Goal: Task Accomplishment & Management: Use online tool/utility

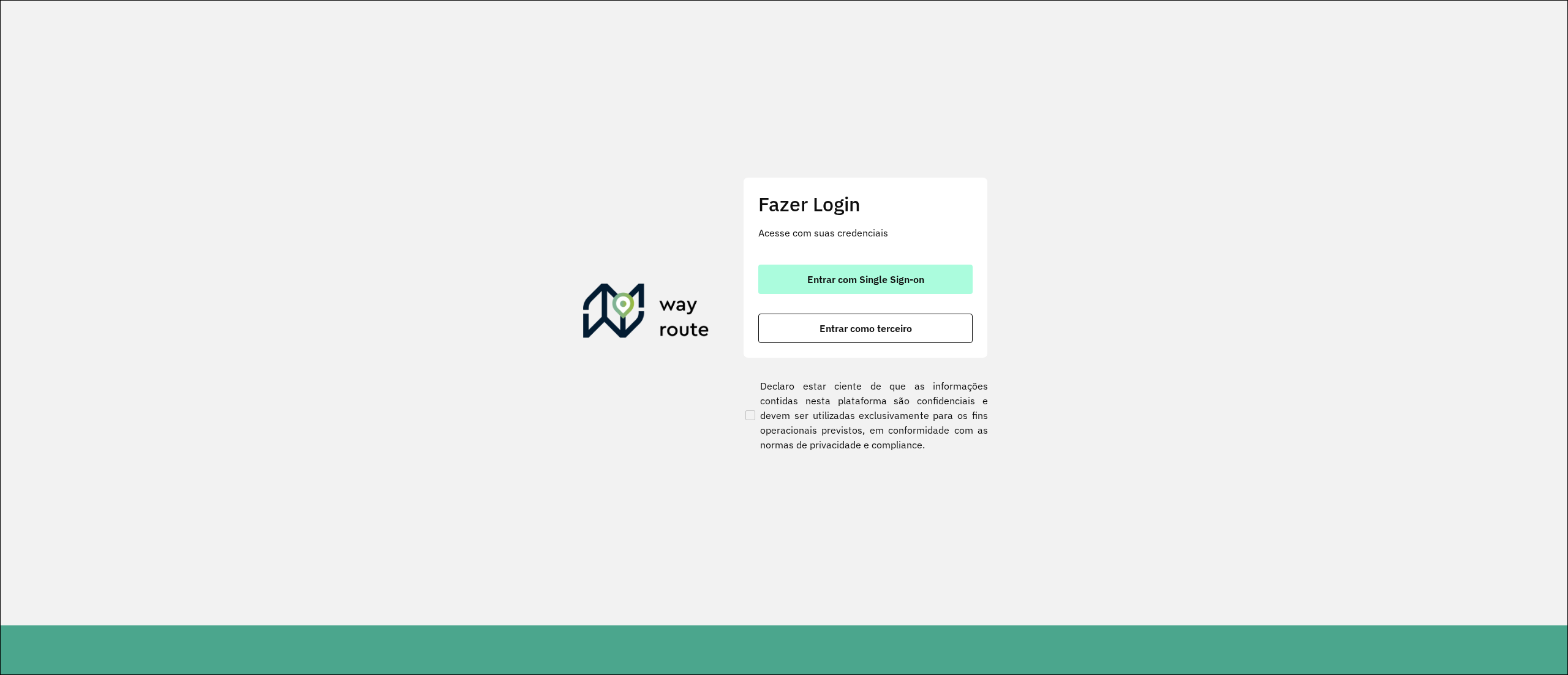
click at [809, 293] on button "Entrar com Single Sign-on" at bounding box center [865, 279] width 214 height 30
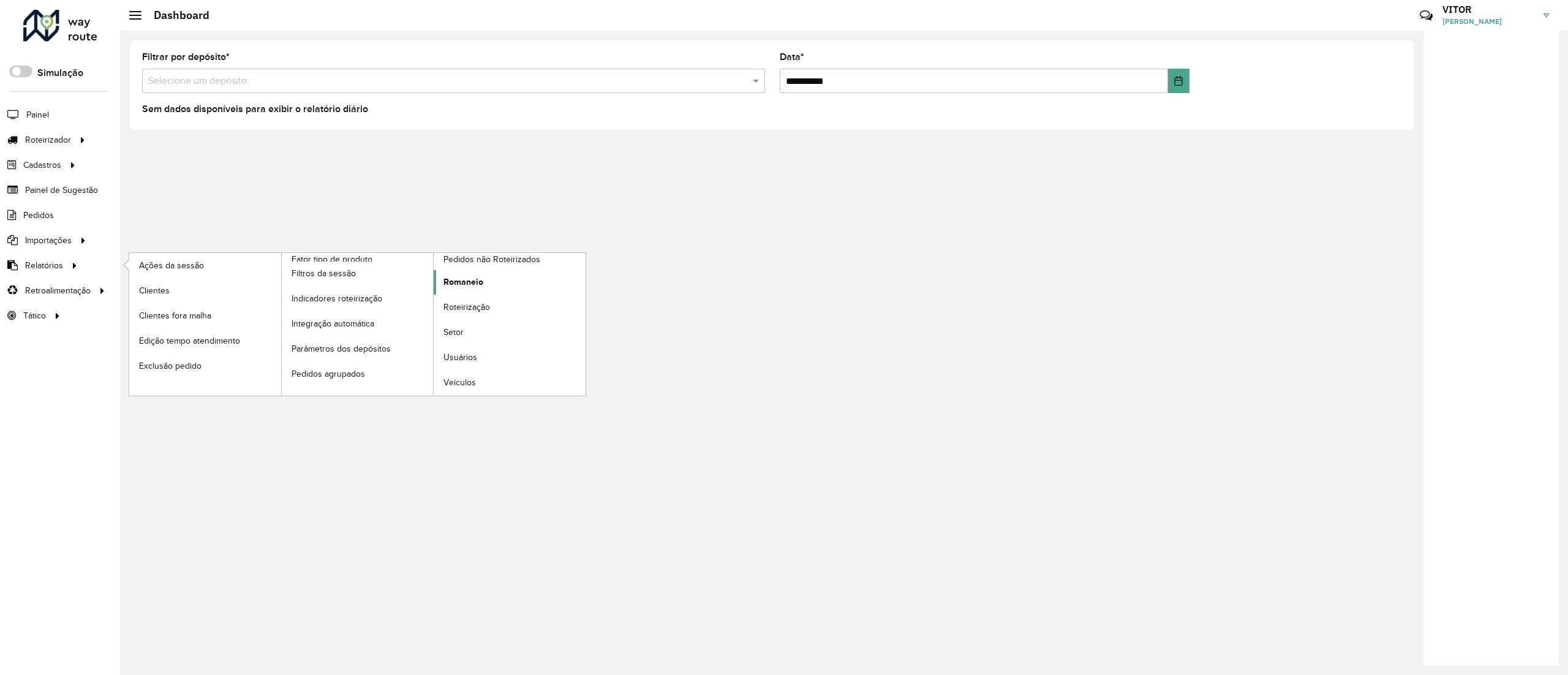
click at [459, 284] on span "Romaneio" at bounding box center [464, 282] width 40 height 13
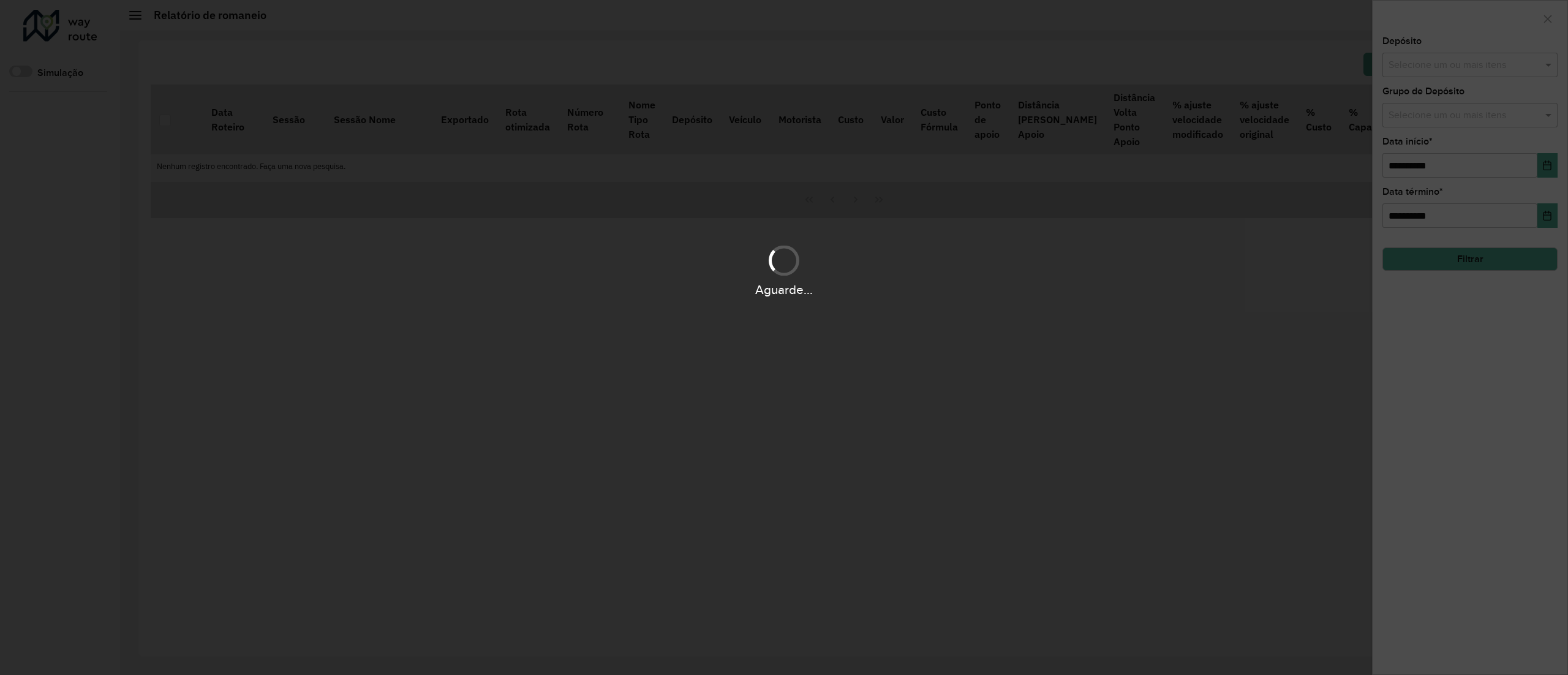
click at [1470, 66] on div "Aguarde..." at bounding box center [784, 337] width 1568 height 675
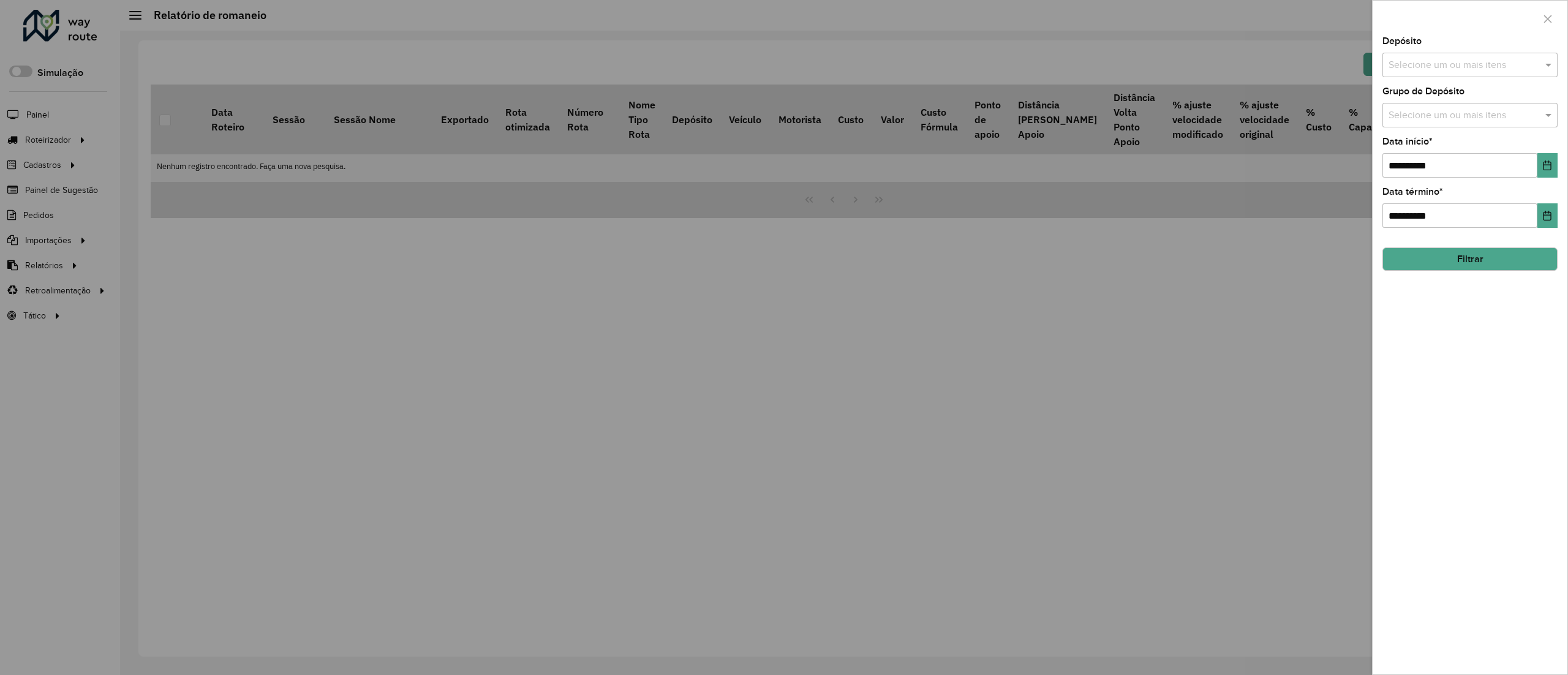
click at [1451, 71] on input "text" at bounding box center [1463, 65] width 156 height 14
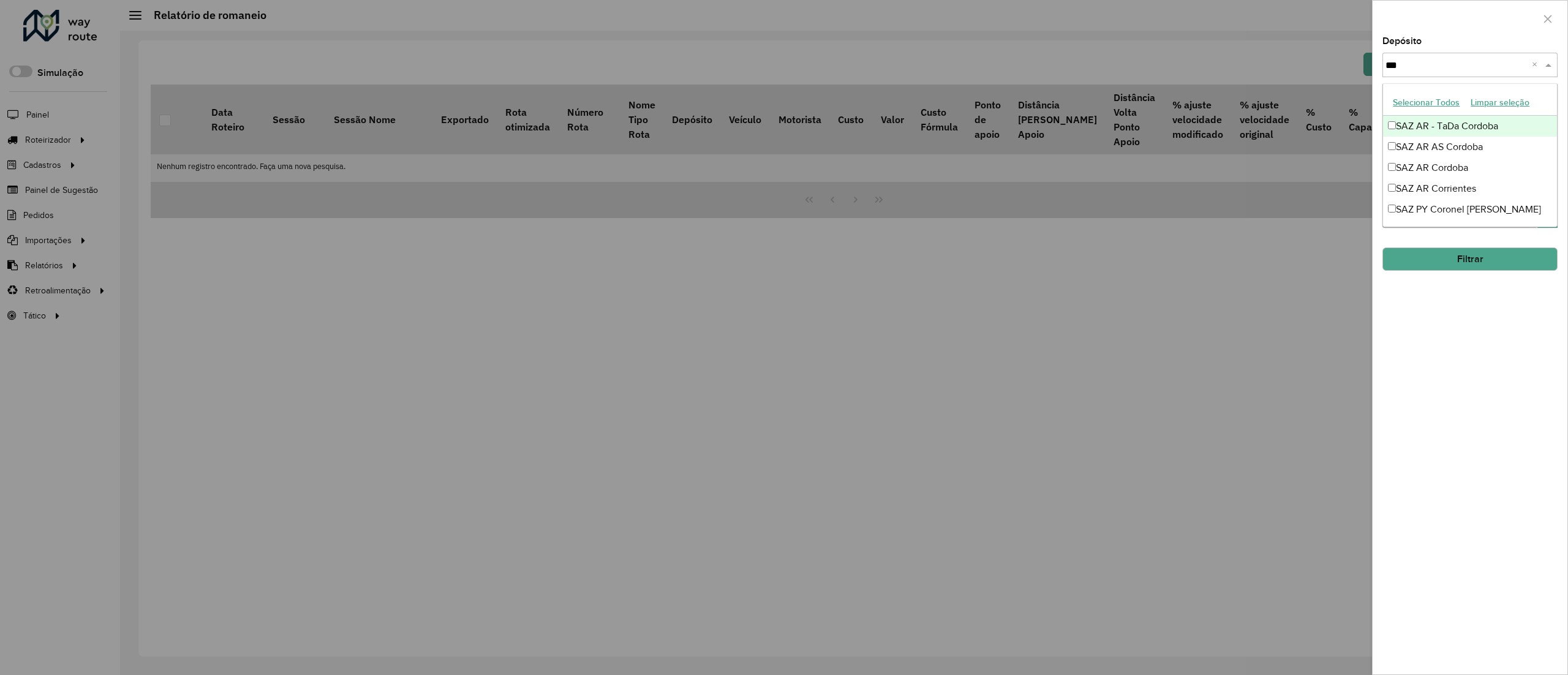
type input "****"
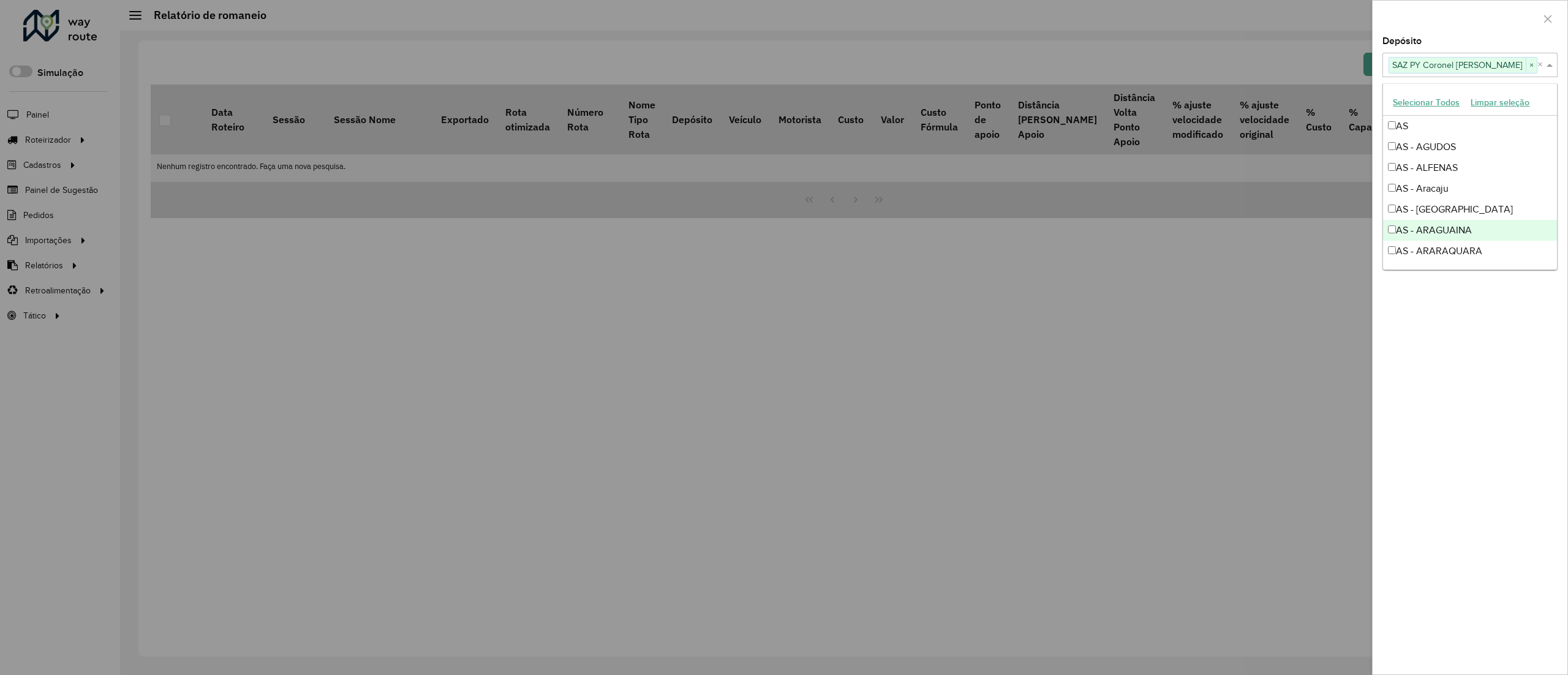
click at [1544, 427] on div "**********" at bounding box center [1469, 355] width 194 height 637
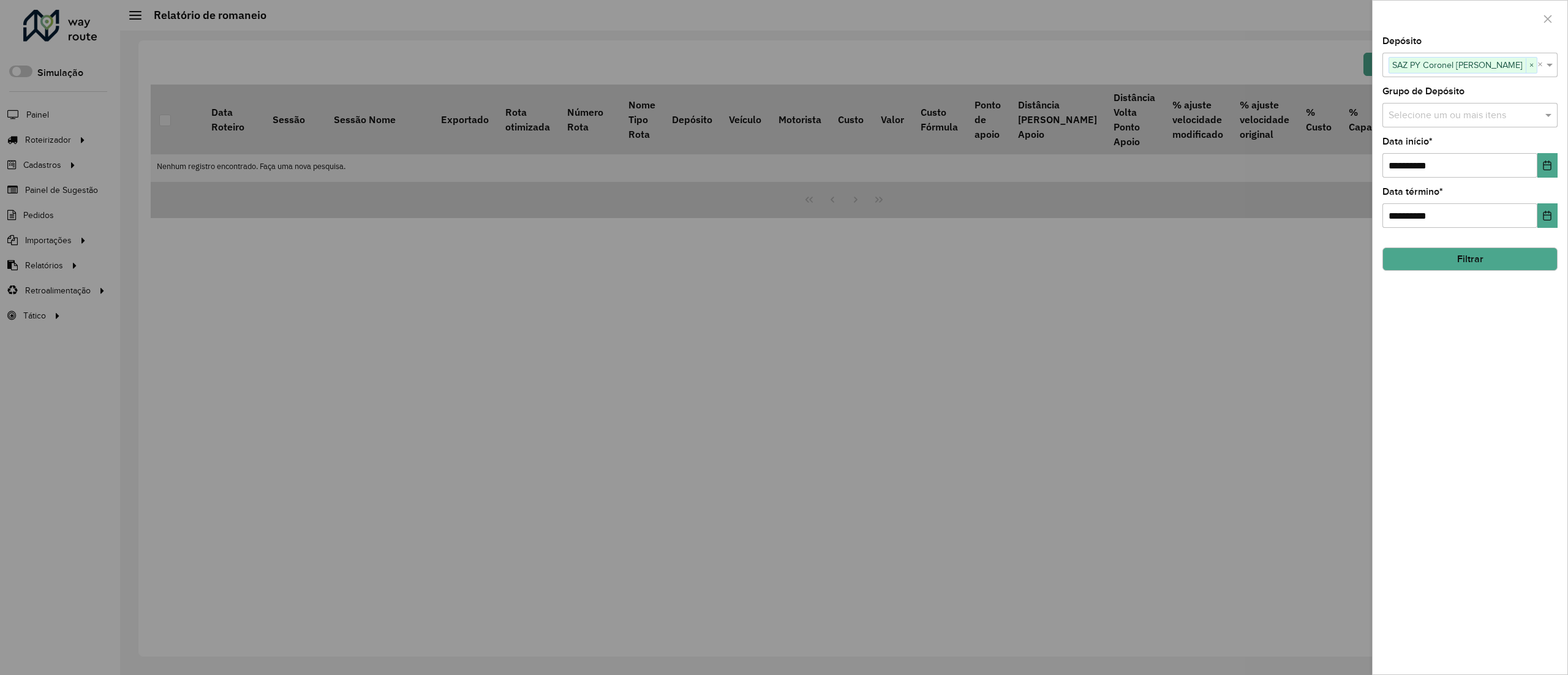
click at [1479, 263] on button "Filtrar" at bounding box center [1469, 259] width 175 height 23
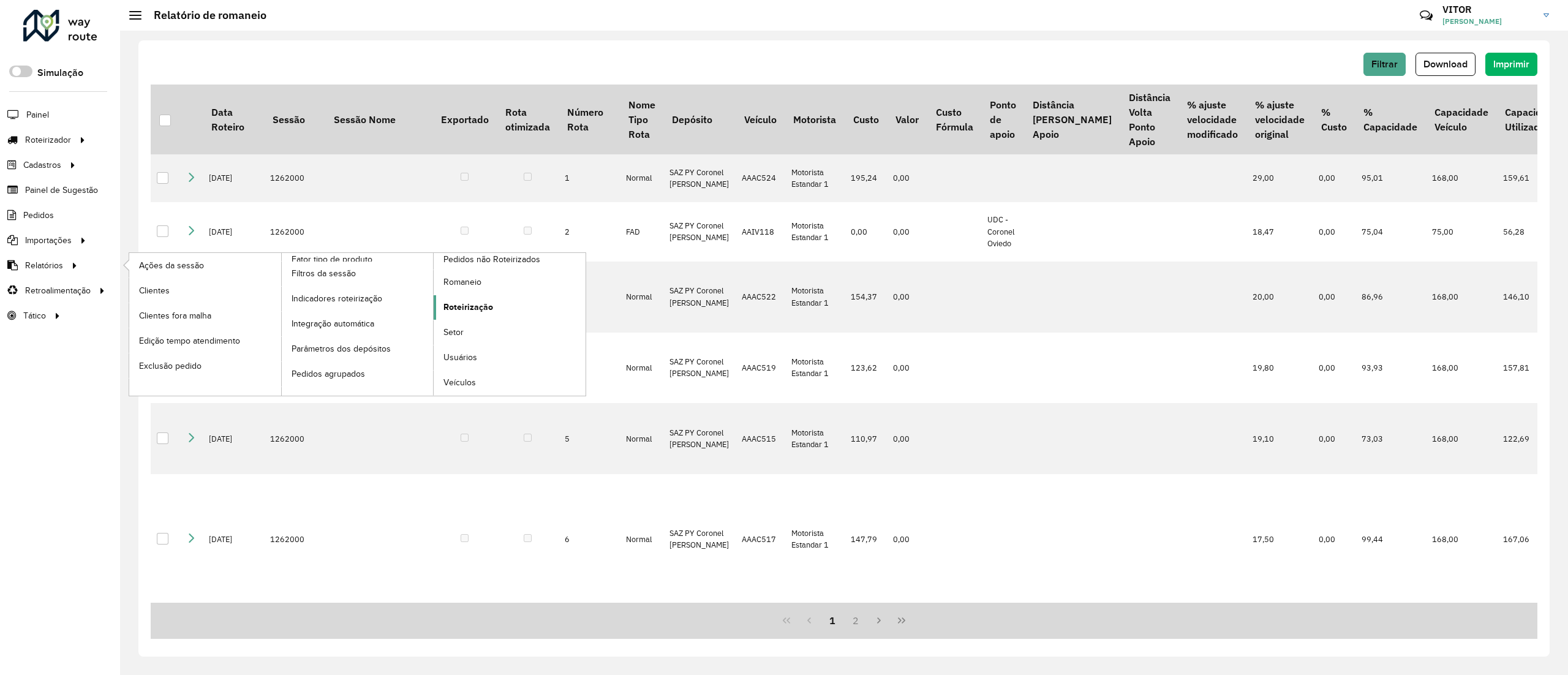
click at [518, 303] on link "Roteirização" at bounding box center [510, 307] width 152 height 24
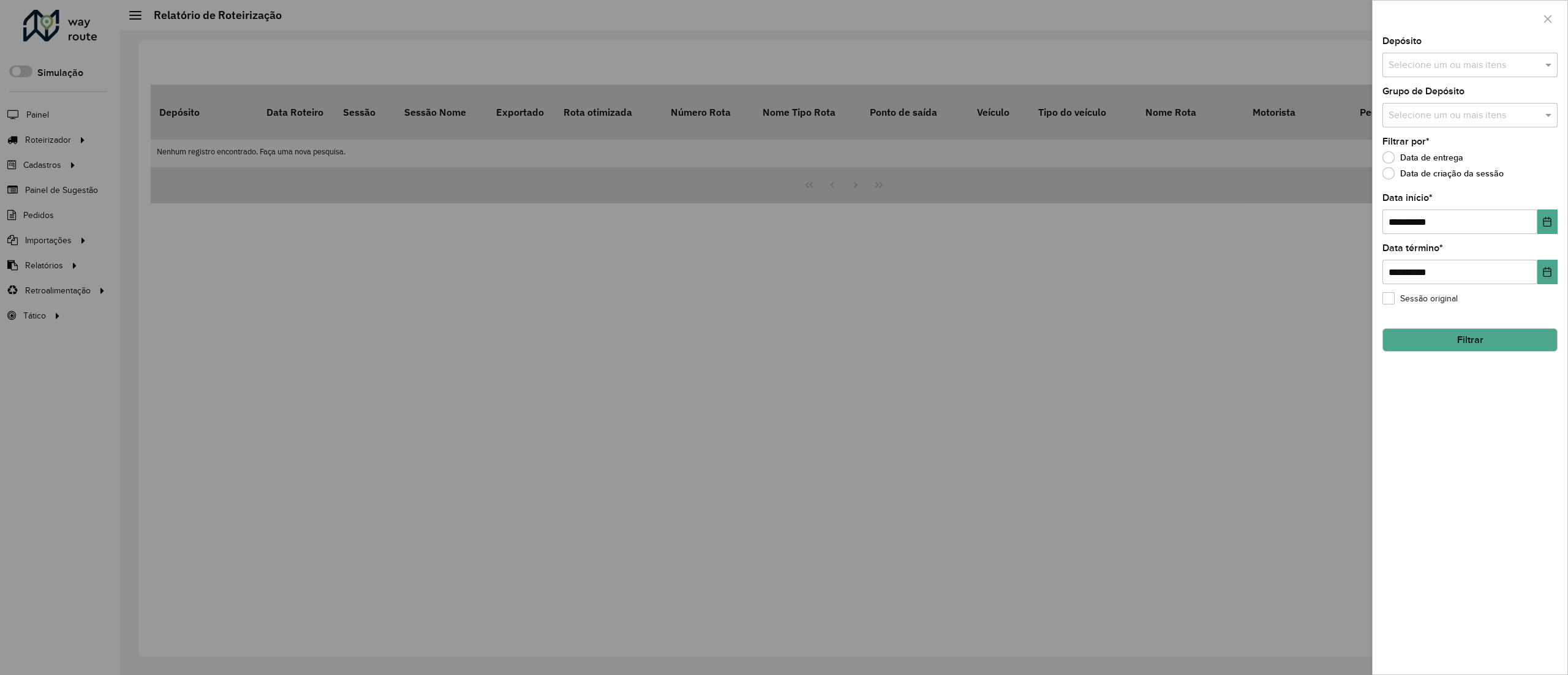
click at [1480, 68] on input "text" at bounding box center [1463, 65] width 156 height 14
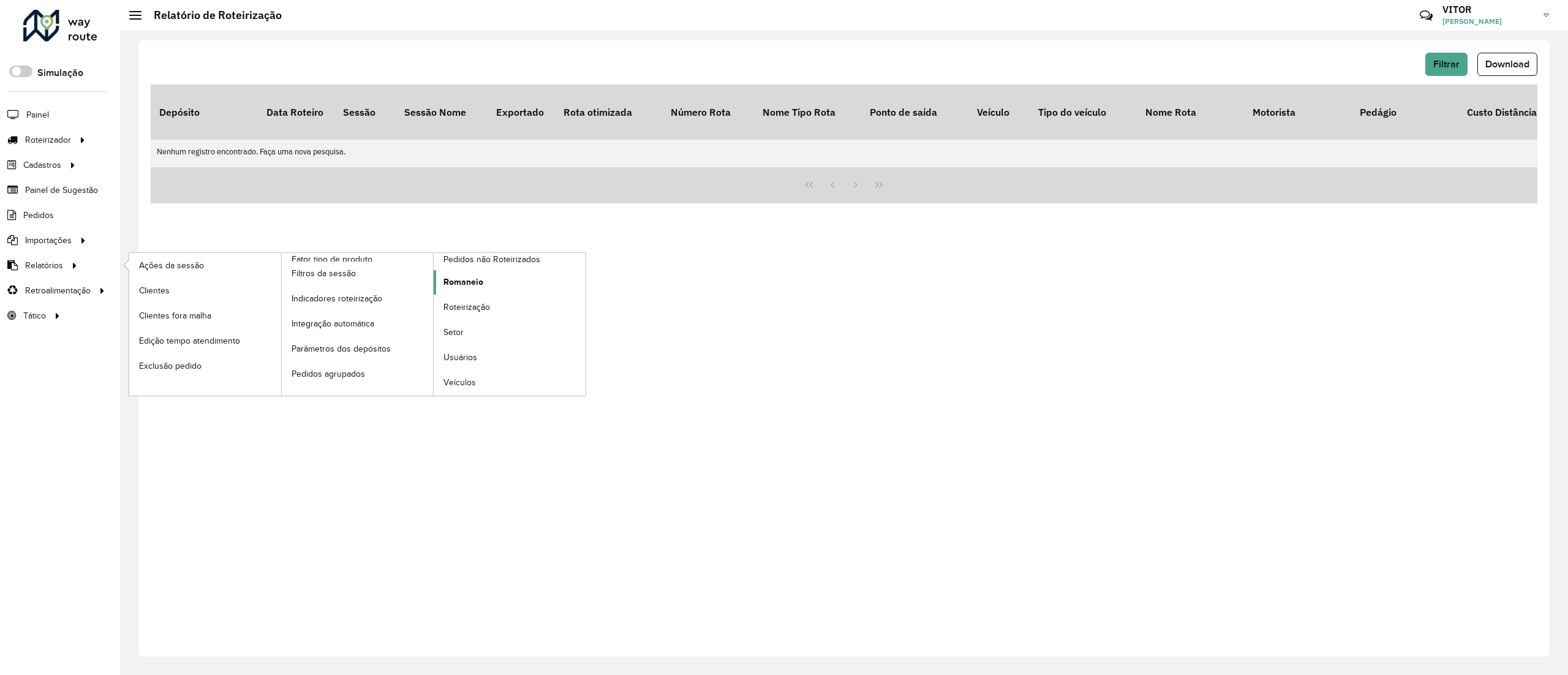
click at [478, 287] on span "Romaneio" at bounding box center [464, 282] width 40 height 13
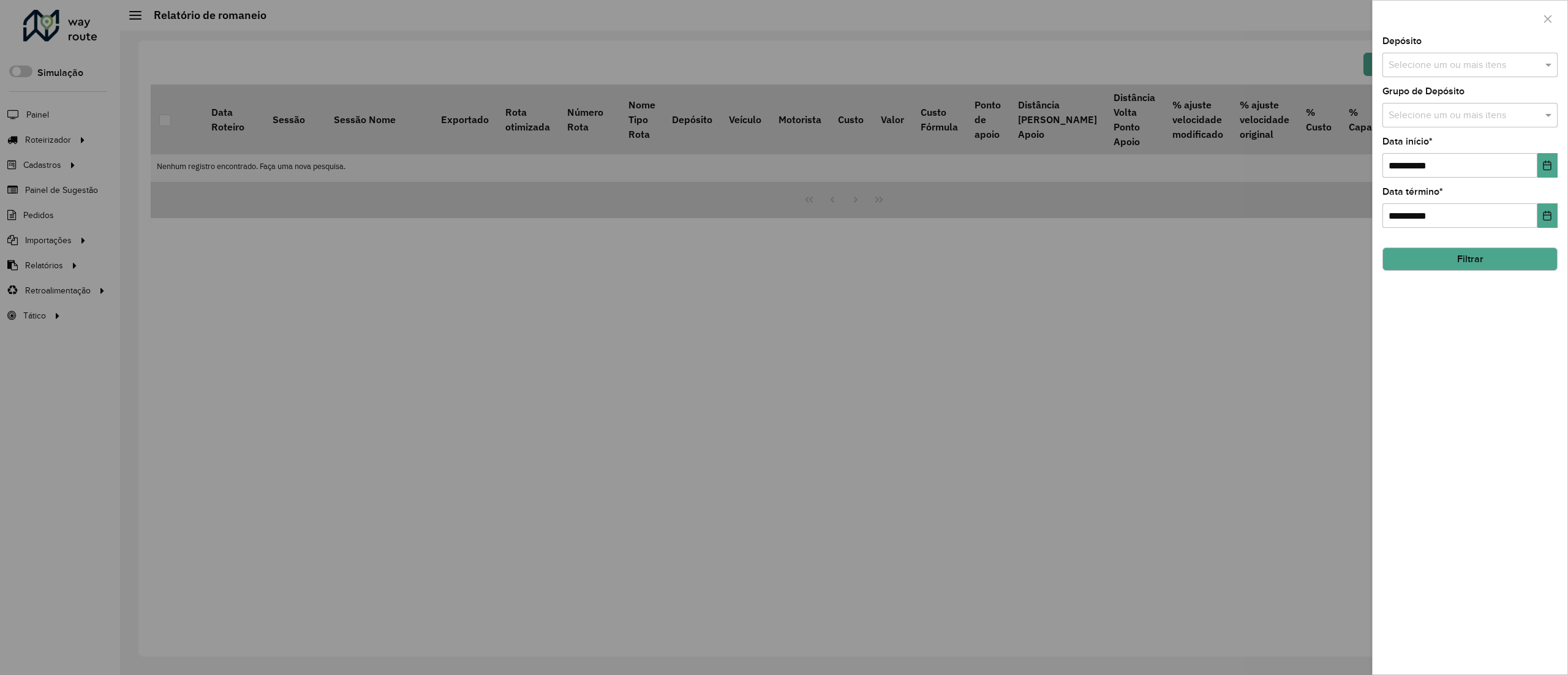
click at [1423, 66] on input "text" at bounding box center [1463, 65] width 156 height 14
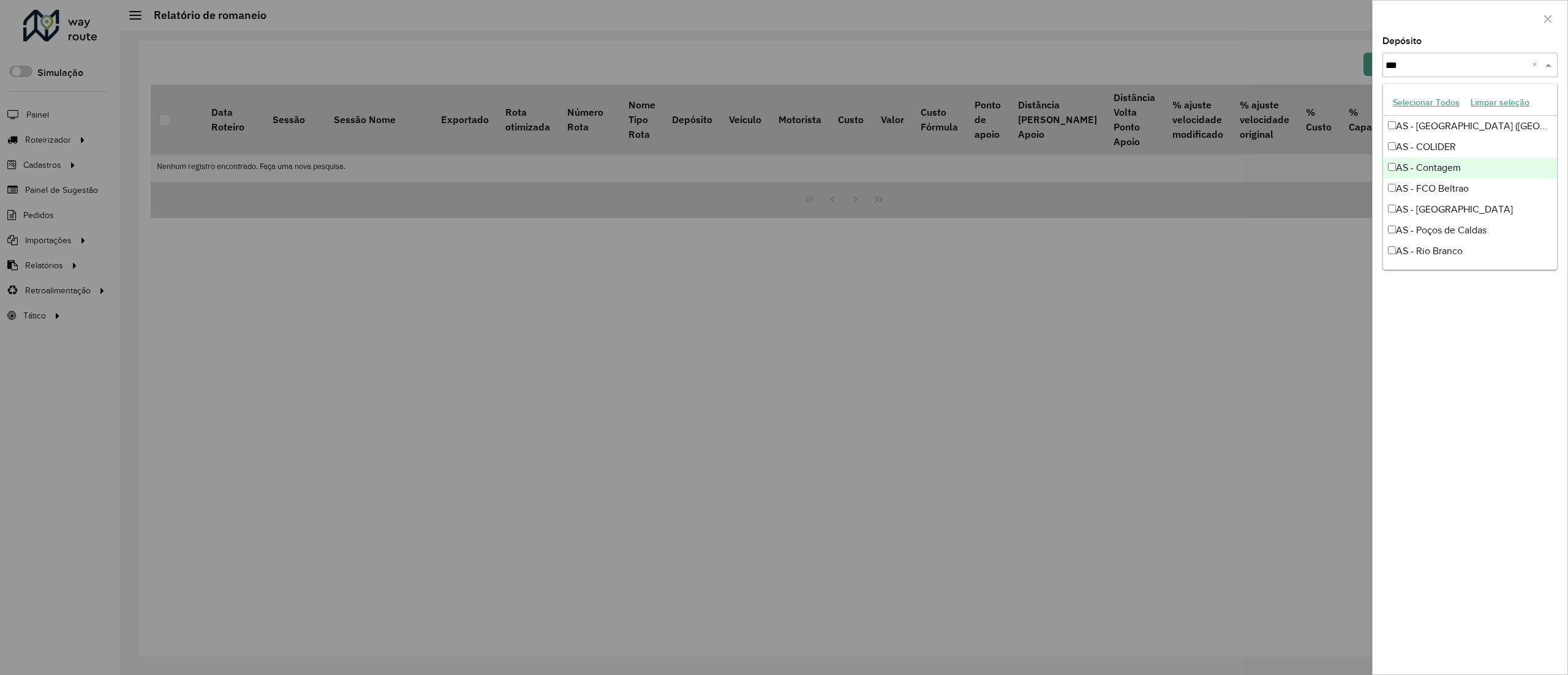
type input "****"
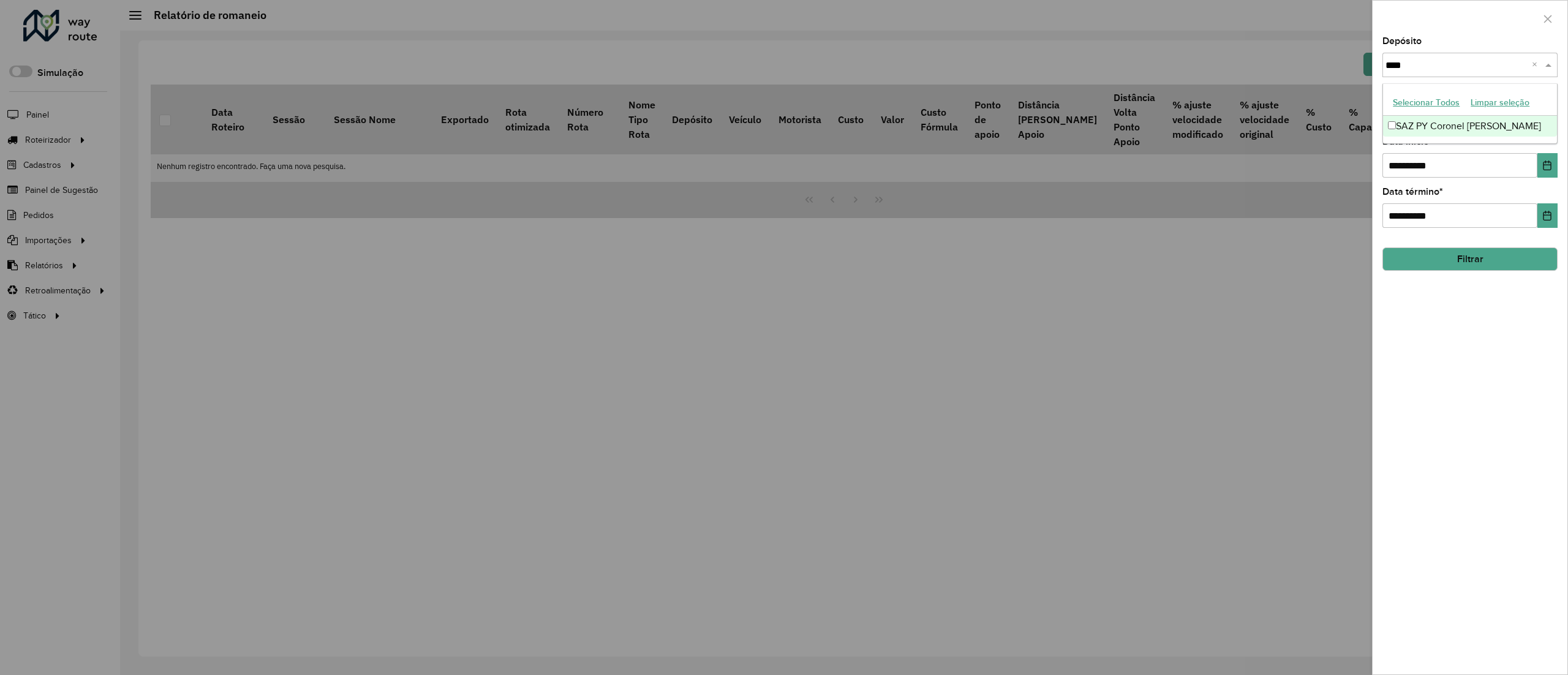
click at [1433, 136] on div "SAZ PY Coronel Oviedo" at bounding box center [1469, 126] width 174 height 21
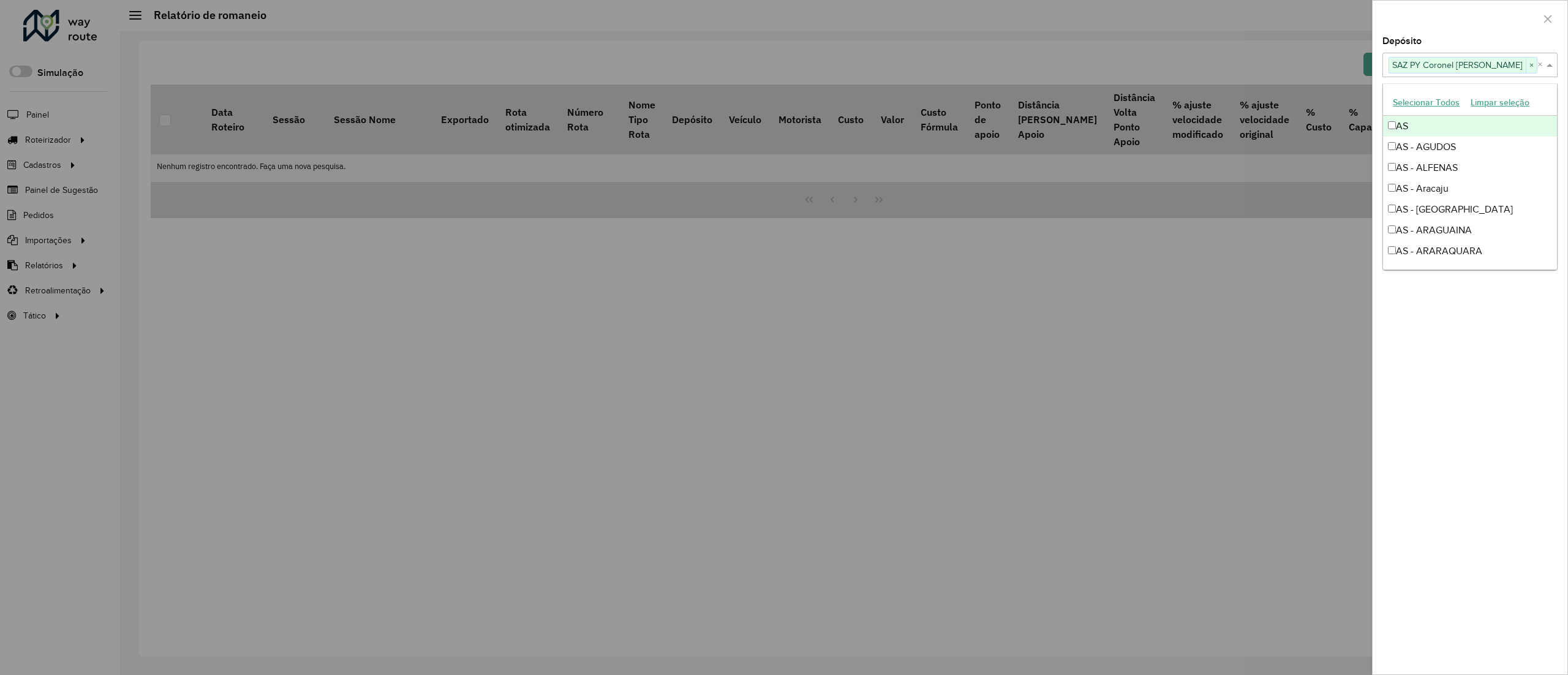
click at [1433, 30] on div at bounding box center [1469, 19] width 194 height 36
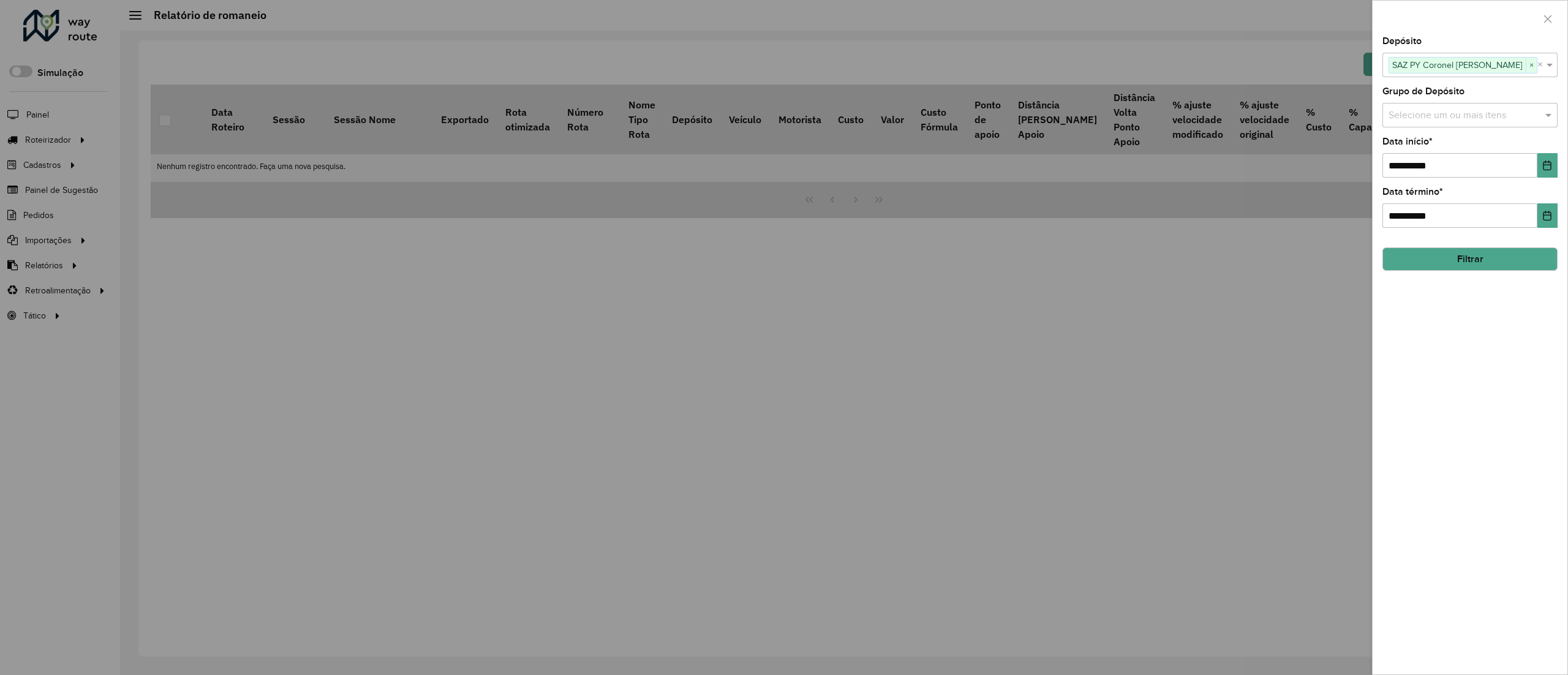
click at [1532, 249] on button "Filtrar" at bounding box center [1469, 259] width 175 height 23
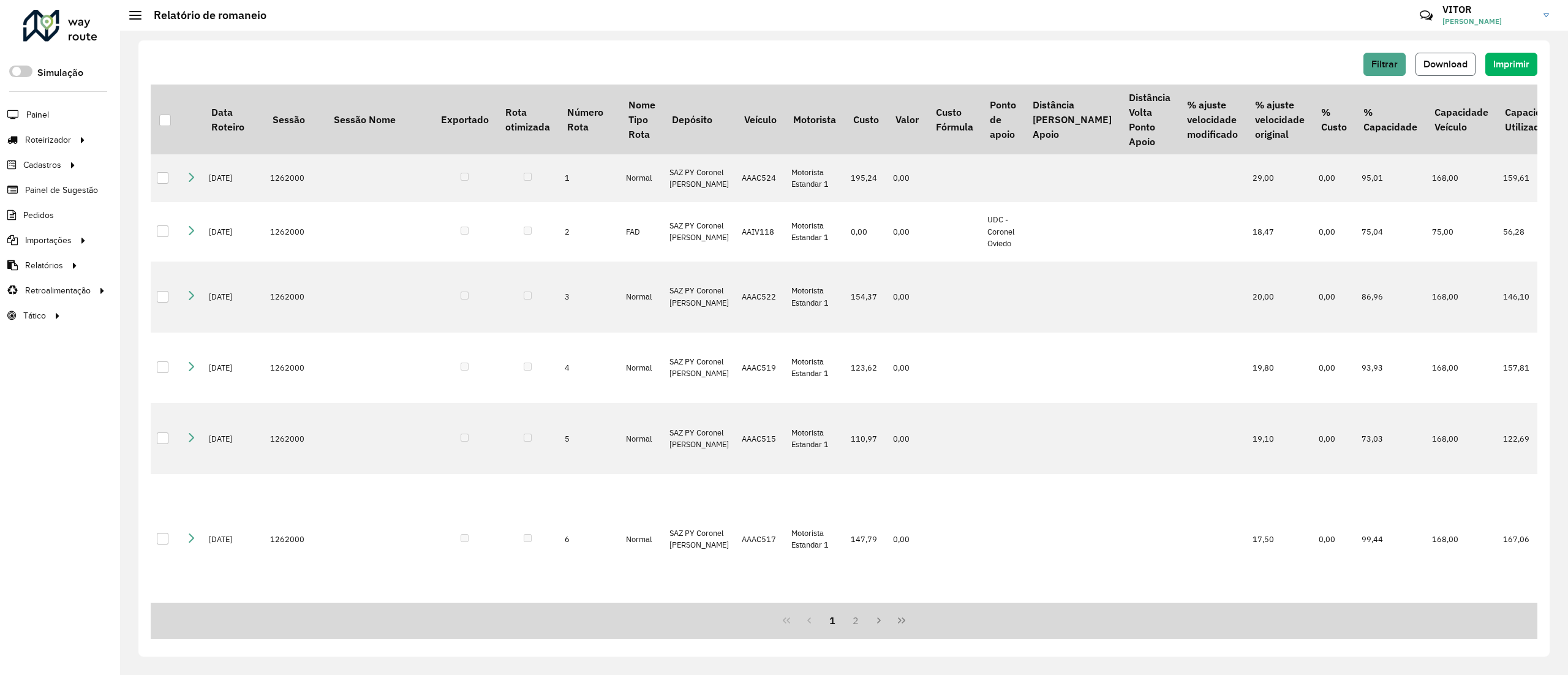
click at [1471, 63] on button "Download" at bounding box center [1445, 64] width 60 height 23
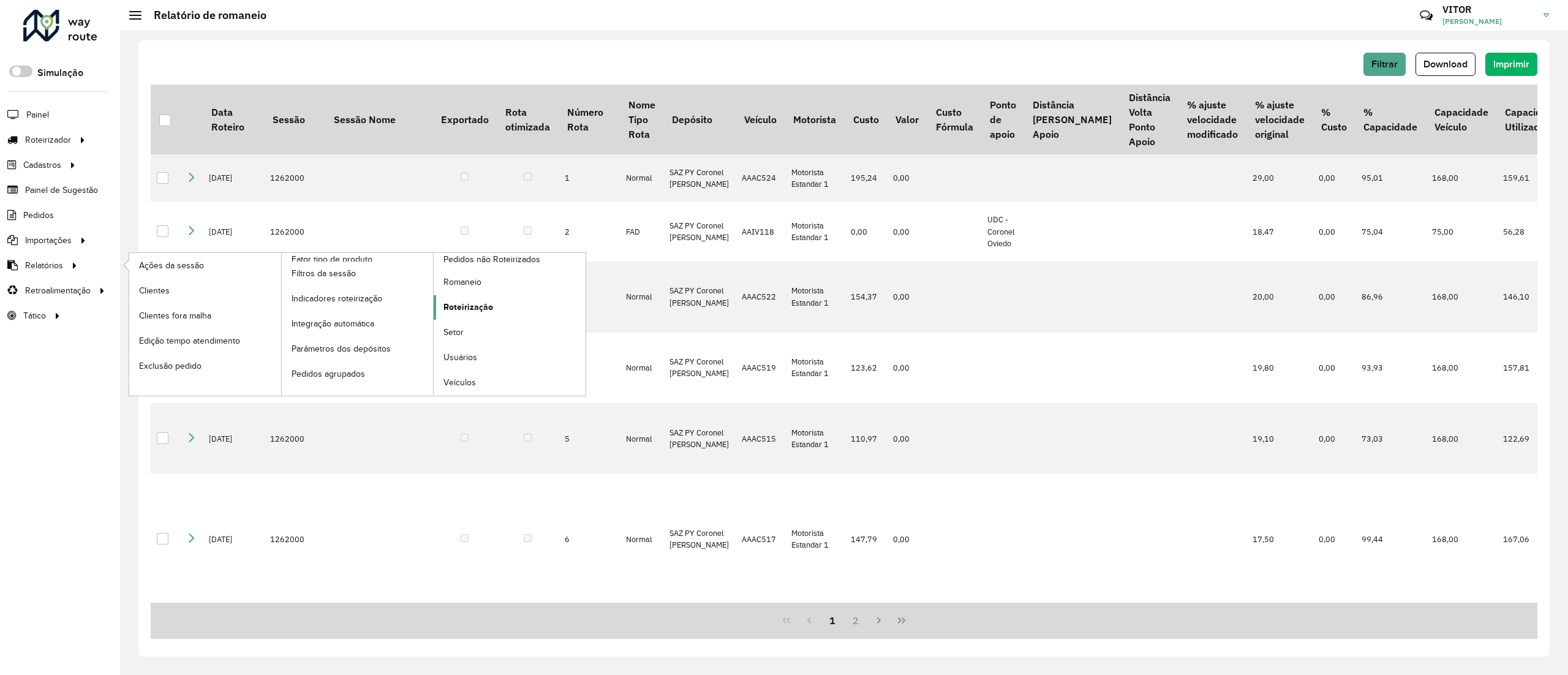
click at [470, 295] on link "Roteirização" at bounding box center [510, 307] width 152 height 24
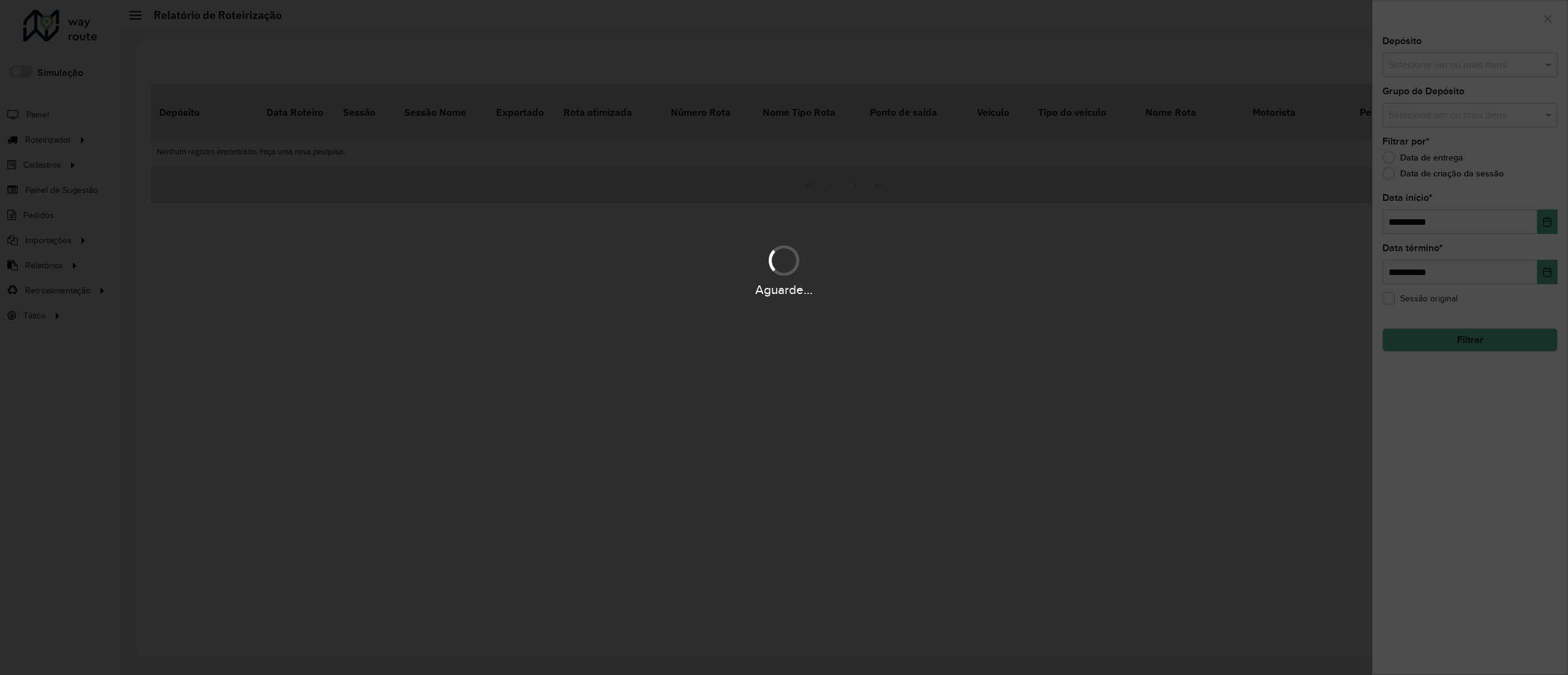
click at [1449, 70] on input "text" at bounding box center [1463, 65] width 156 height 14
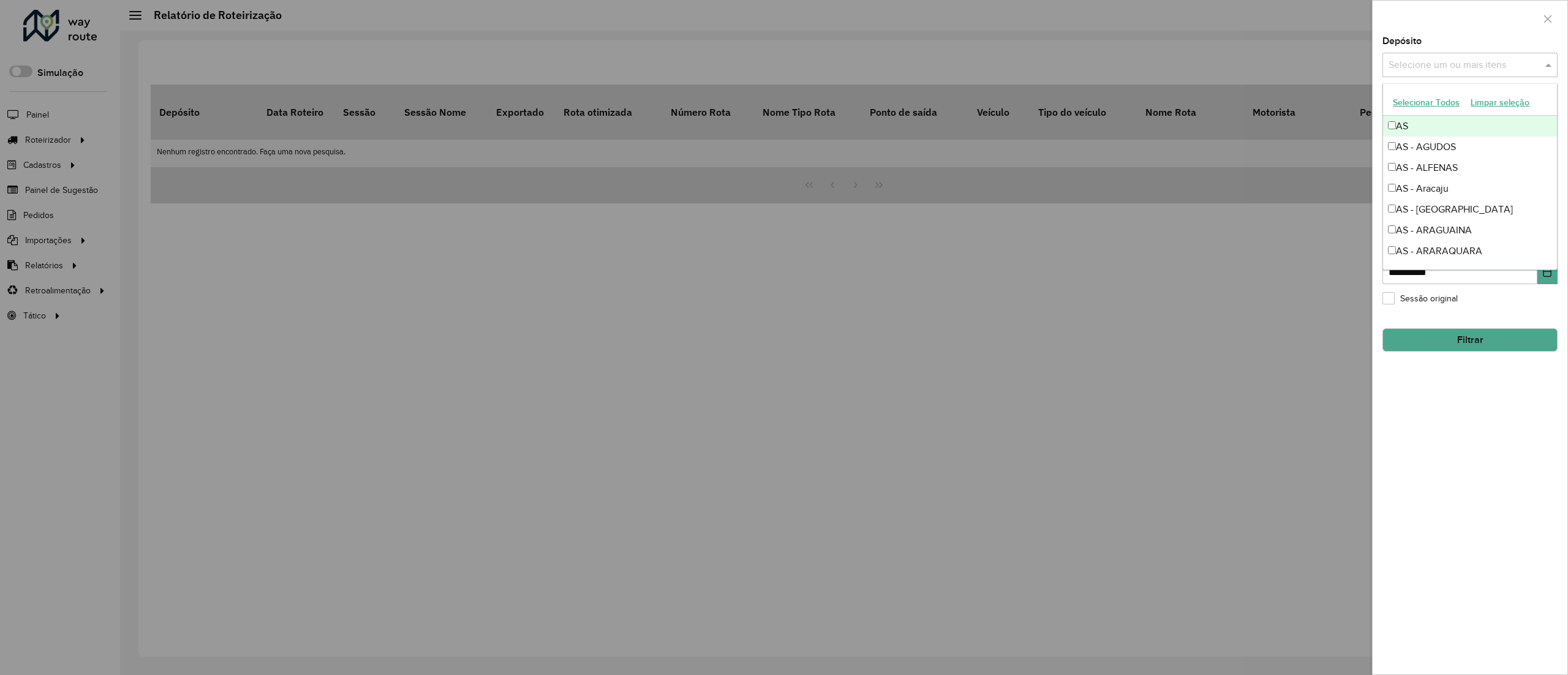
click at [1449, 70] on input "text" at bounding box center [1463, 65] width 156 height 14
type input "****"
click at [1502, 31] on div at bounding box center [1469, 19] width 194 height 36
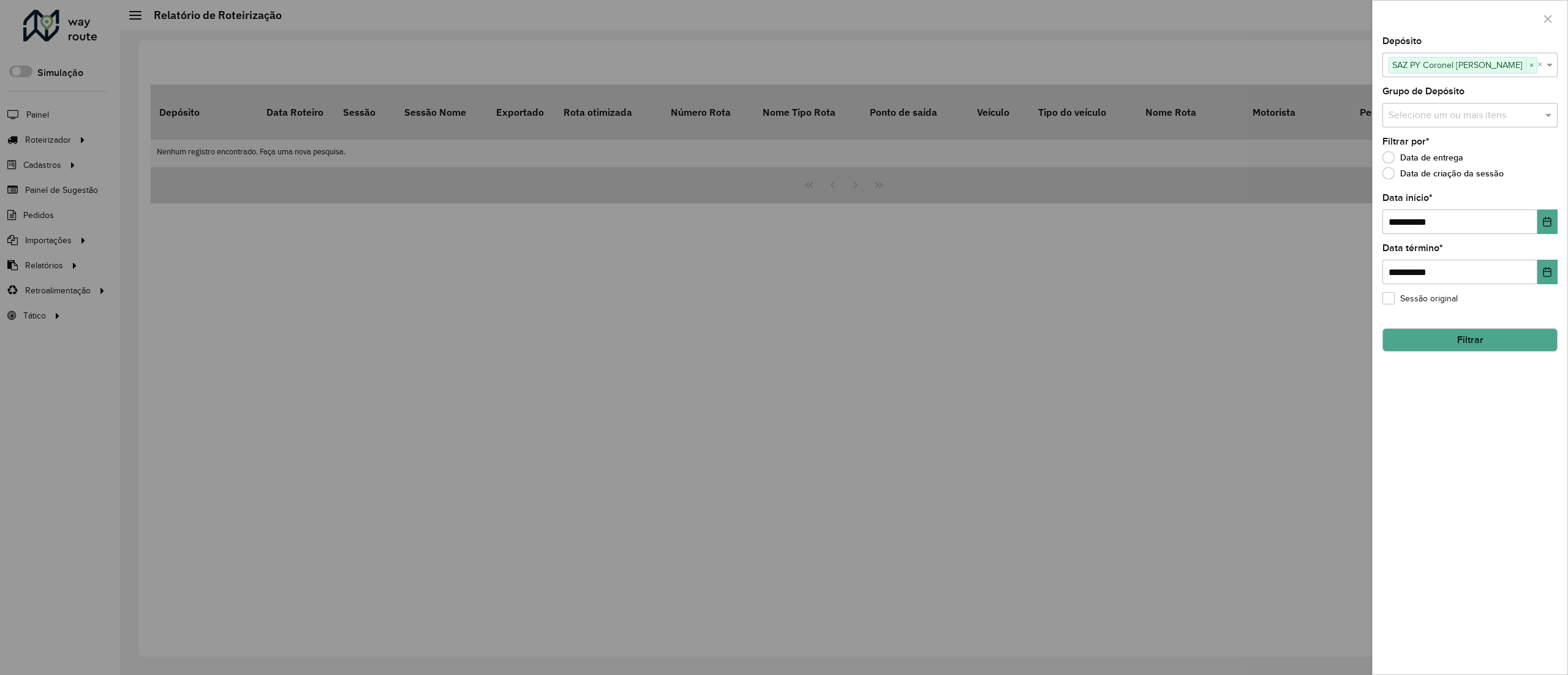
click at [1548, 352] on div "**********" at bounding box center [1469, 355] width 194 height 637
click at [1544, 344] on button "Filtrar" at bounding box center [1469, 340] width 175 height 23
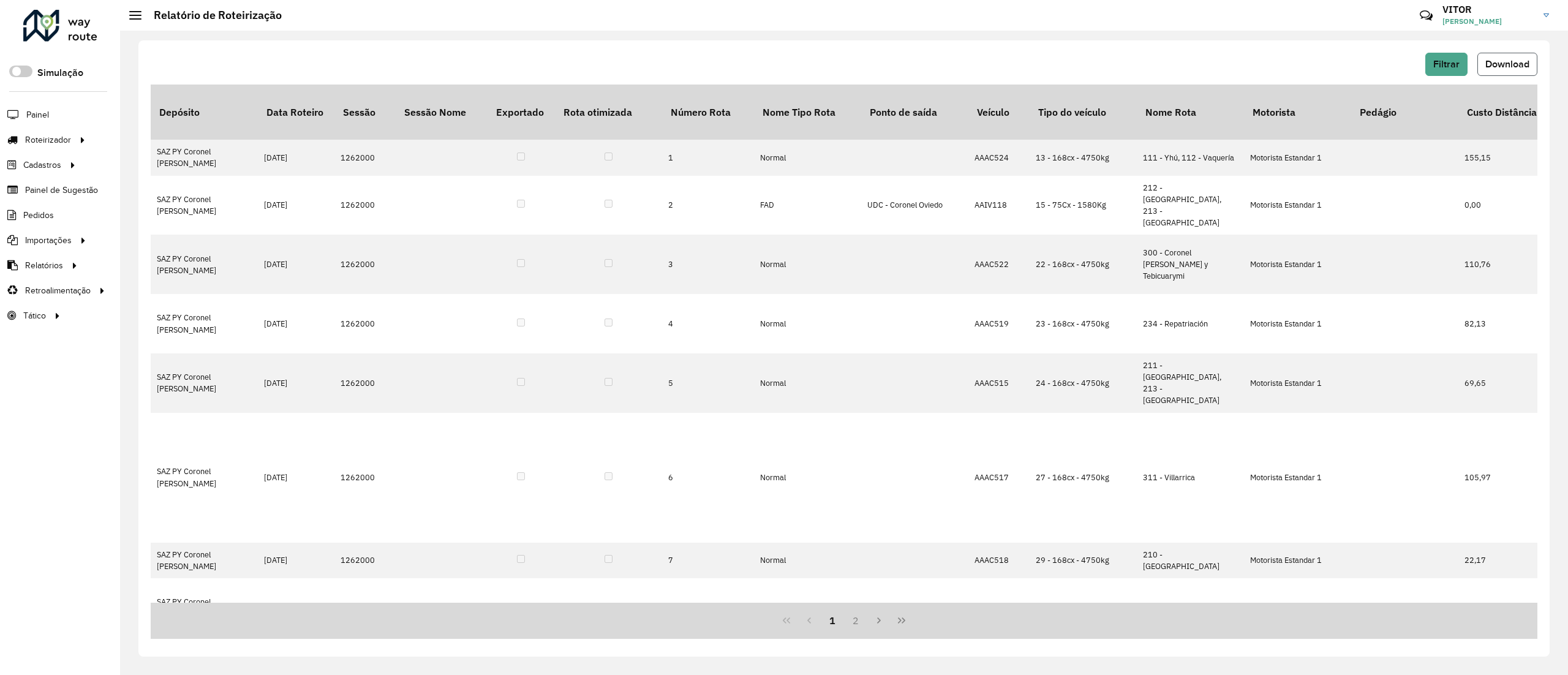
click at [1497, 65] on span "Download" at bounding box center [1507, 64] width 44 height 11
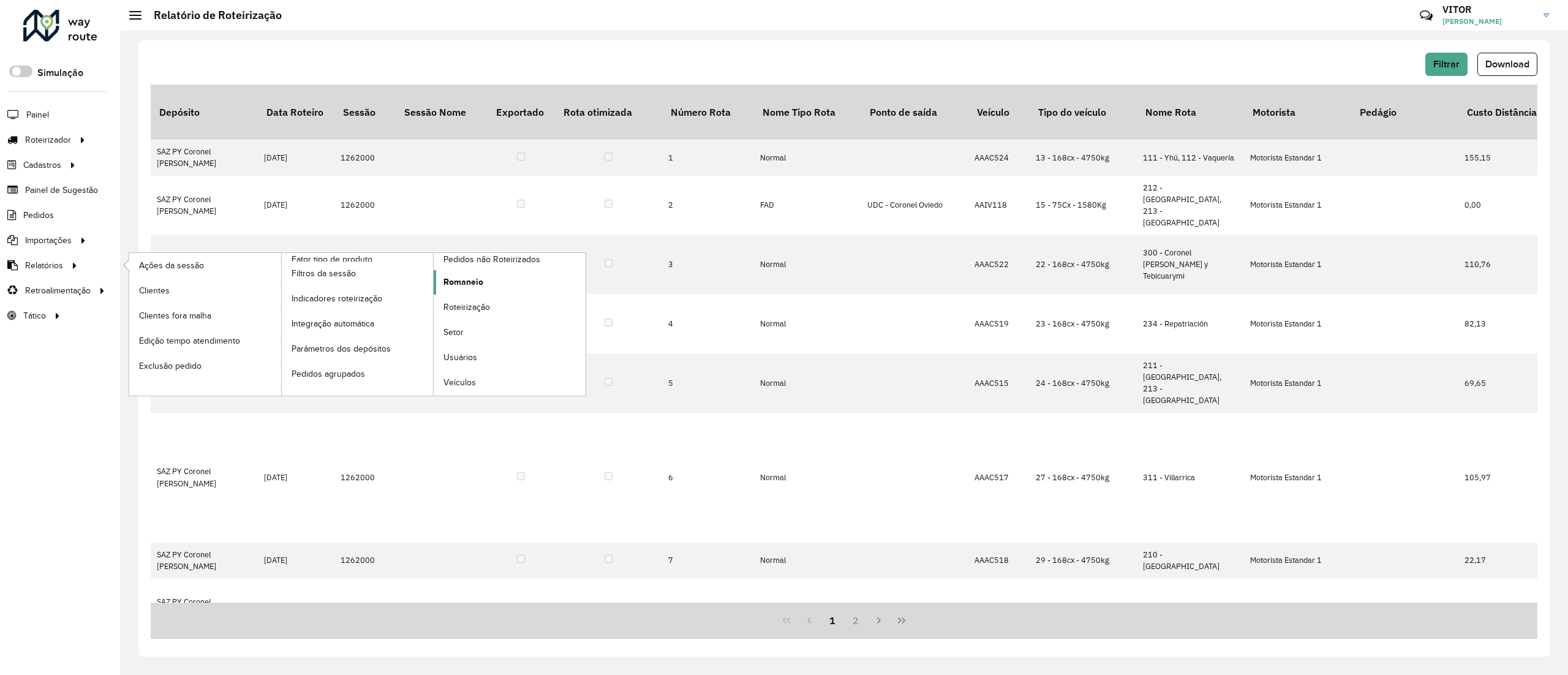
click at [464, 282] on span "Romaneio" at bounding box center [464, 282] width 40 height 13
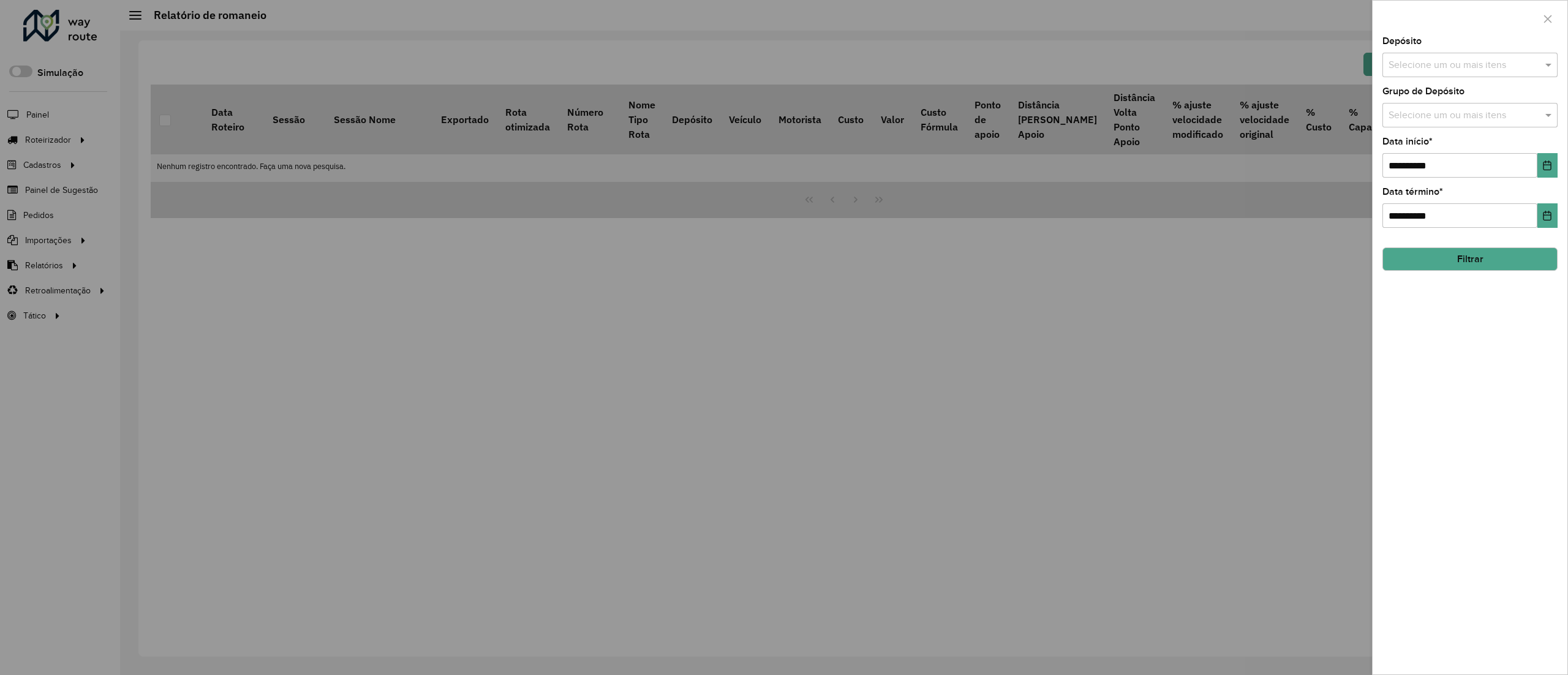
click at [1498, 69] on input "text" at bounding box center [1463, 65] width 156 height 14
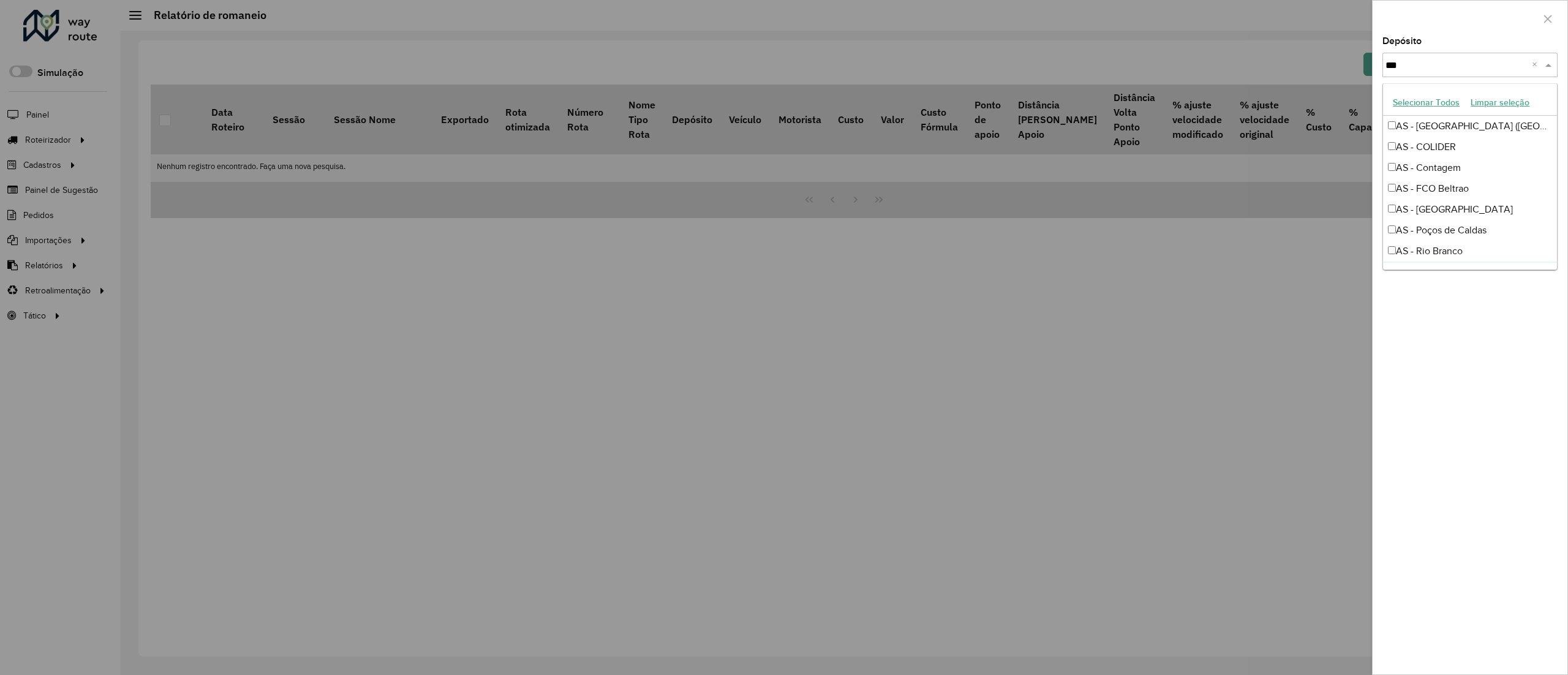
type input "****"
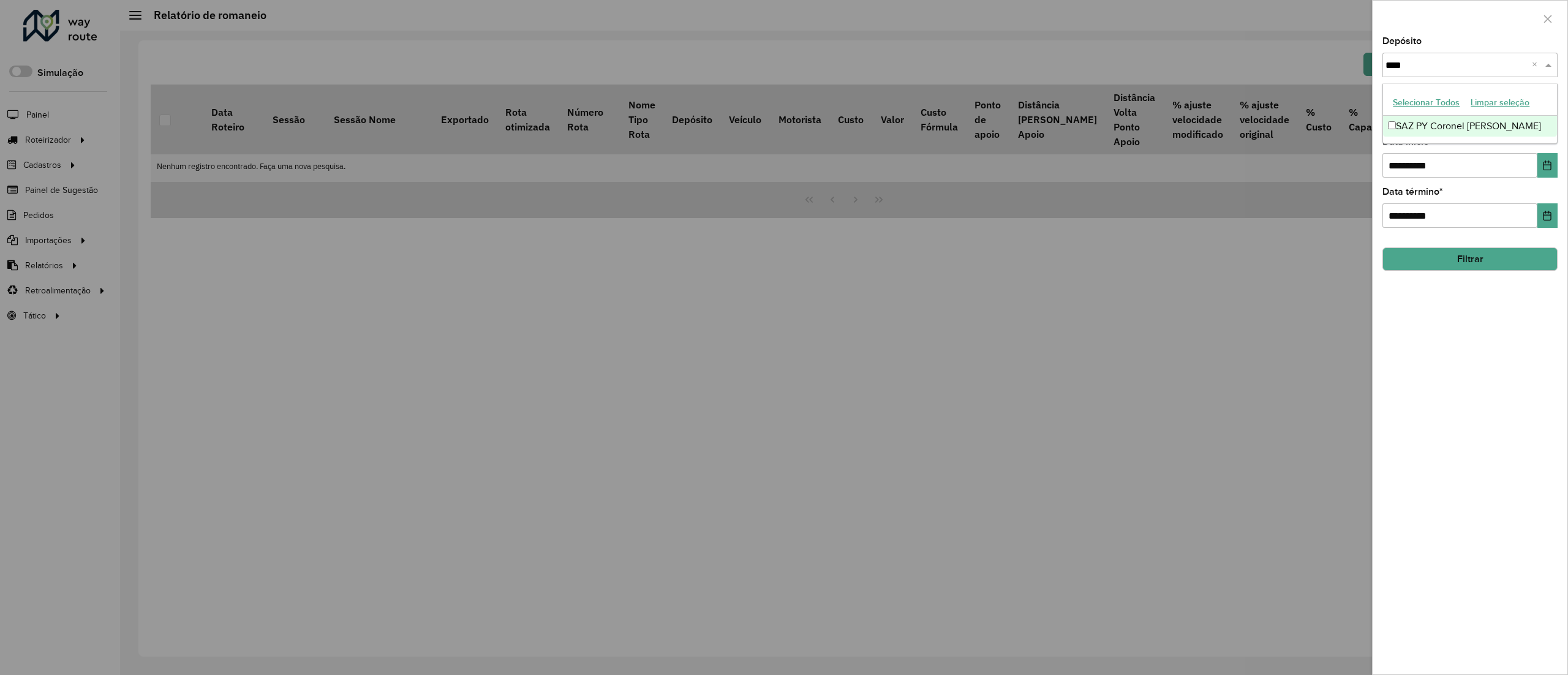
click at [1420, 132] on div "SAZ PY Coronel Oviedo" at bounding box center [1469, 126] width 174 height 21
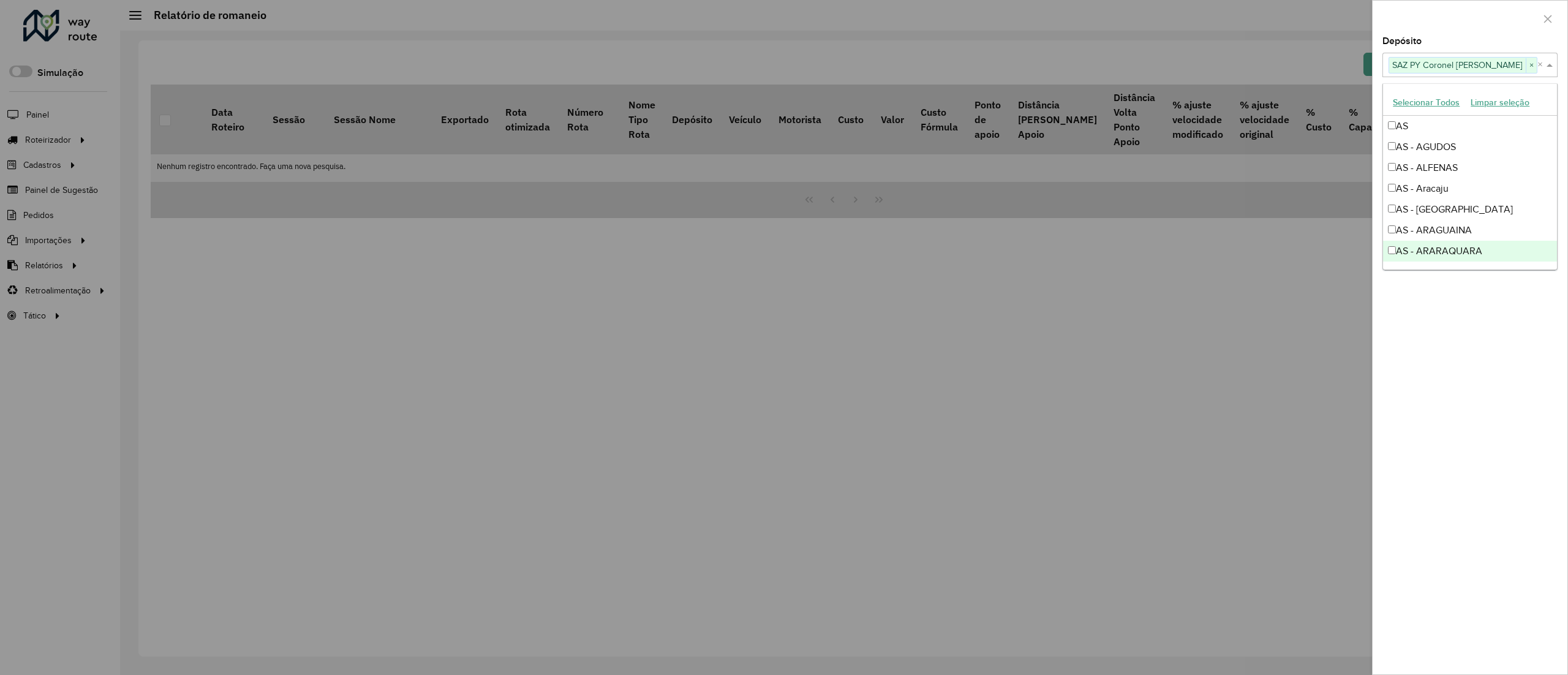
click at [1494, 300] on div "**********" at bounding box center [1469, 355] width 194 height 637
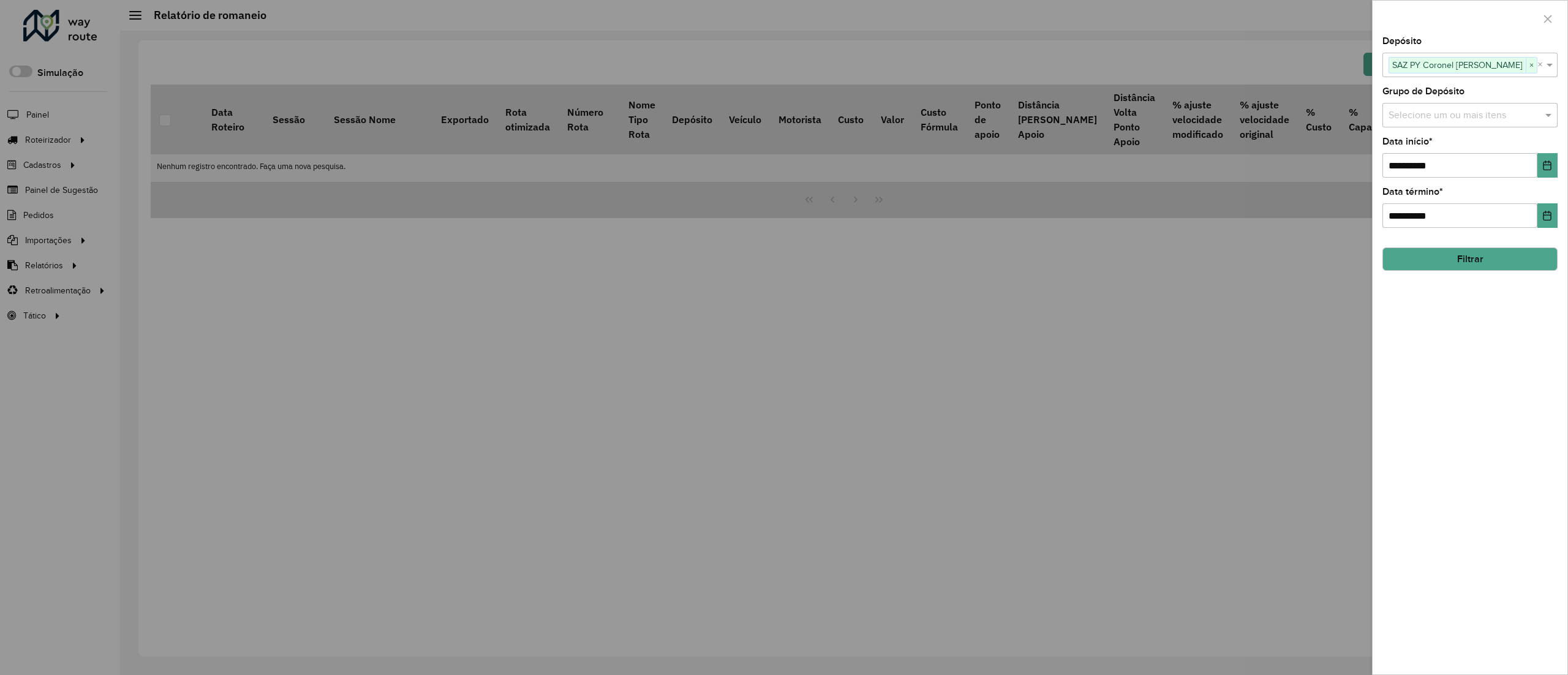
click at [1488, 271] on div "**********" at bounding box center [1469, 355] width 194 height 637
click at [1485, 261] on button "Filtrar" at bounding box center [1469, 259] width 175 height 23
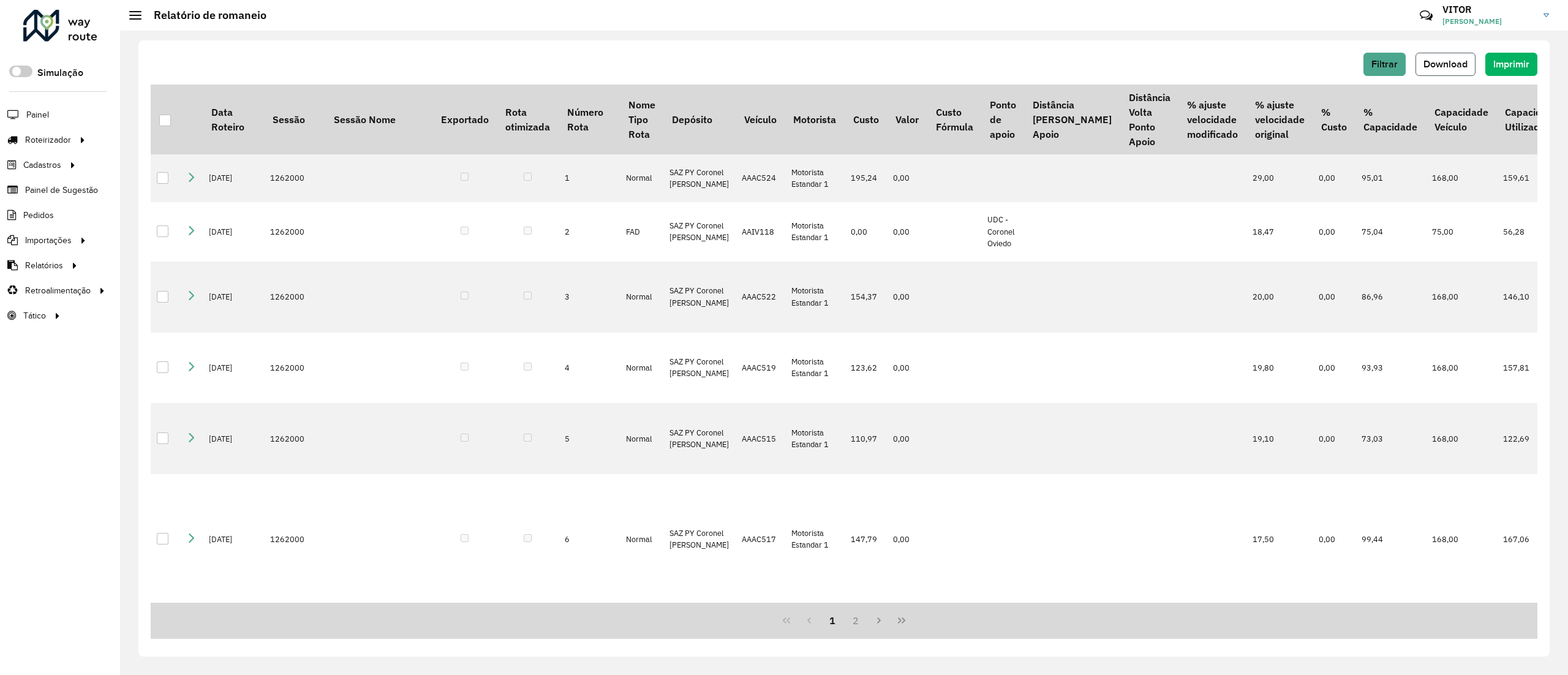
click at [1454, 65] on span "Download" at bounding box center [1445, 64] width 44 height 11
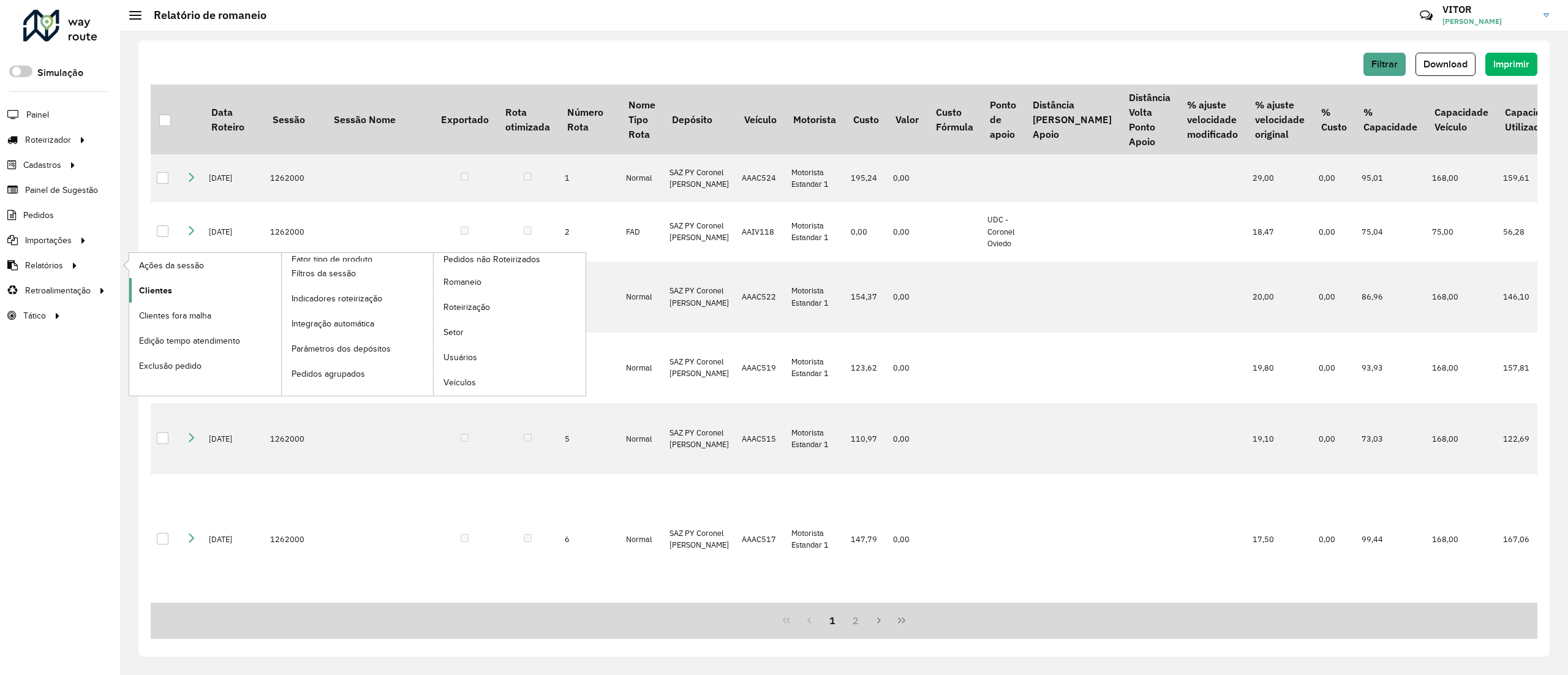
click at [190, 295] on link "Clientes" at bounding box center [205, 290] width 152 height 24
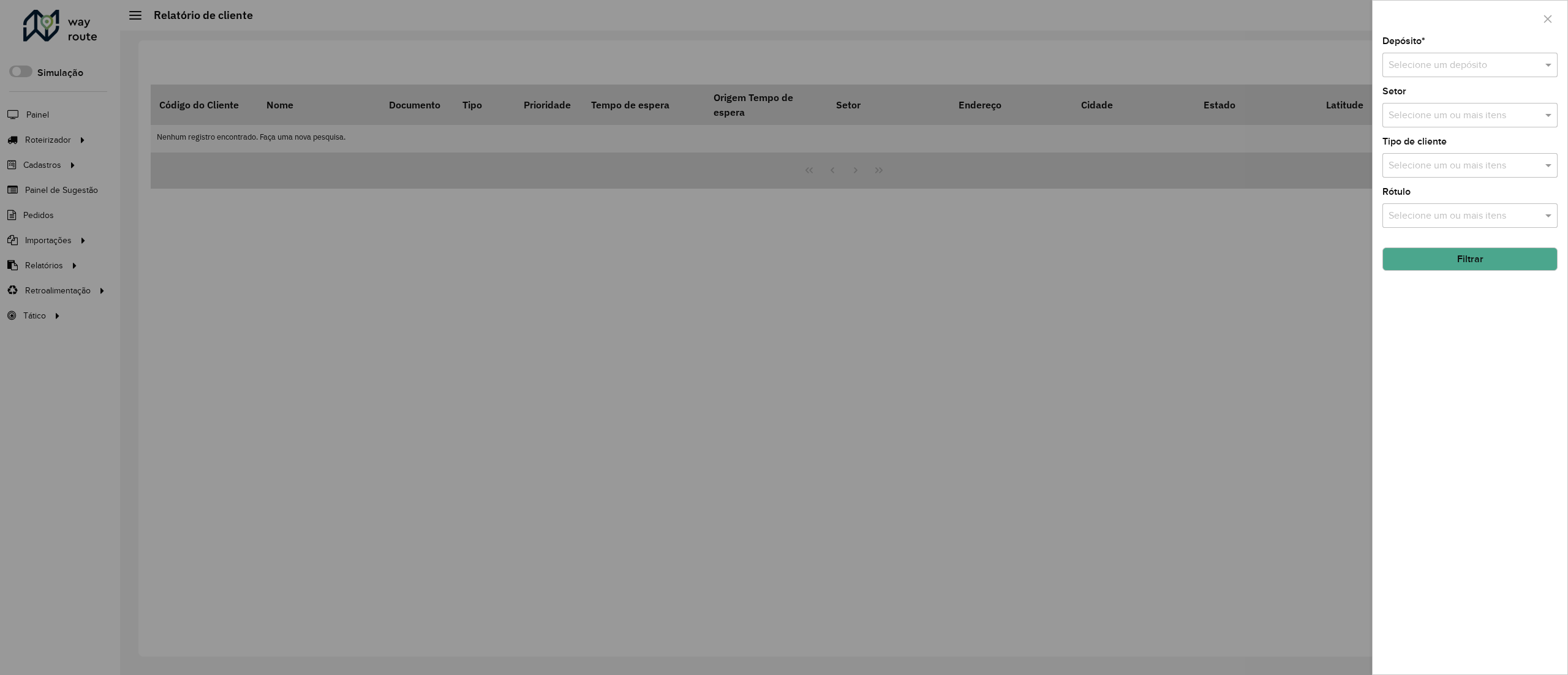
click at [1444, 68] on input "text" at bounding box center [1457, 65] width 138 height 14
type input "***"
click at [1459, 183] on span "SAZ PY Coronel Oviedo" at bounding box center [1460, 183] width 146 height 11
click at [1470, 264] on button "Filtrar" at bounding box center [1469, 259] width 175 height 23
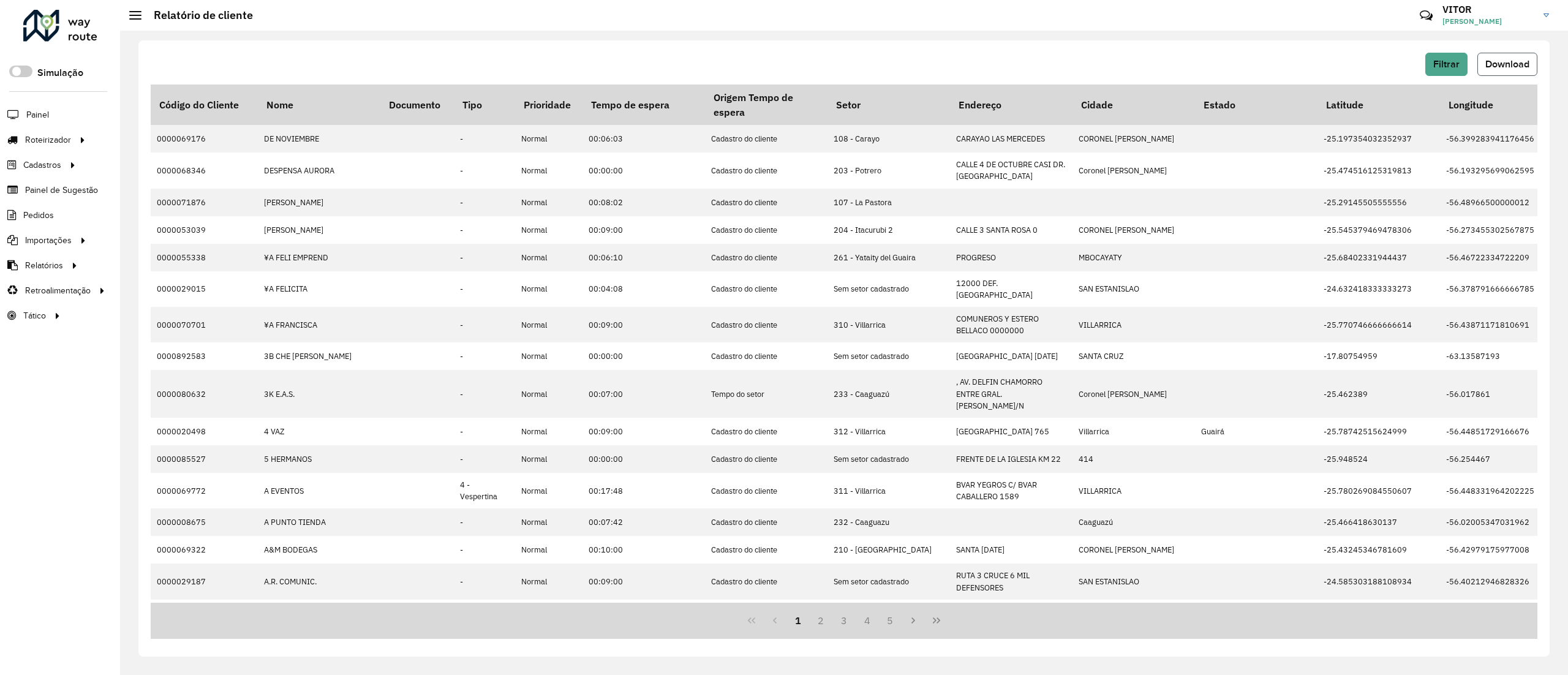
click at [1511, 70] on button "Download" at bounding box center [1507, 64] width 60 height 23
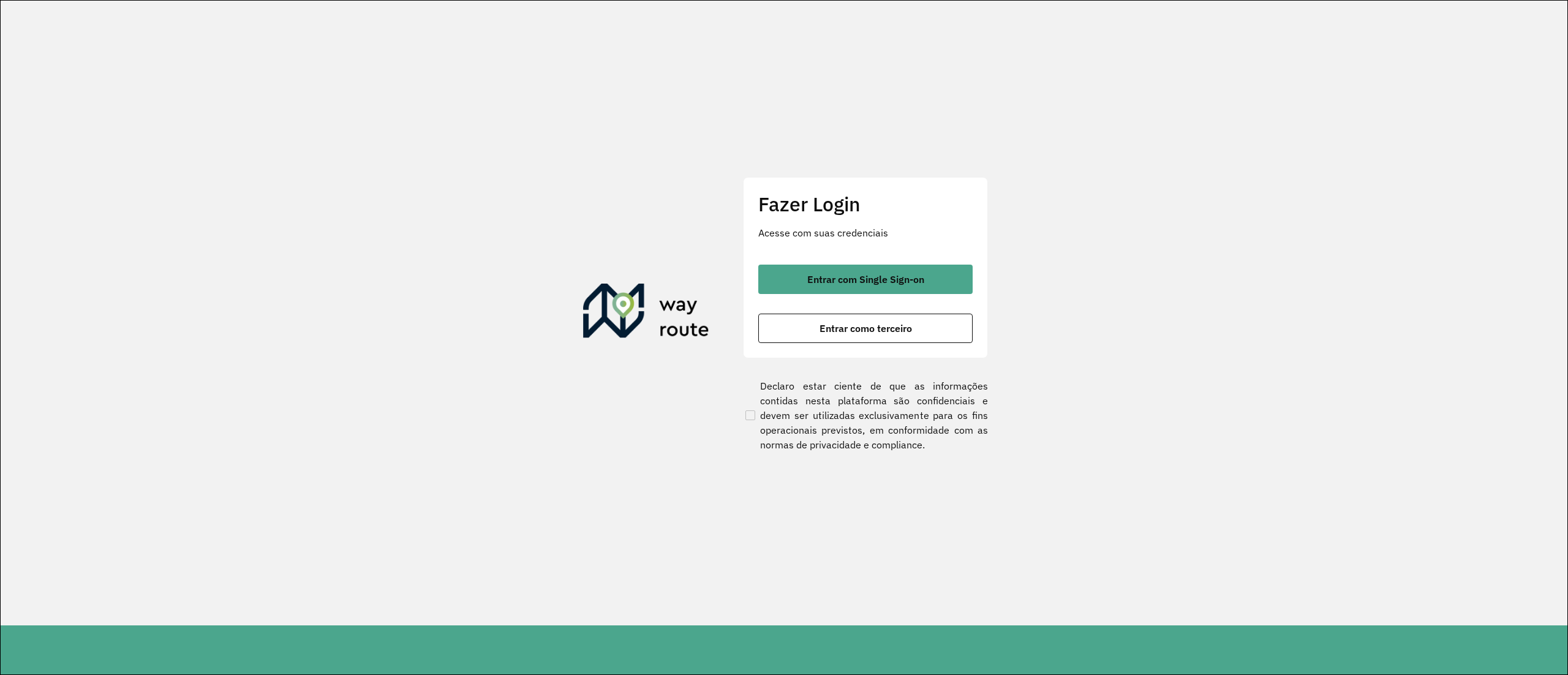
click at [915, 252] on div "Fazer Login Acesse com suas credenciais Entrar com Single Sign-on Entrar como t…" at bounding box center [865, 267] width 245 height 182
click at [919, 262] on div "Fazer Login Acesse com suas credenciais Entrar com Single Sign-on Entrar como t…" at bounding box center [865, 267] width 245 height 182
click at [922, 266] on button "Entrar com Single Sign-on" at bounding box center [865, 279] width 214 height 30
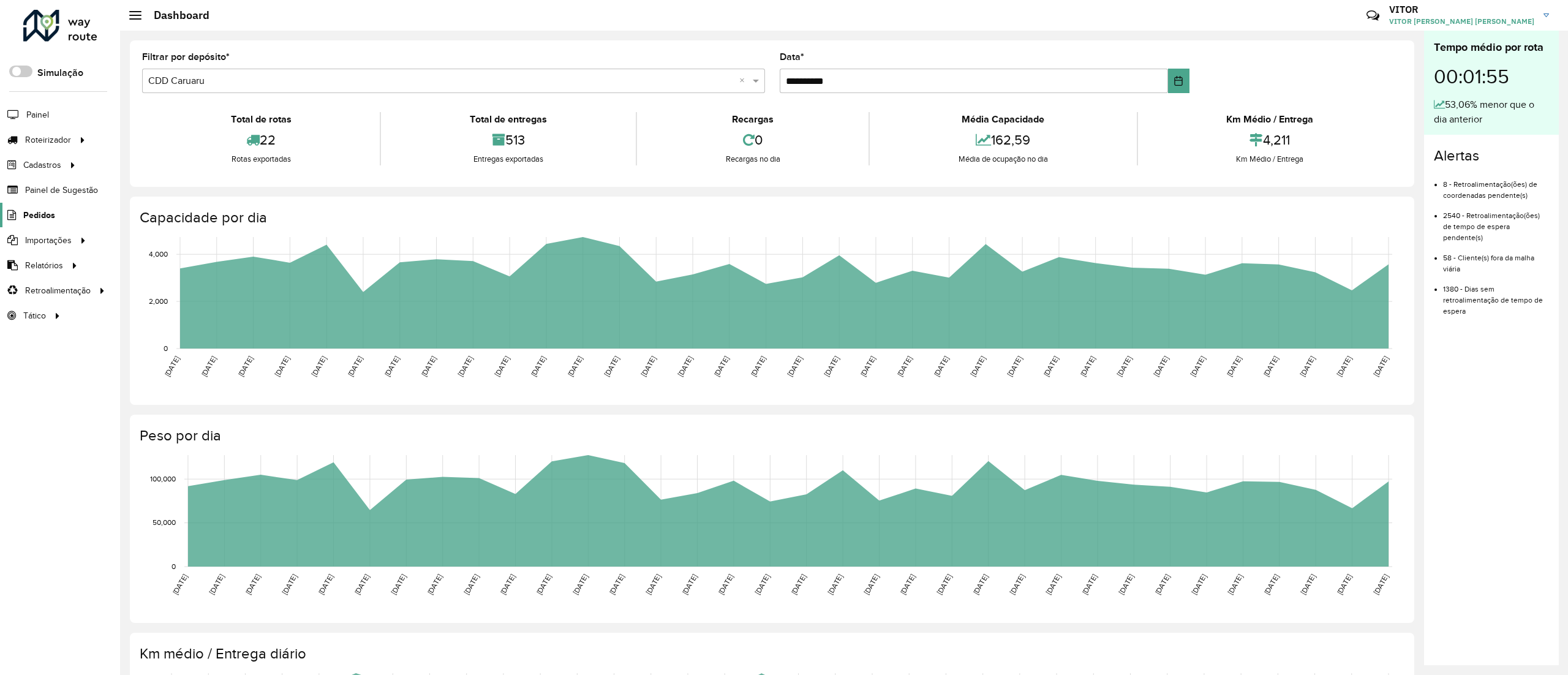
click at [50, 220] on span "Pedidos" at bounding box center [39, 215] width 32 height 13
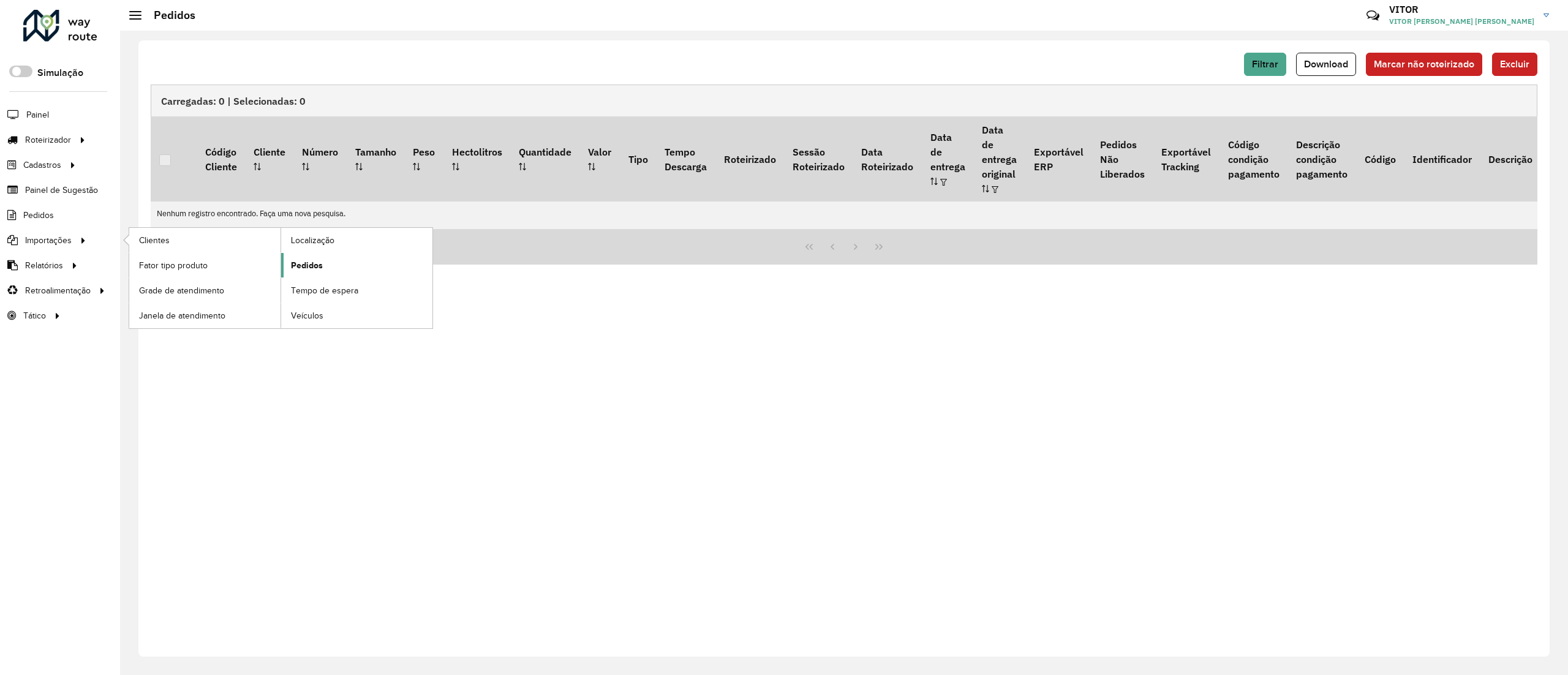
click at [318, 263] on span "Pedidos" at bounding box center [306, 266] width 32 height 13
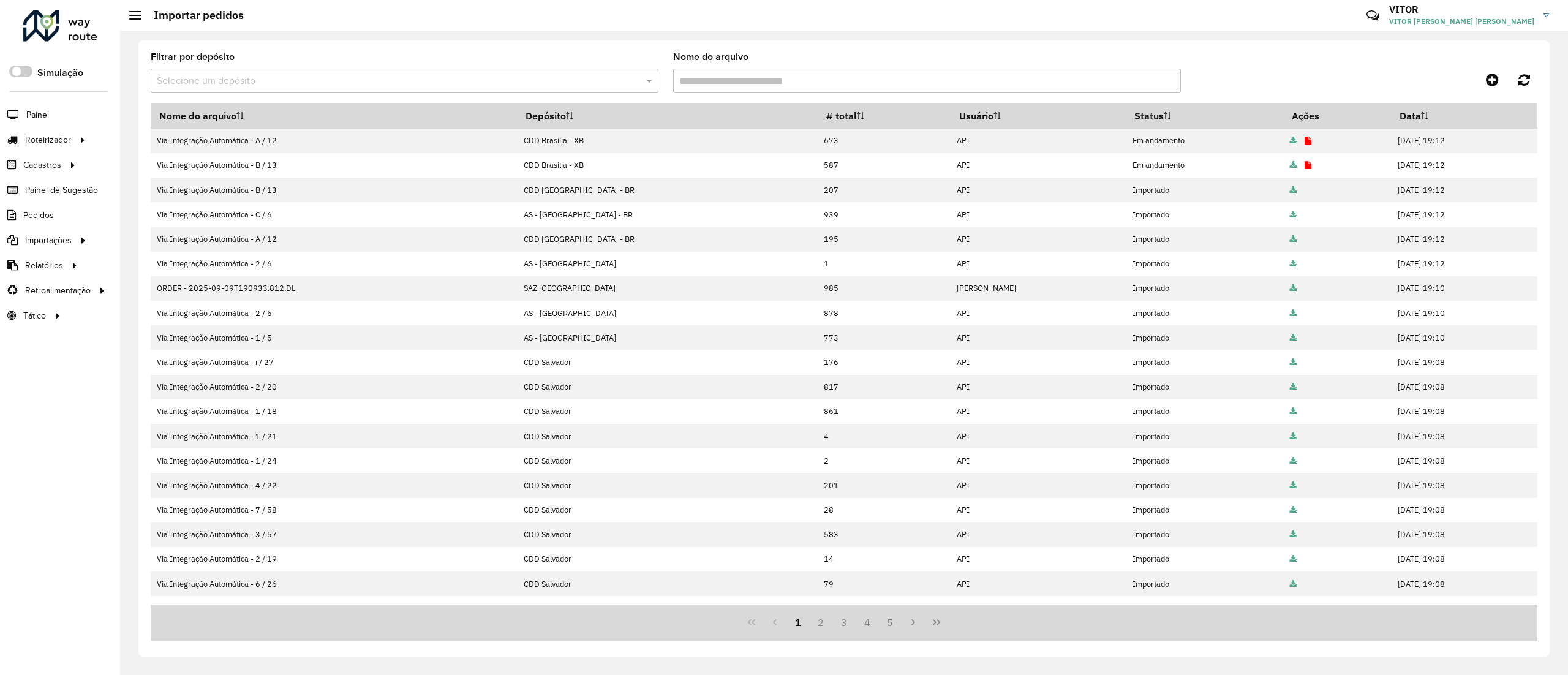
click at [352, 65] on div "Filtrar por depósito Selecione um depósito" at bounding box center [405, 72] width 508 height 41
click at [358, 77] on input "text" at bounding box center [391, 81] width 471 height 14
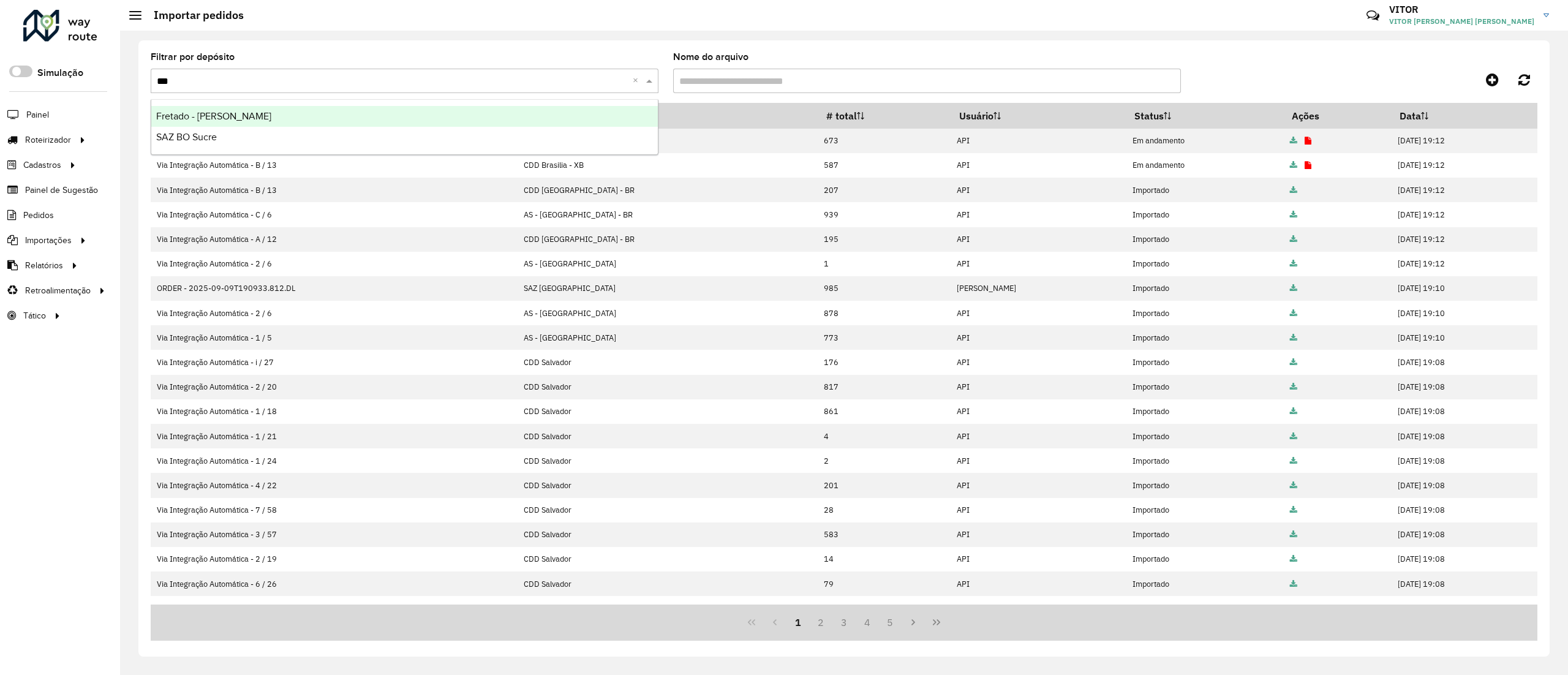
type input "****"
click at [268, 122] on div "SAZ BO Sucre" at bounding box center [404, 116] width 506 height 21
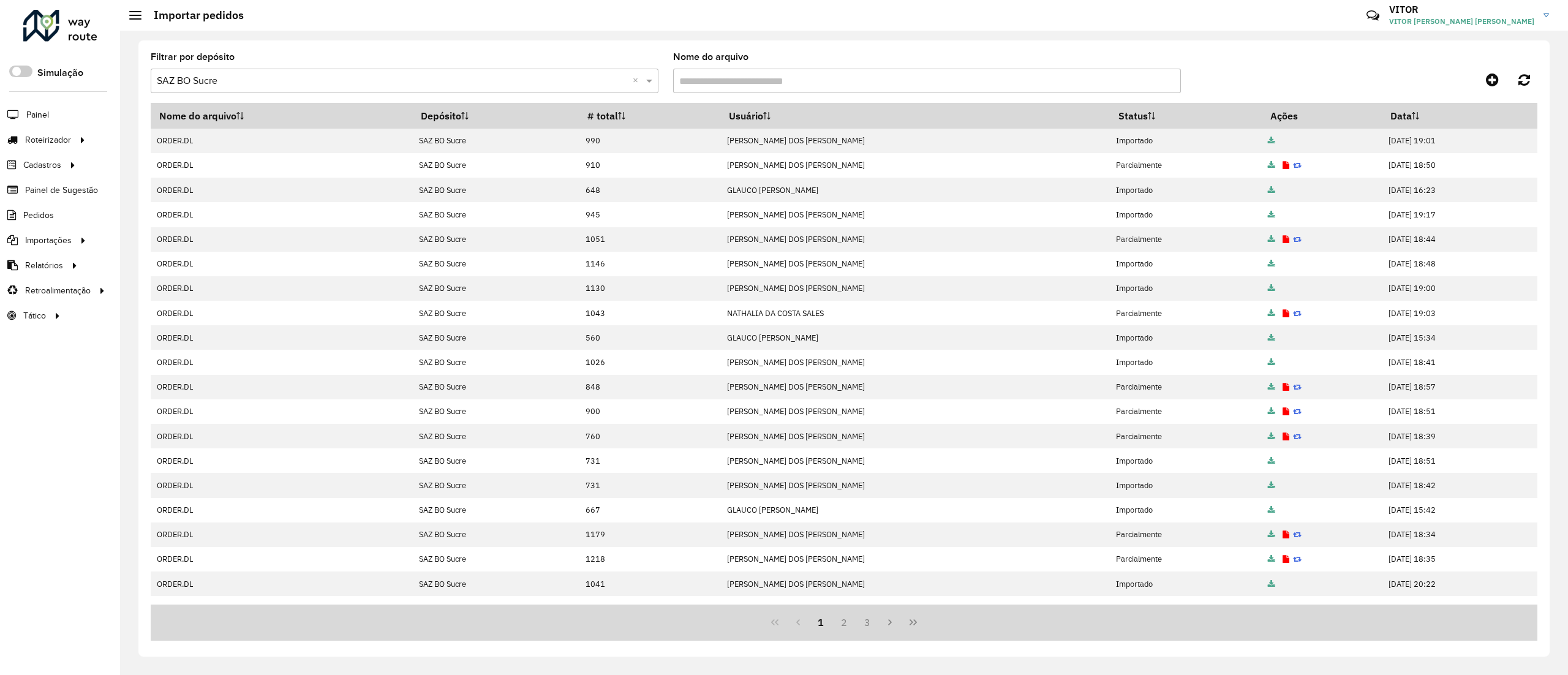
click at [512, 66] on div "Filtrar por depósito Selecione um depósito × SAZ BO Sucre ×" at bounding box center [405, 72] width 508 height 41
click at [515, 74] on input "text" at bounding box center [391, 81] width 471 height 14
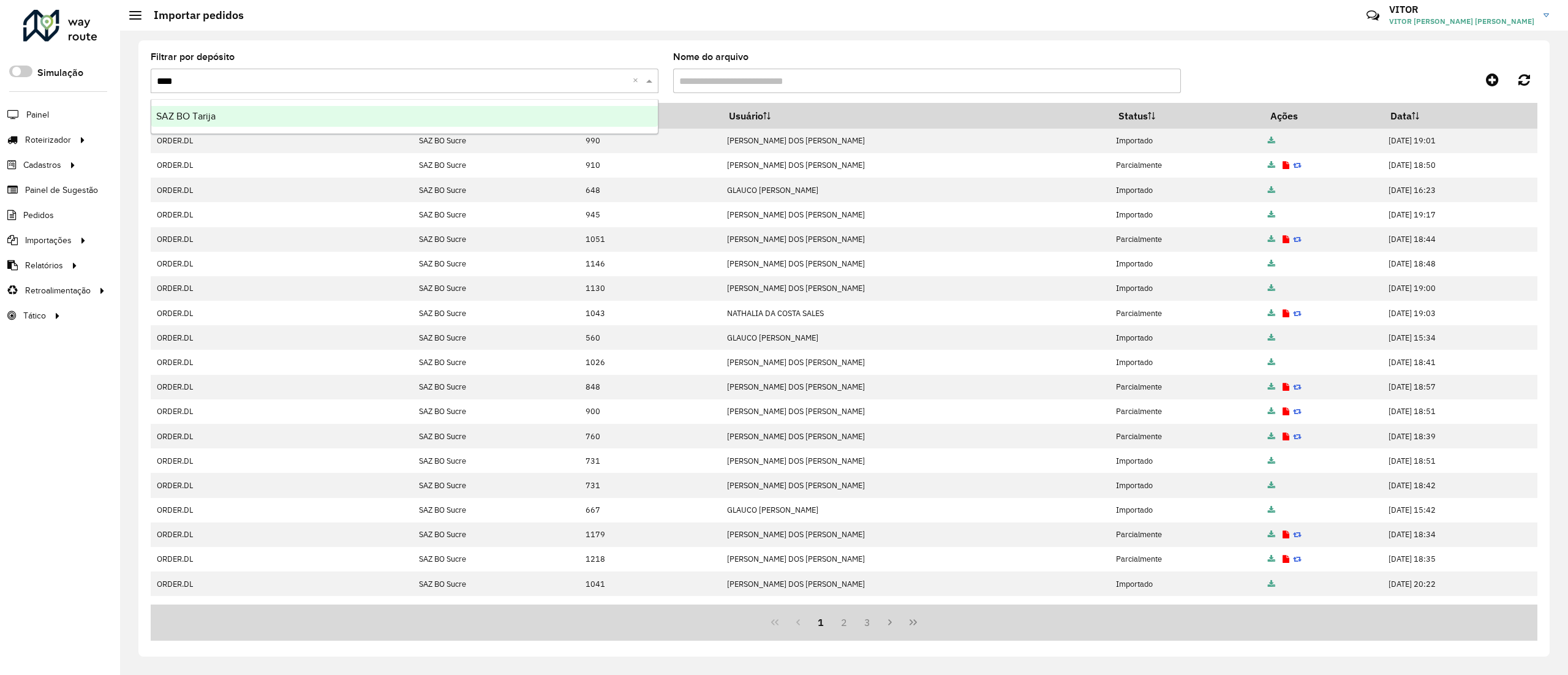
type input "*****"
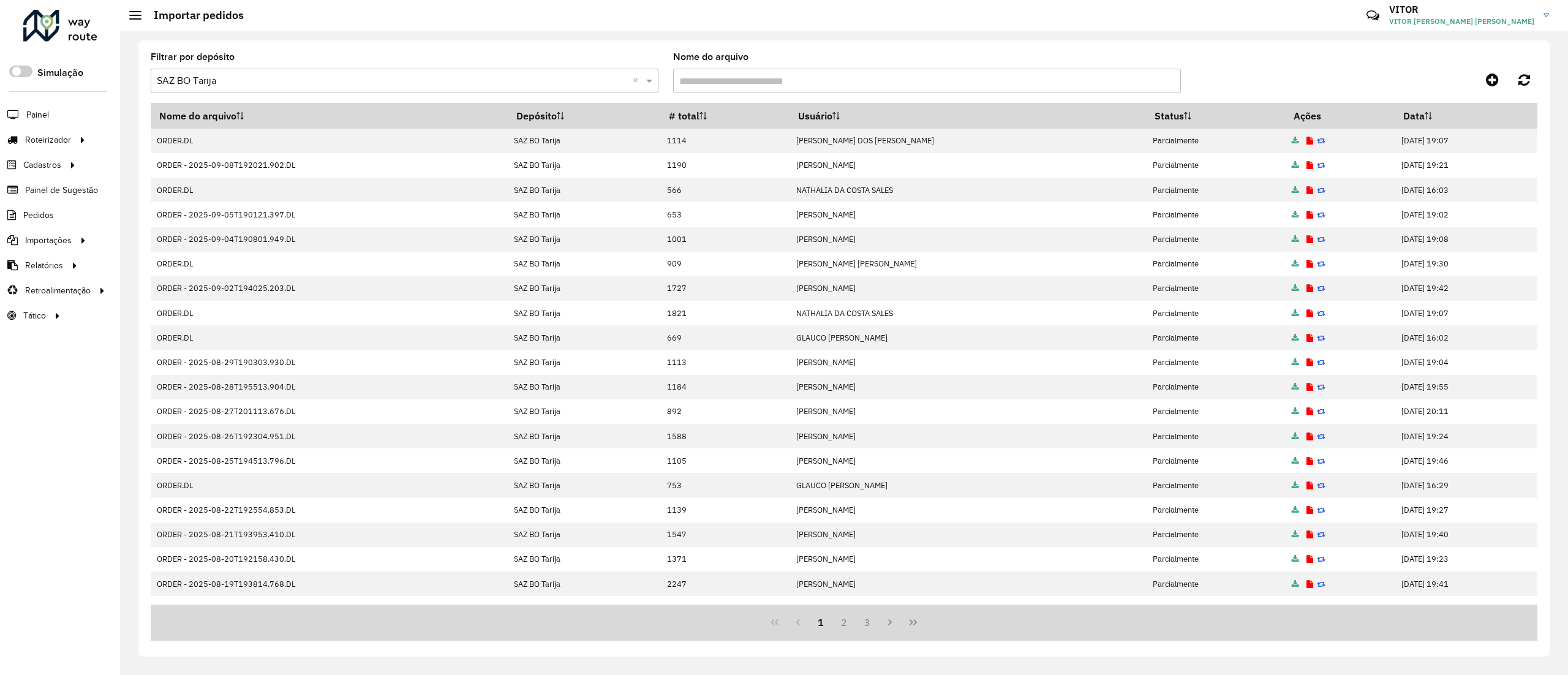
click at [474, 80] on input "text" at bounding box center [391, 81] width 471 height 14
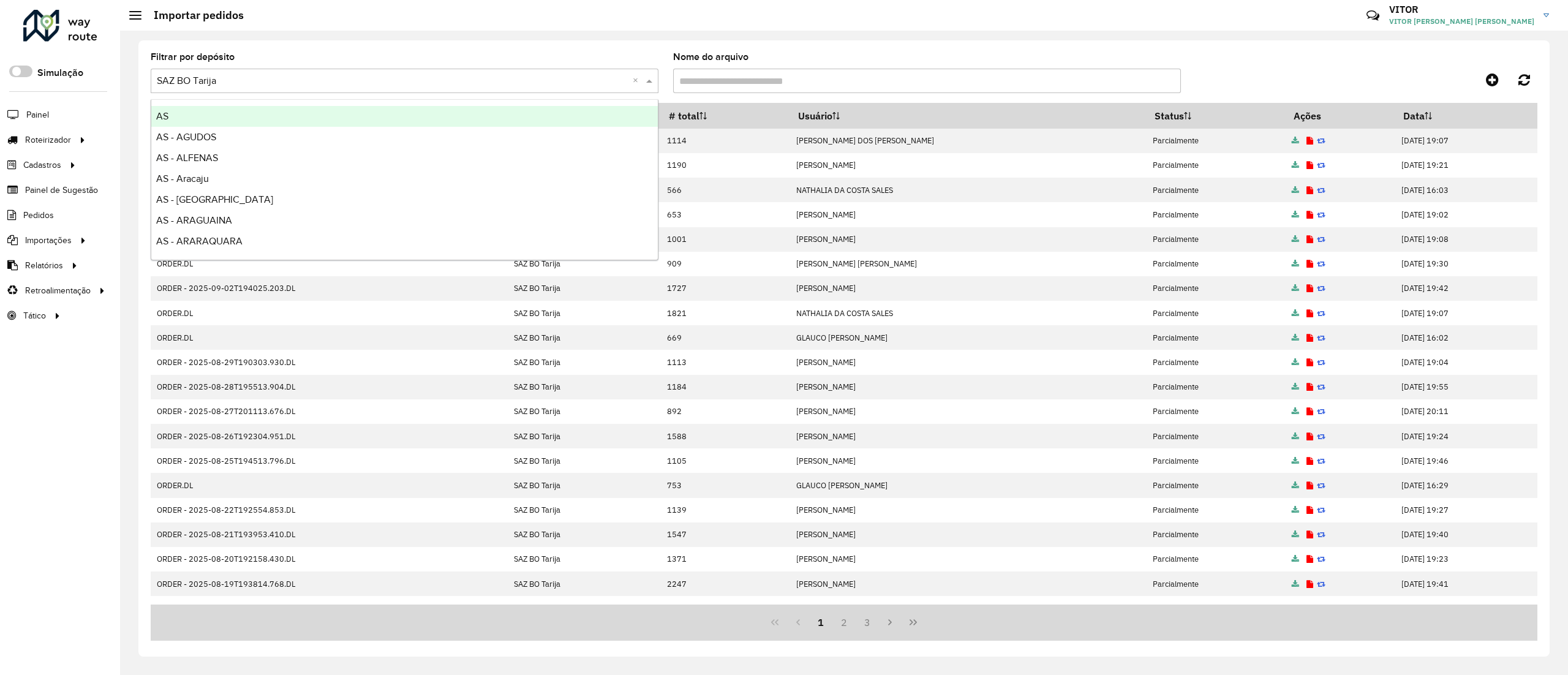
click at [474, 80] on input "text" at bounding box center [391, 81] width 471 height 14
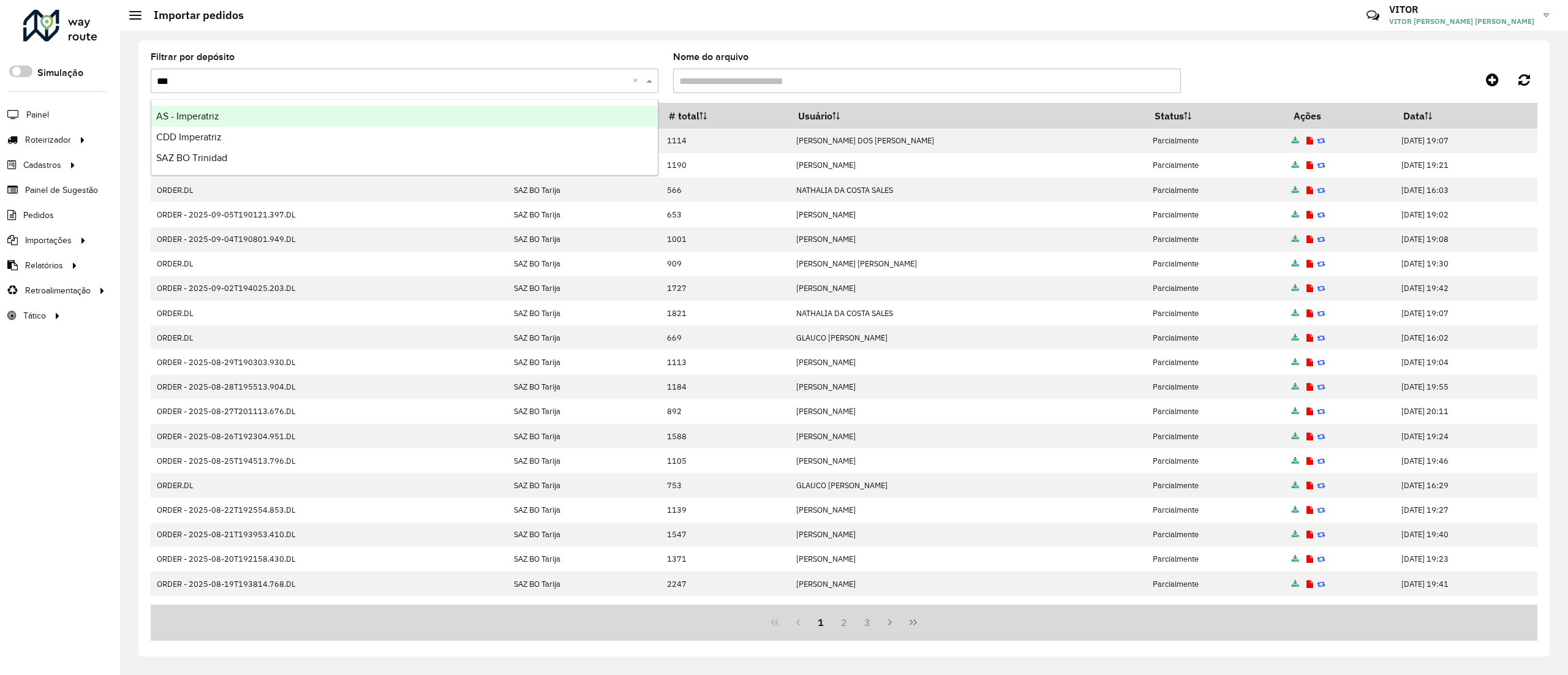
type input "****"
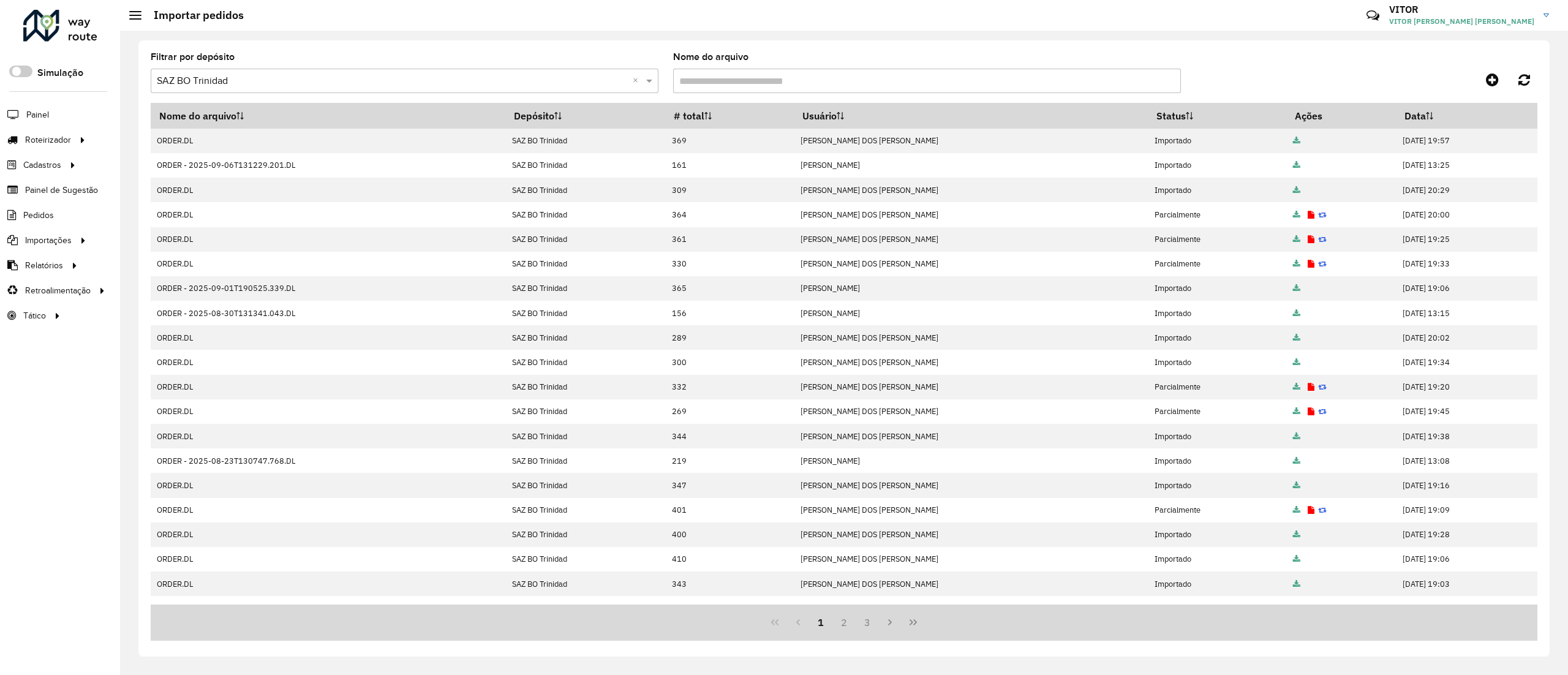
click at [371, 75] on input "text" at bounding box center [391, 81] width 471 height 14
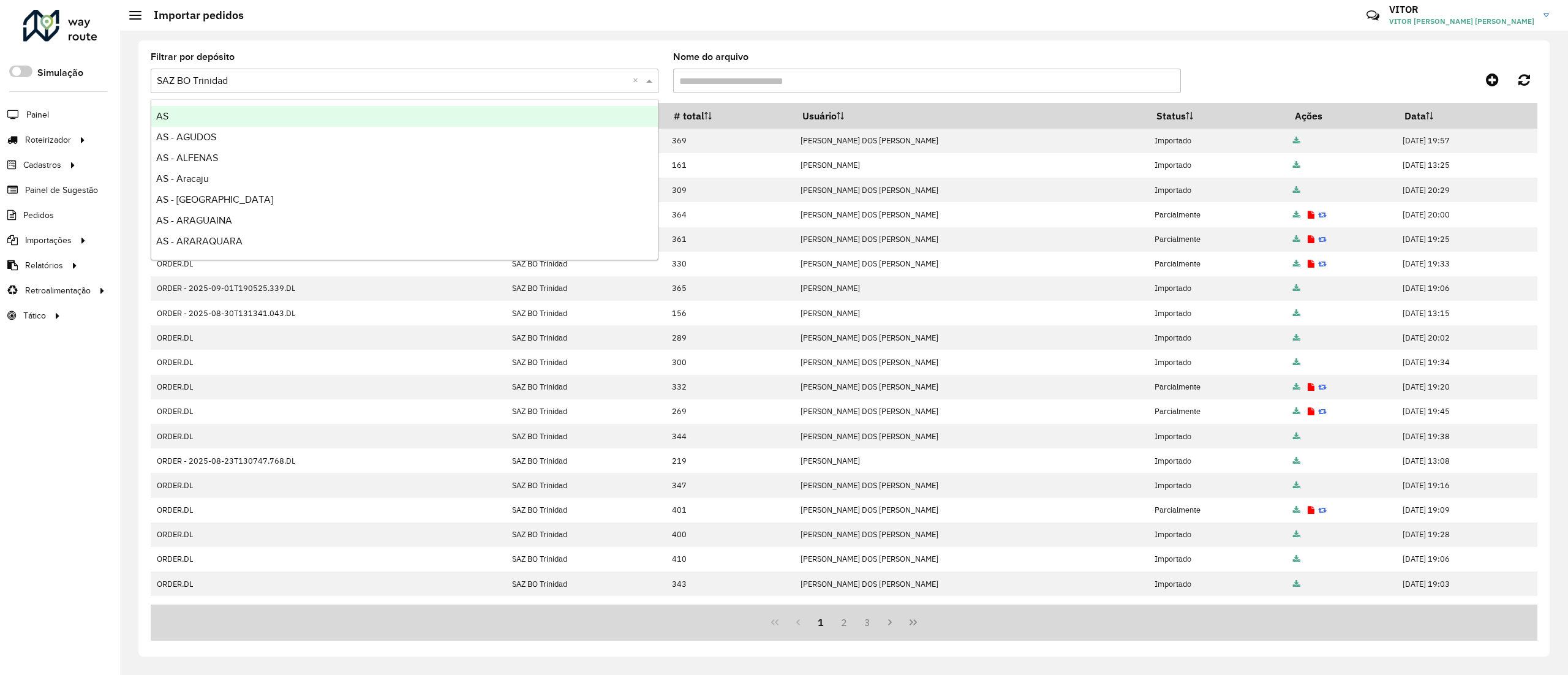
click at [371, 75] on input "text" at bounding box center [391, 81] width 471 height 14
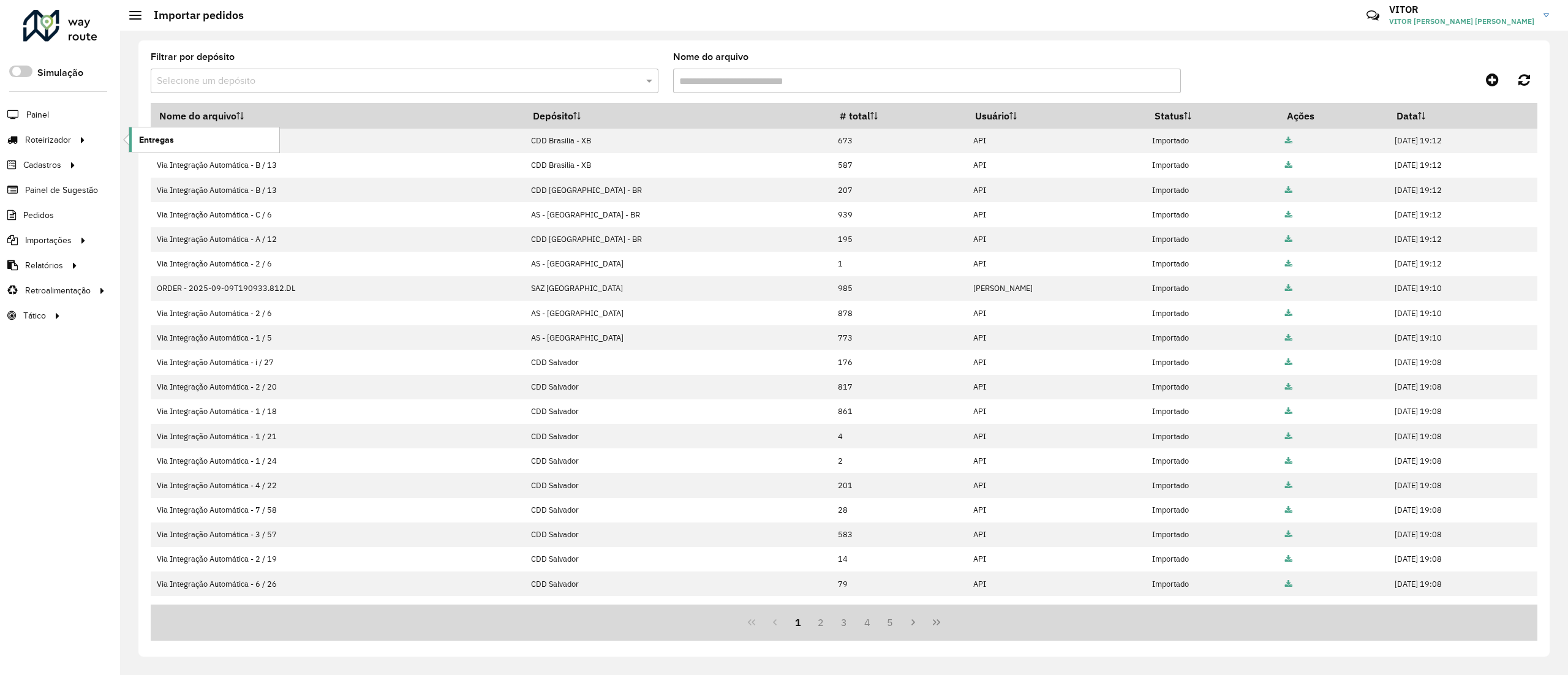
click at [211, 139] on link "Entregas" at bounding box center [204, 139] width 150 height 24
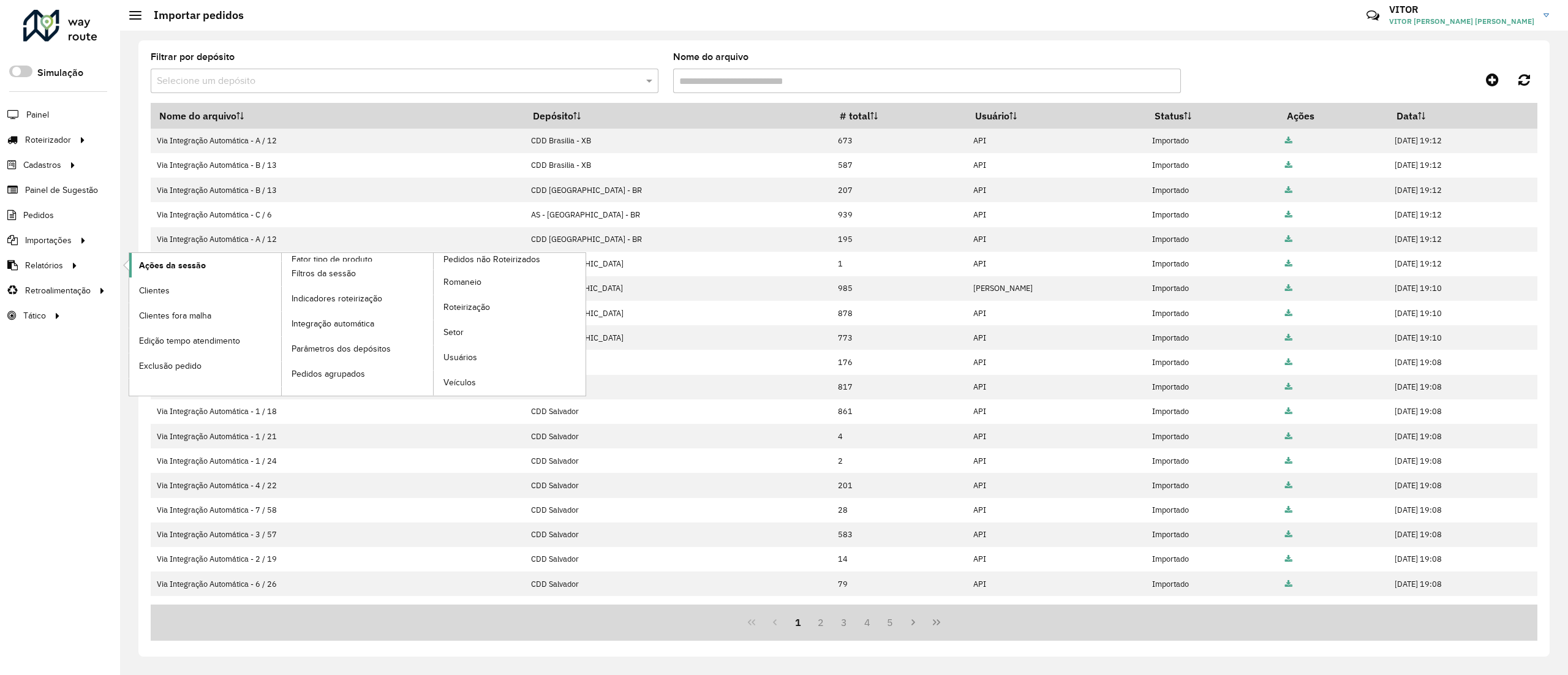
click at [193, 267] on span "Ações da sessão" at bounding box center [173, 266] width 67 height 13
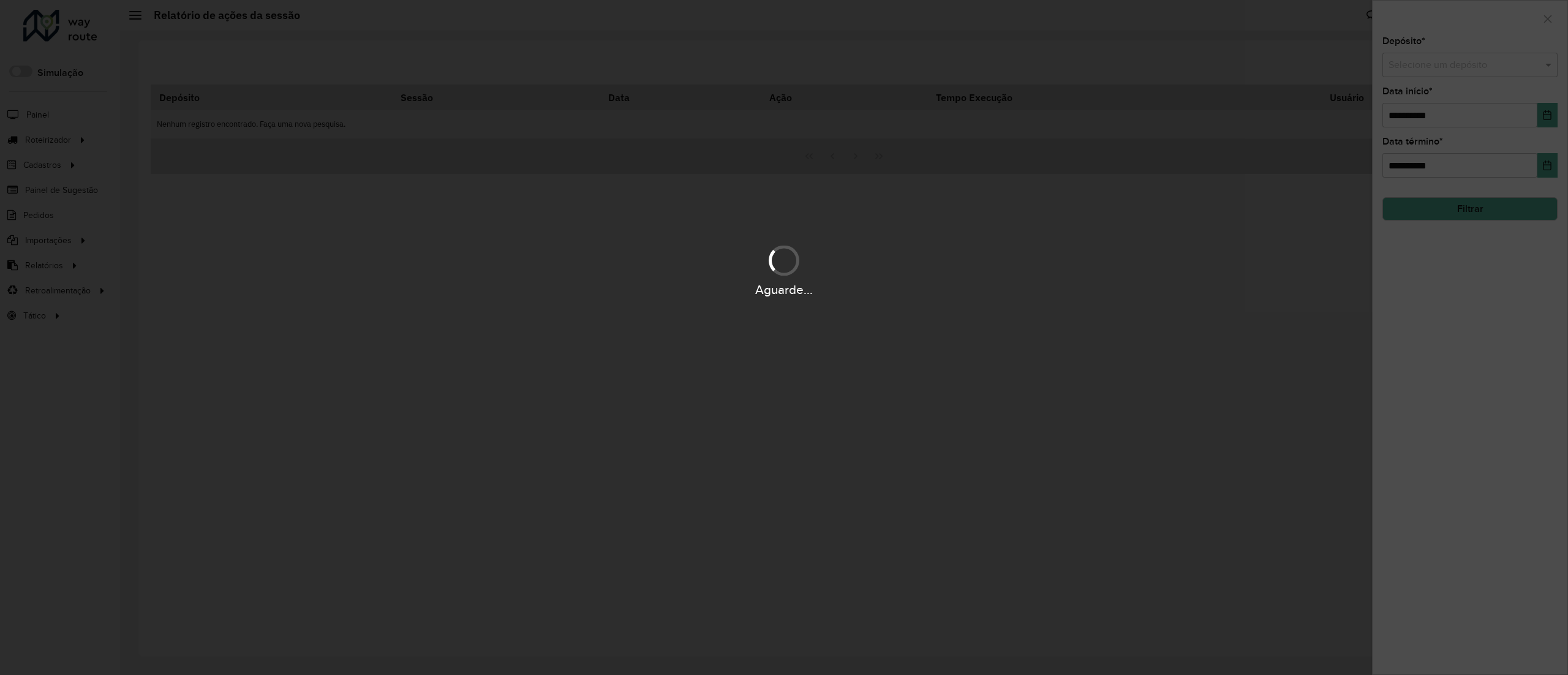
click at [1417, 66] on div "Aguarde..." at bounding box center [784, 337] width 1568 height 675
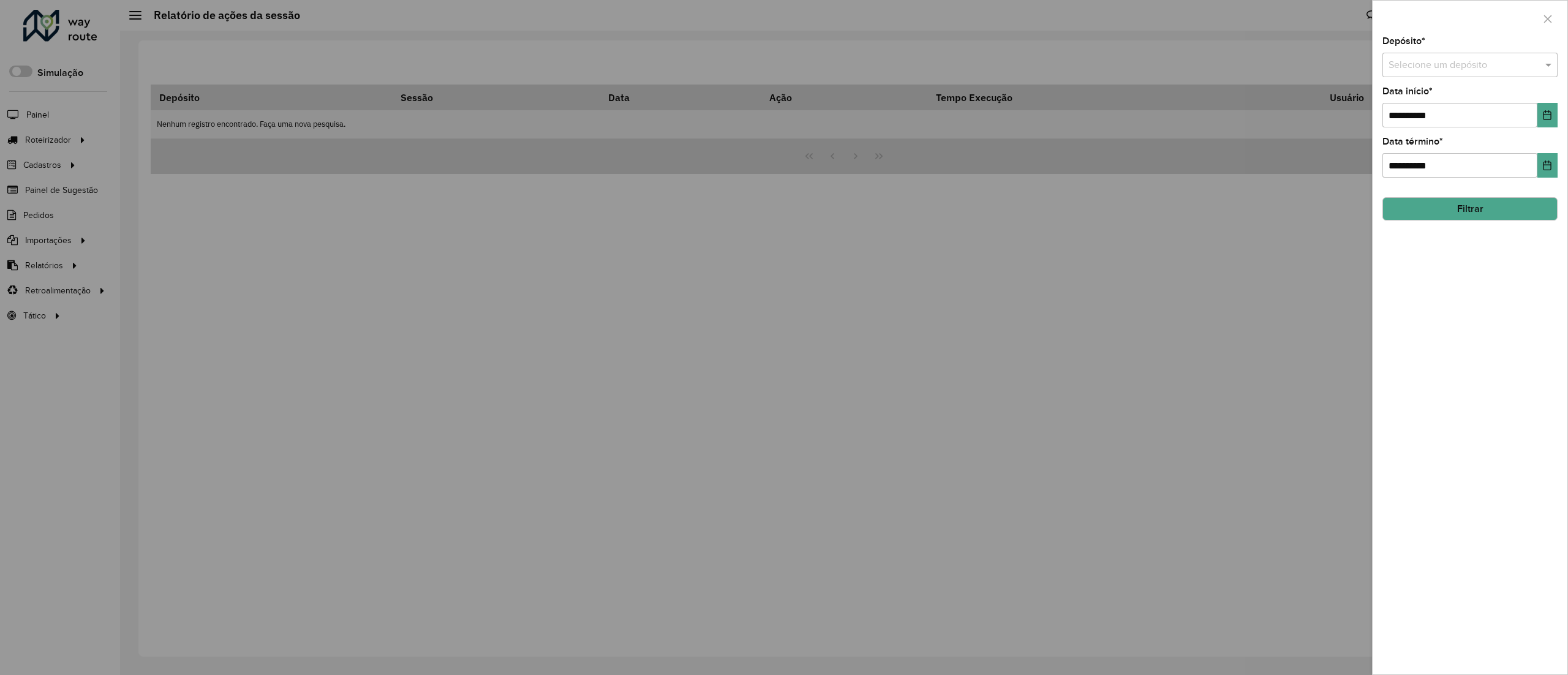
click at [1417, 66] on input "text" at bounding box center [1457, 65] width 138 height 14
type input "*****"
click at [1476, 190] on hb-field-button "Filtrar" at bounding box center [1469, 203] width 175 height 33
click at [1485, 200] on button "Filtrar" at bounding box center [1469, 209] width 175 height 23
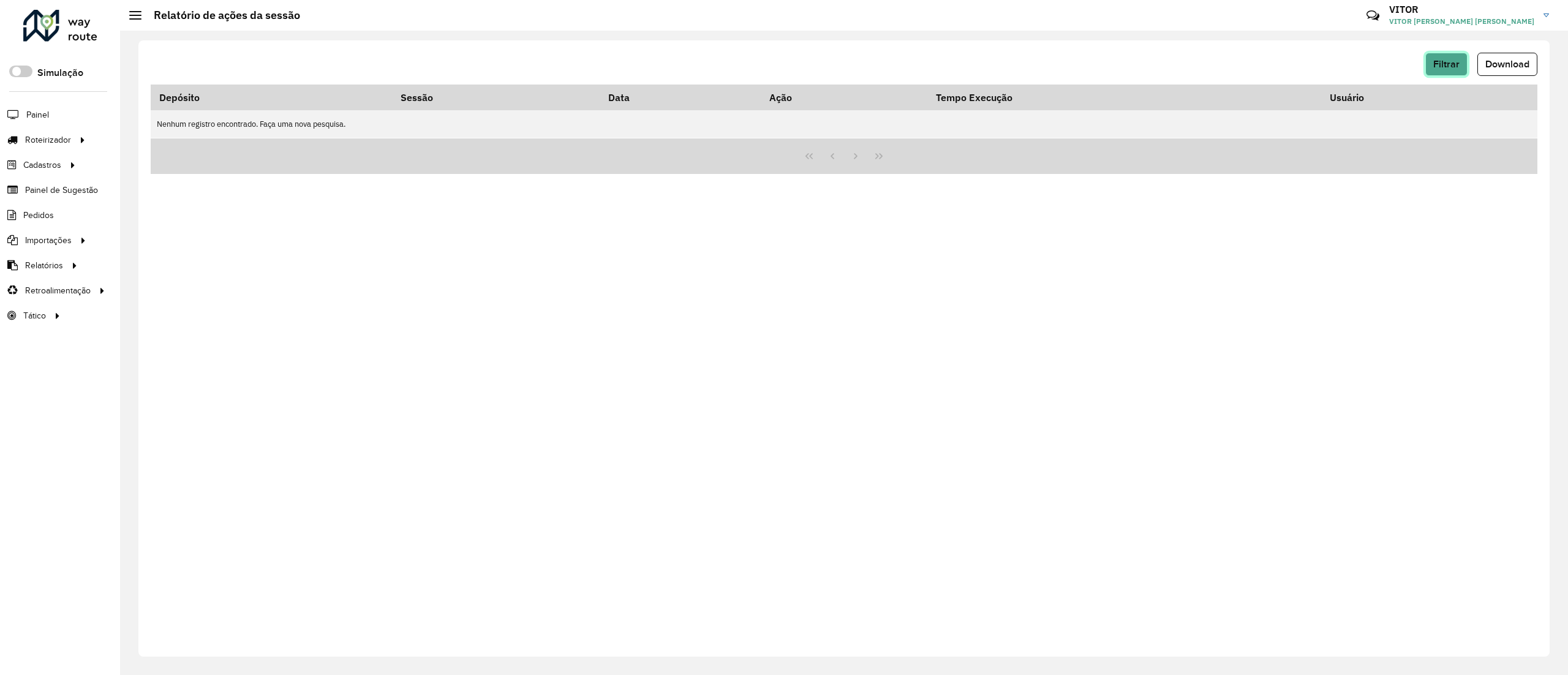
click at [1435, 61] on span "Filtrar" at bounding box center [1446, 64] width 26 height 11
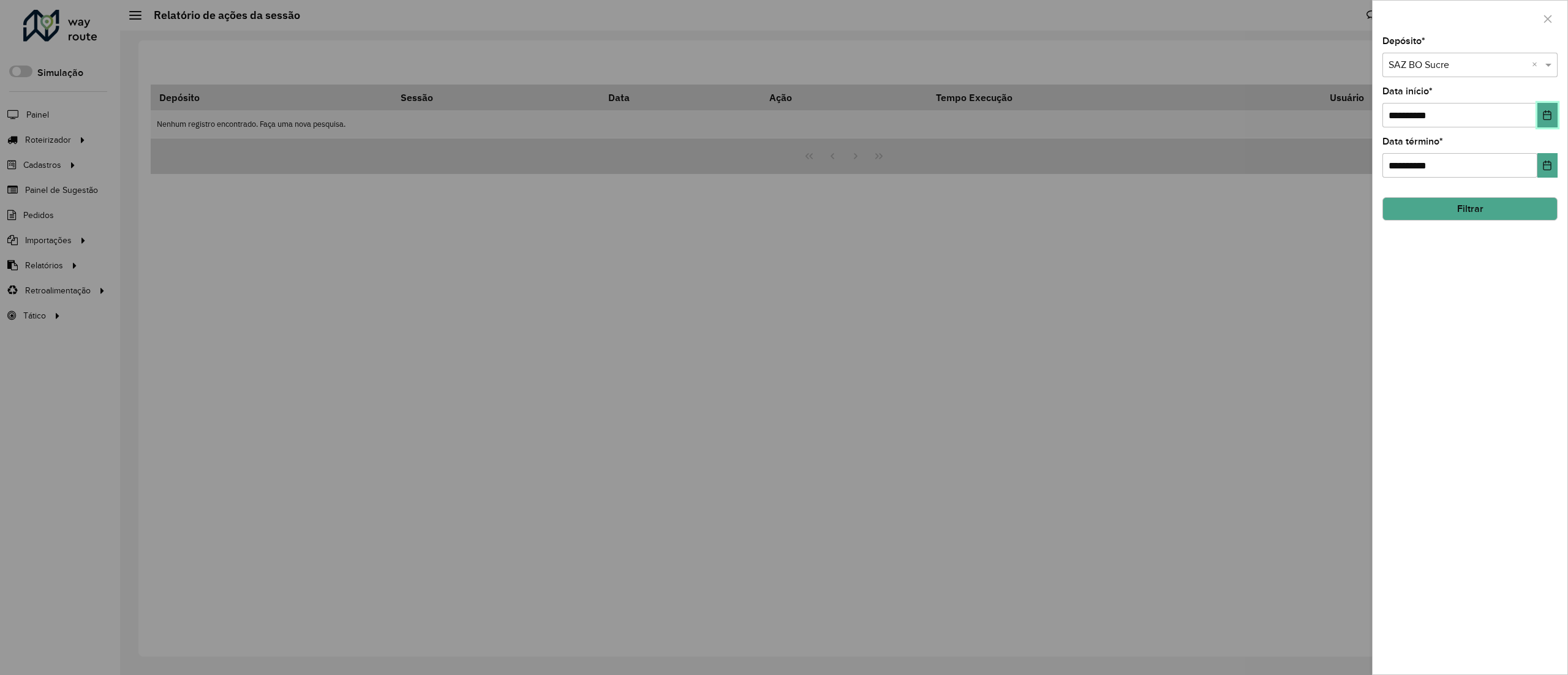
click at [1553, 119] on button "Choose Date" at bounding box center [1547, 115] width 20 height 24
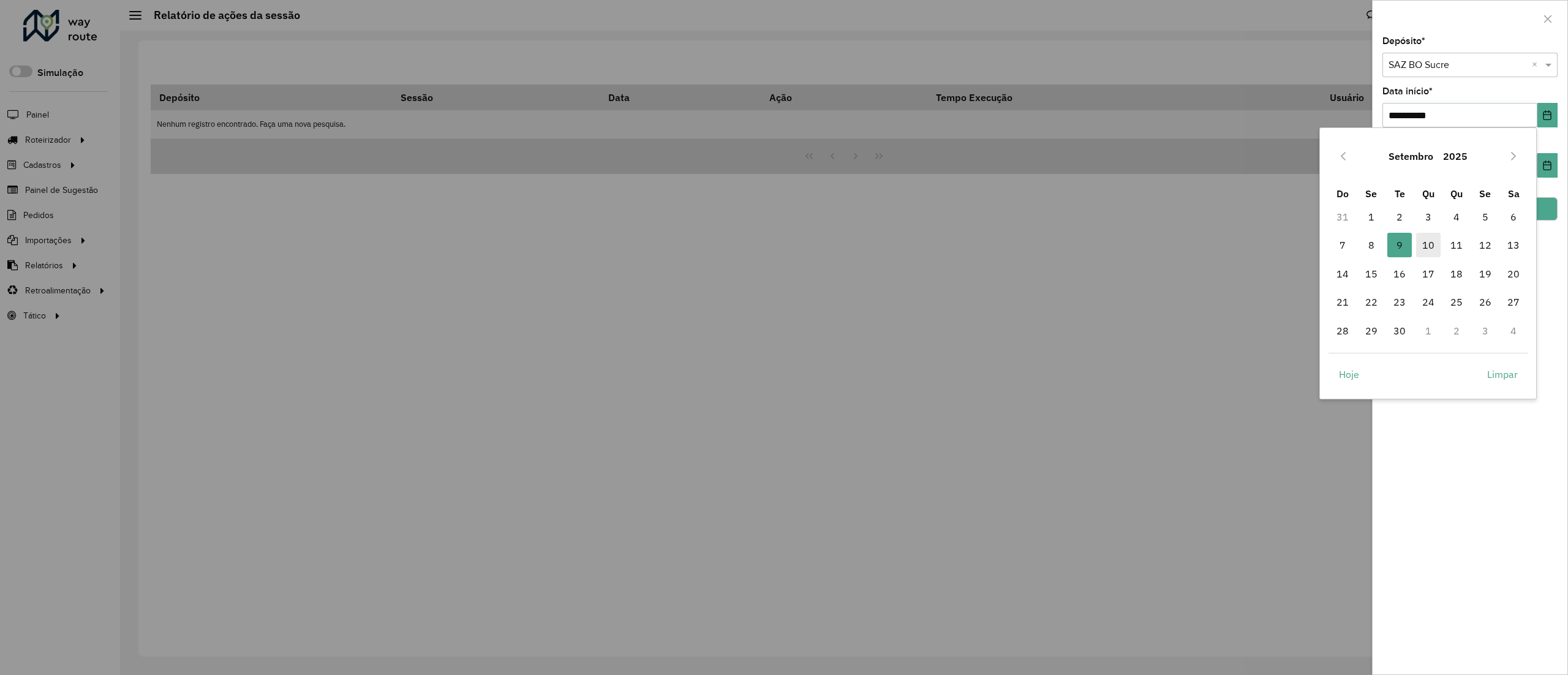
click at [1431, 251] on span "10" at bounding box center [1428, 244] width 24 height 24
type input "**********"
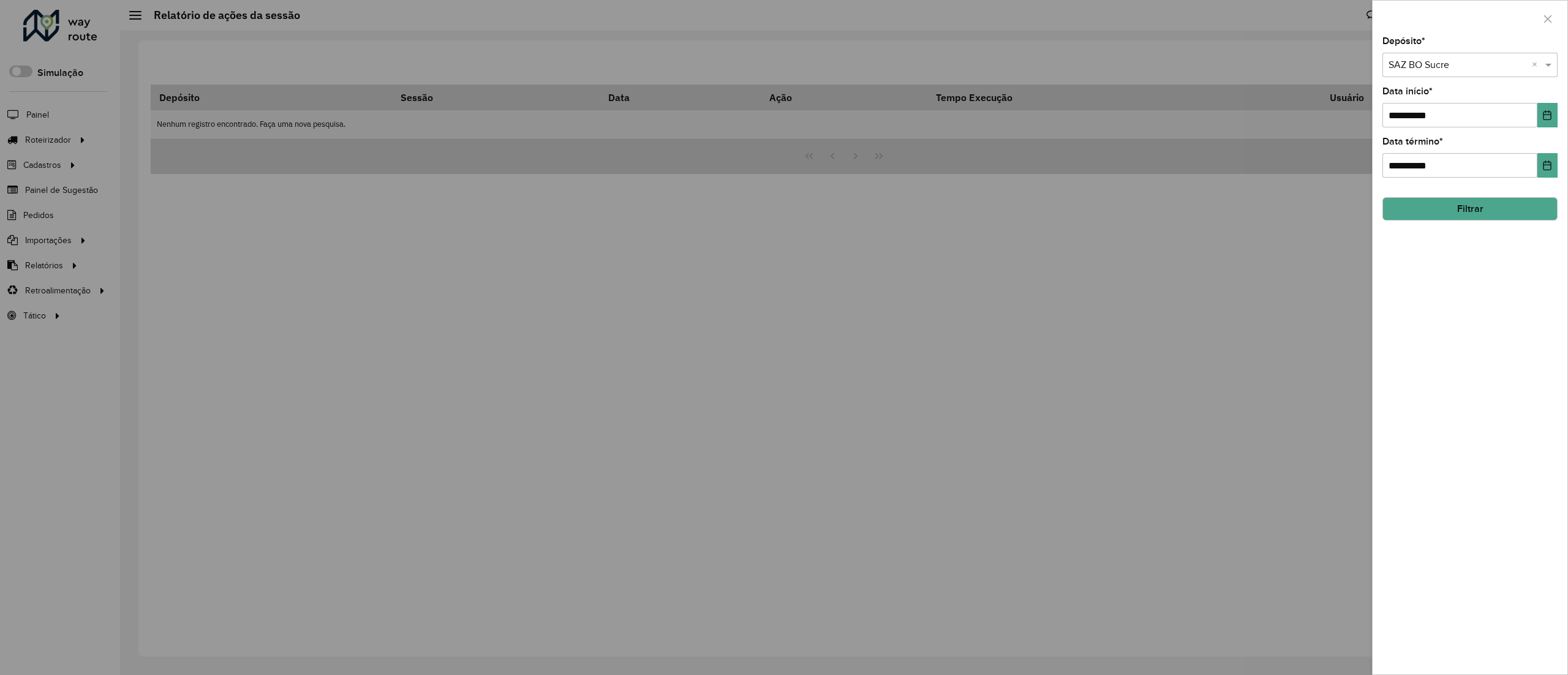
click at [1542, 211] on button "Filtrar" at bounding box center [1469, 209] width 175 height 23
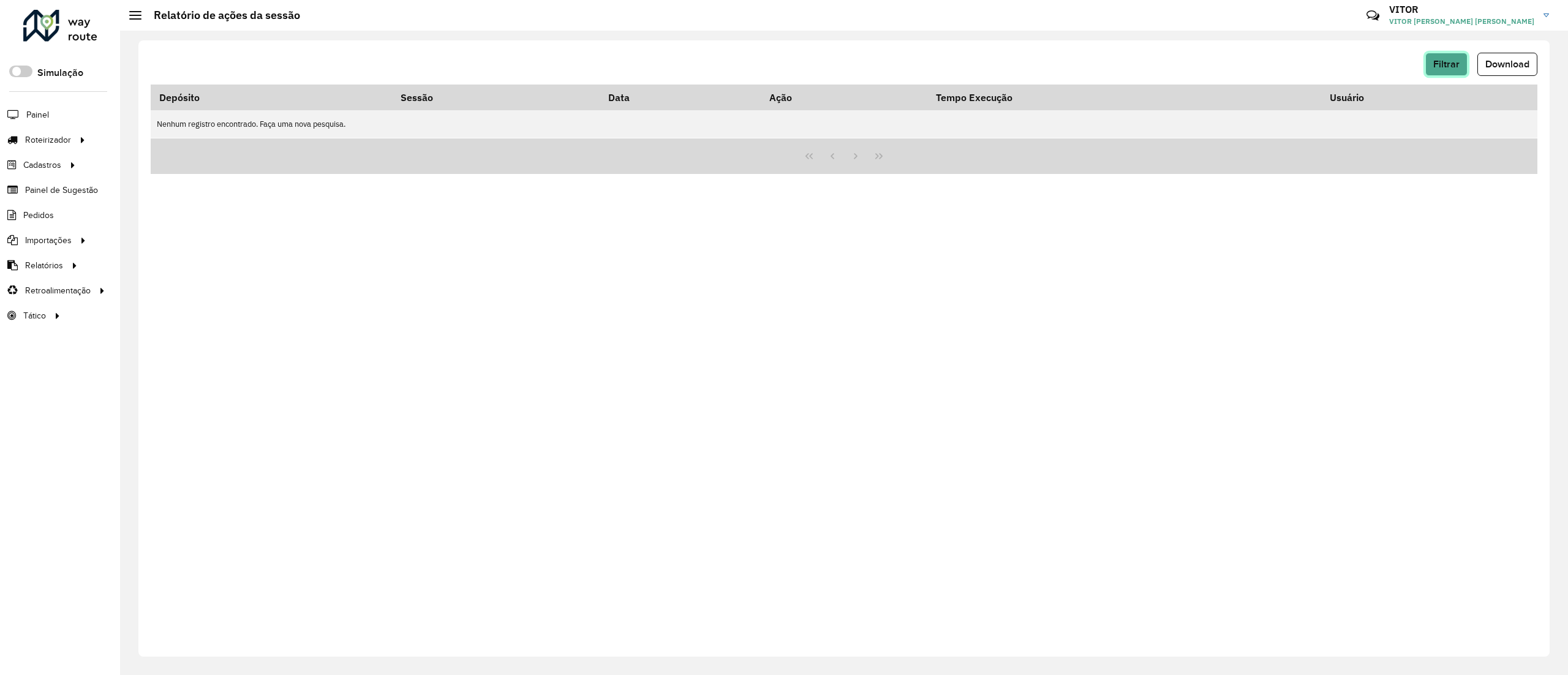
click at [1451, 55] on button "Filtrar" at bounding box center [1446, 64] width 42 height 23
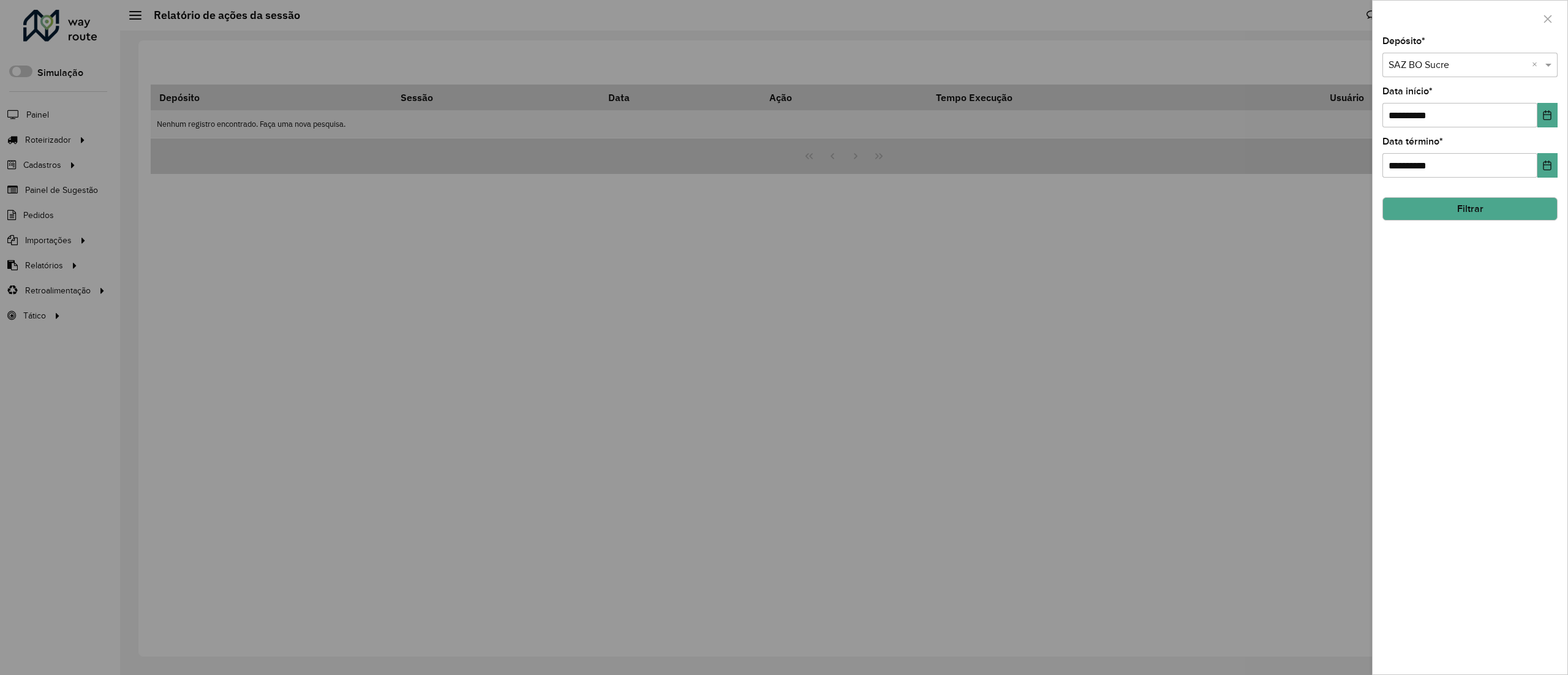
click at [1424, 72] on input "text" at bounding box center [1457, 65] width 138 height 14
type input "*****"
click at [1544, 118] on button "Choose Date" at bounding box center [1547, 115] width 20 height 24
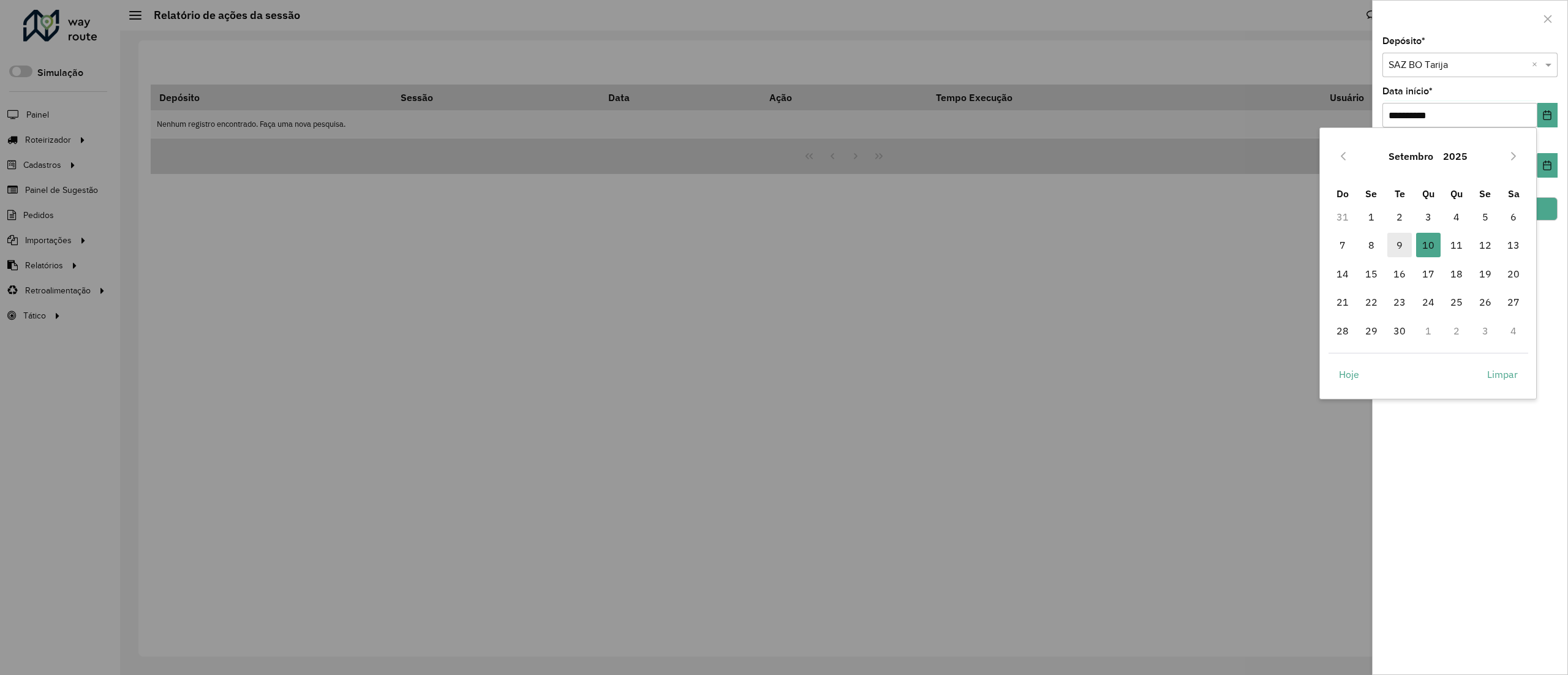
click at [1390, 244] on span "9" at bounding box center [1399, 244] width 24 height 24
type input "**********"
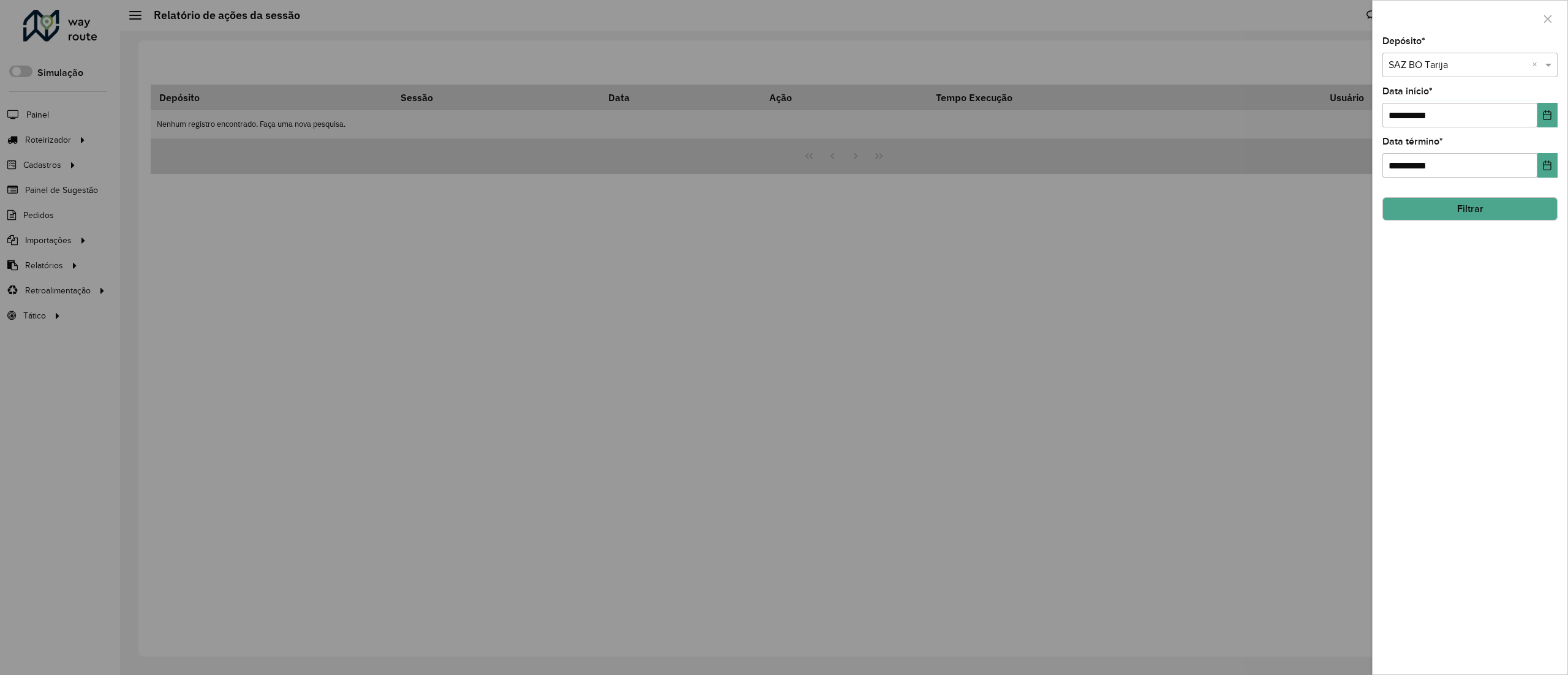
click at [1512, 202] on button "Filtrar" at bounding box center [1469, 209] width 175 height 23
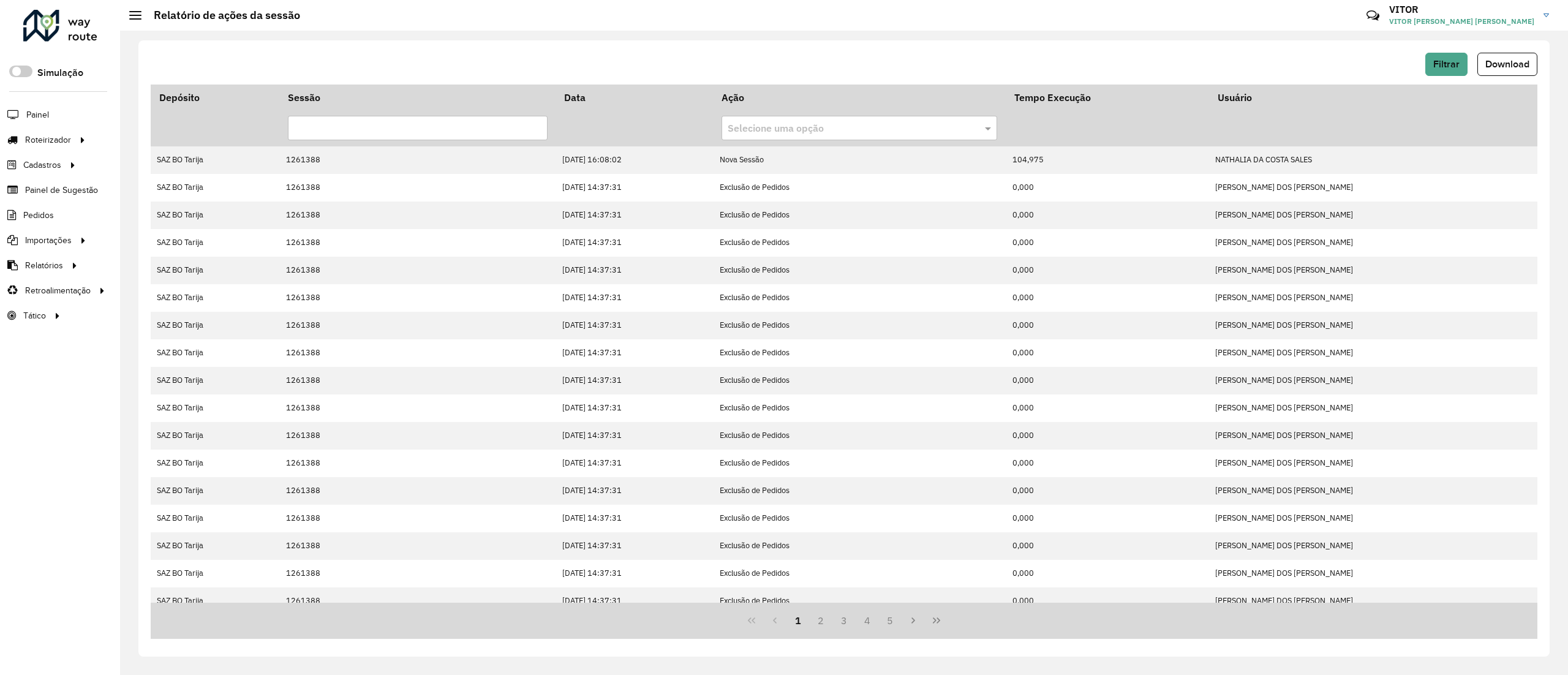
click at [937, 616] on button "Last Page" at bounding box center [936, 621] width 23 height 23
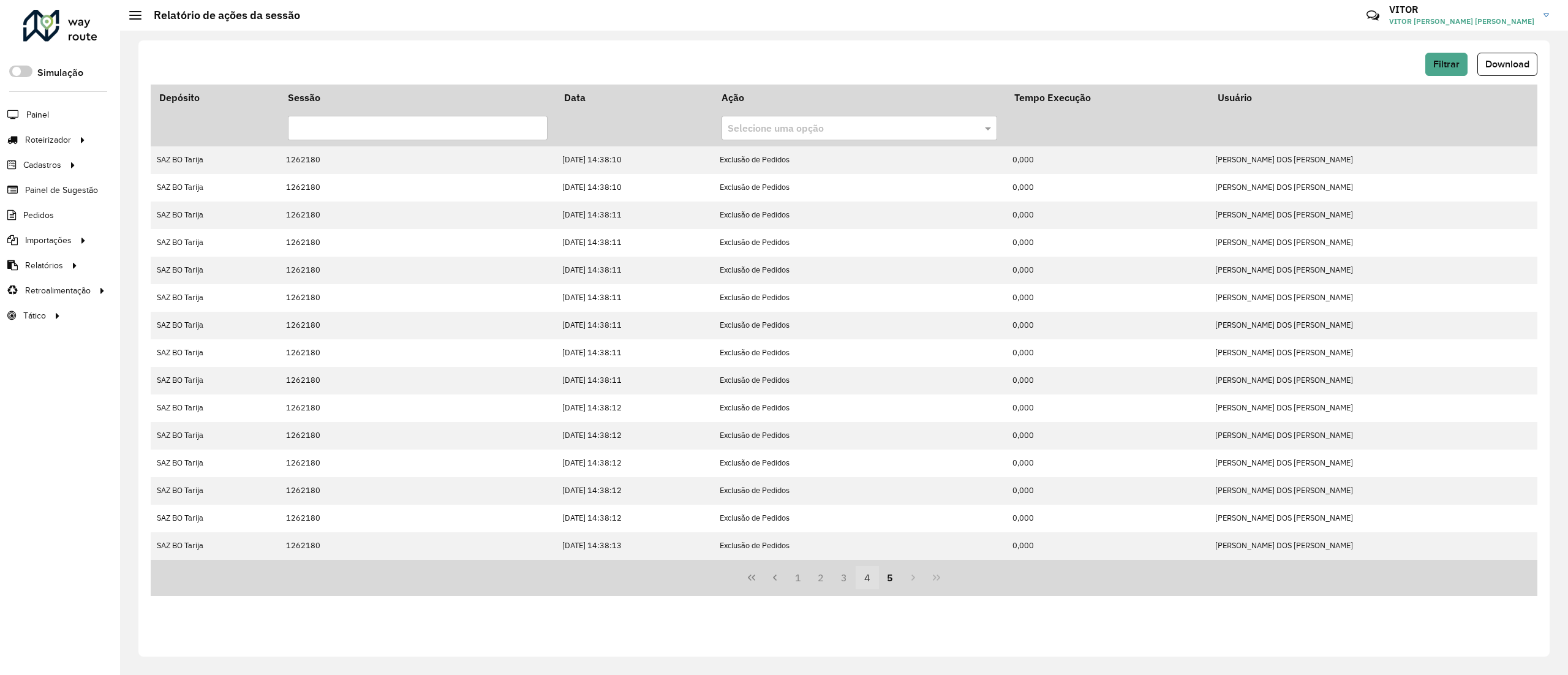
click at [873, 576] on button "4" at bounding box center [868, 577] width 23 height 23
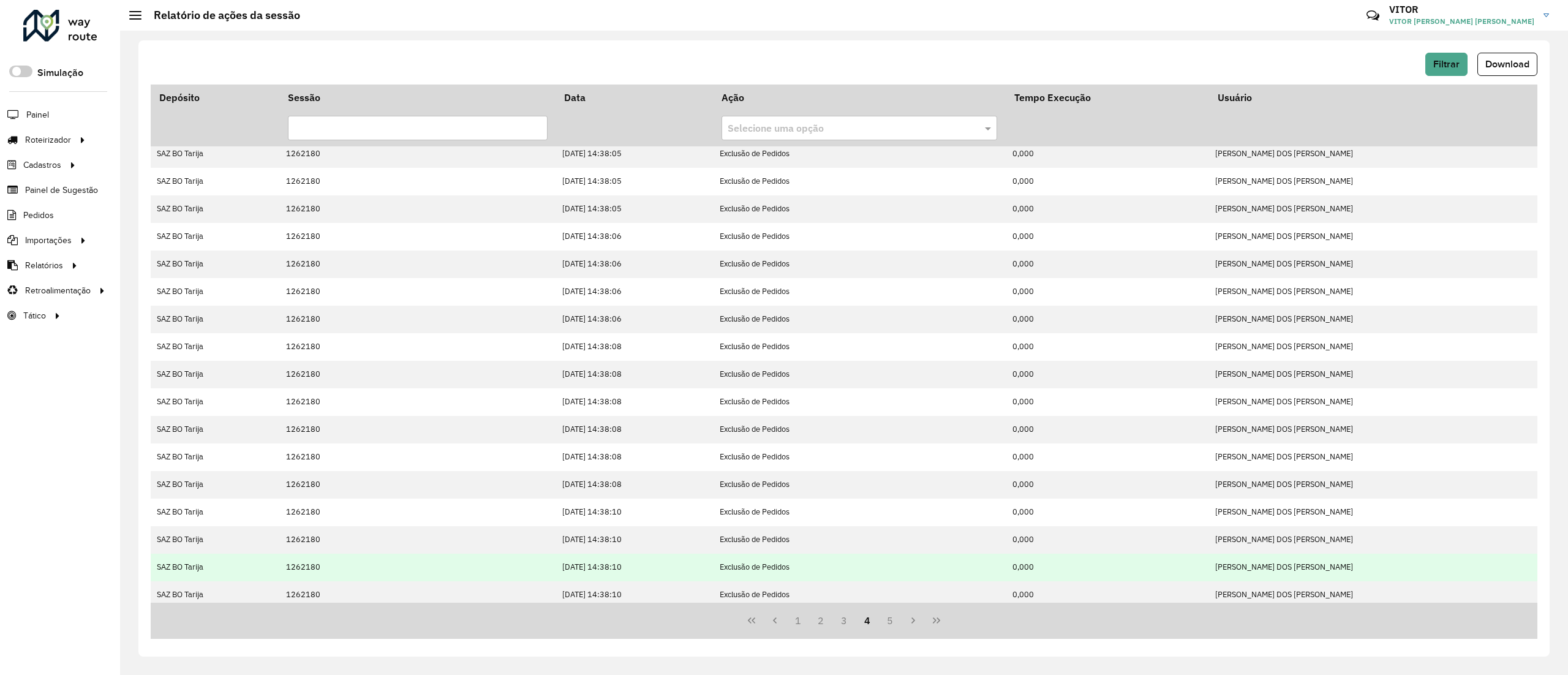
scroll to position [94, 0]
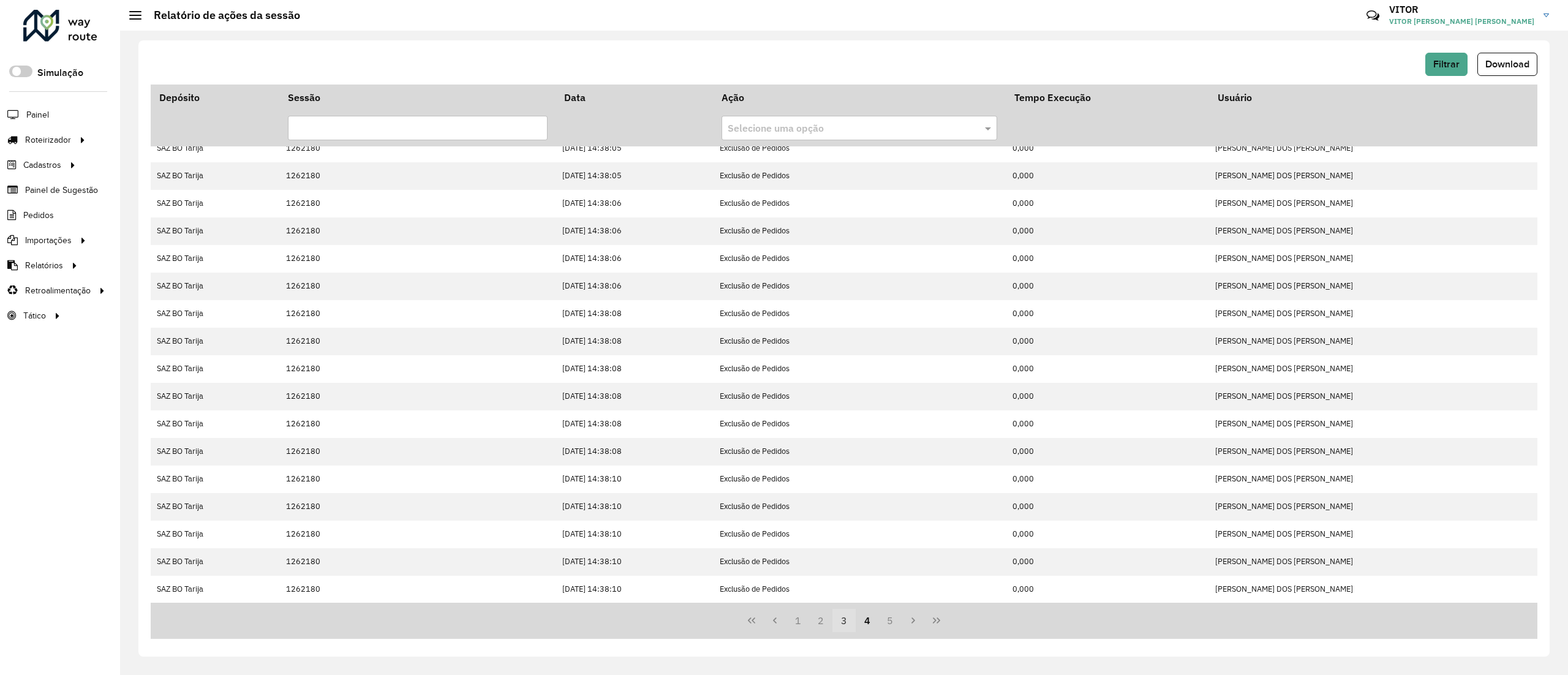
click at [850, 617] on button "3" at bounding box center [844, 621] width 23 height 23
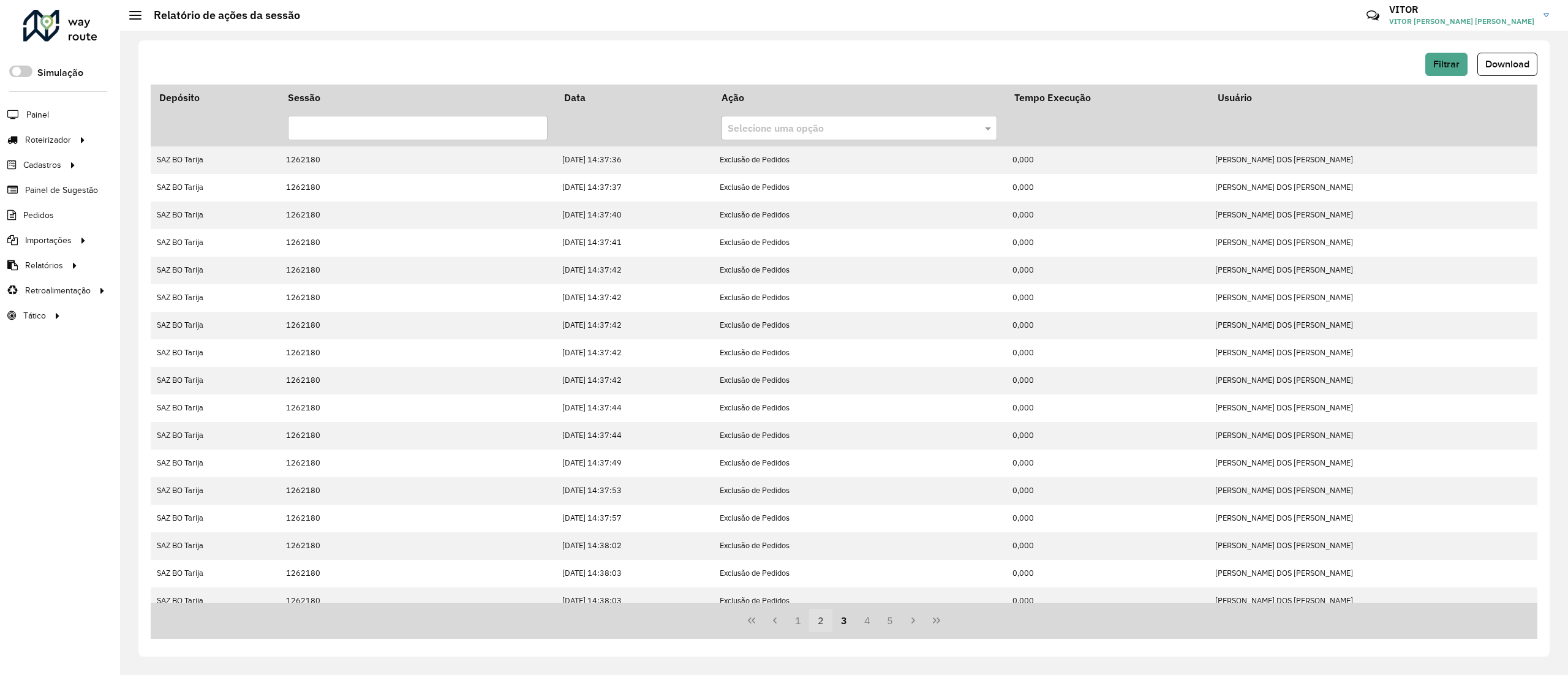
click at [824, 613] on button "2" at bounding box center [821, 621] width 23 height 23
click at [817, 614] on button "2" at bounding box center [821, 621] width 23 height 23
click at [836, 627] on button "3" at bounding box center [844, 621] width 23 height 23
click at [850, 627] on button "3" at bounding box center [844, 621] width 23 height 23
click at [862, 628] on button "4" at bounding box center [868, 621] width 23 height 23
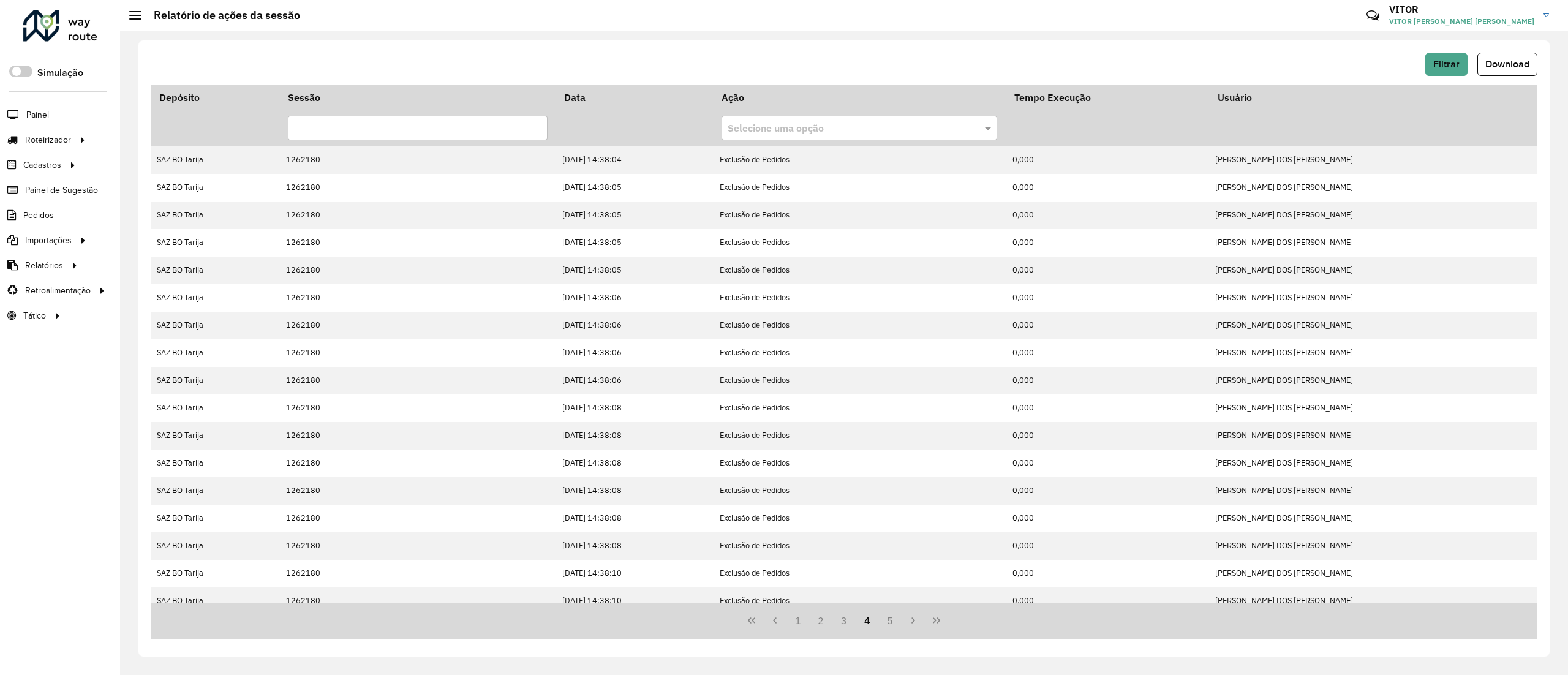
drag, startPoint x: 871, startPoint y: 627, endPoint x: 877, endPoint y: 626, distance: 6.1
click at [872, 627] on button "4" at bounding box center [868, 621] width 23 height 23
click at [880, 626] on button "5" at bounding box center [890, 621] width 23 height 23
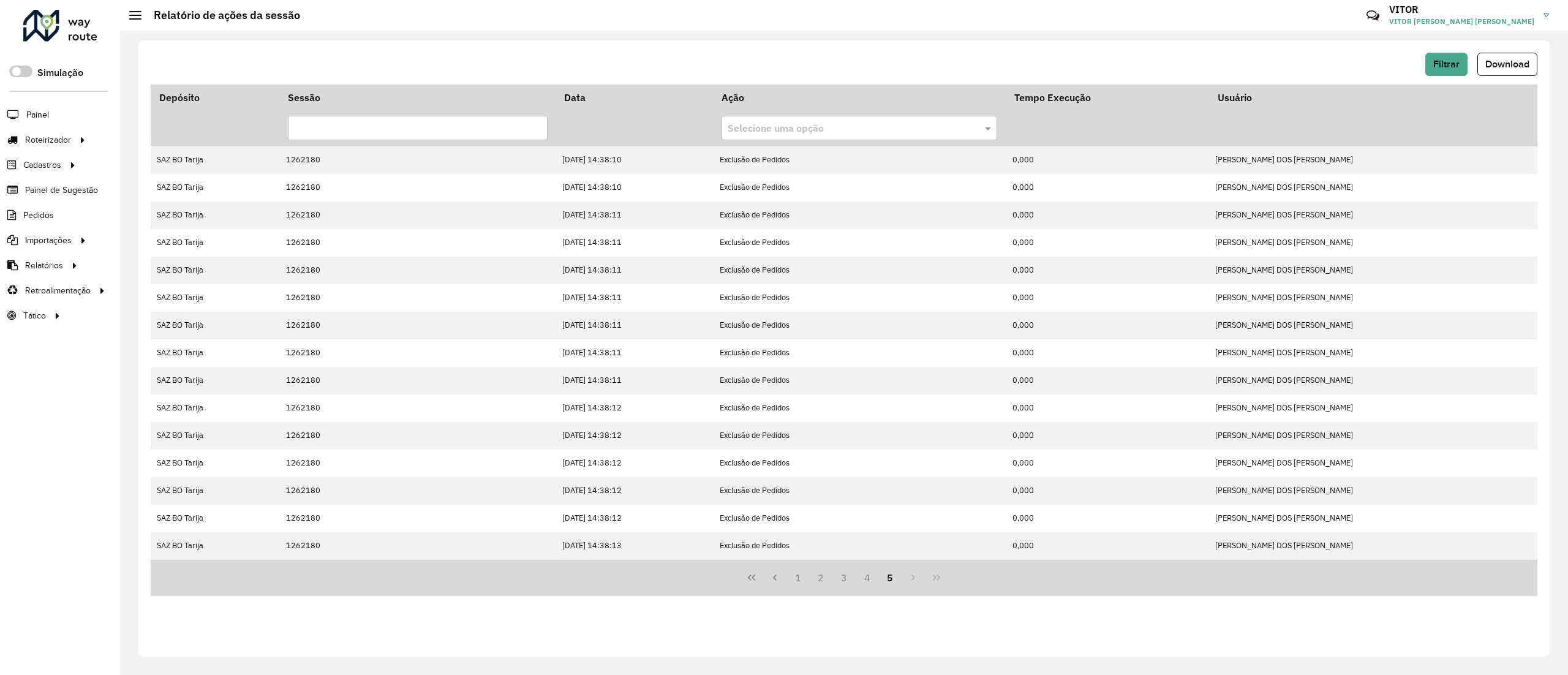
click at [884, 626] on div "Depósito Sessão Data Ação Tempo Execução Usuário Selecione uma opção SAZ BO Tar…" at bounding box center [844, 364] width 1386 height 559
drag, startPoint x: 917, startPoint y: 580, endPoint x: 931, endPoint y: 580, distance: 14.0
click at [918, 580] on div "1 2 3 4 5" at bounding box center [844, 577] width 1386 height 36
click at [939, 578] on div "1 2 3 4 5" at bounding box center [844, 577] width 1386 height 36
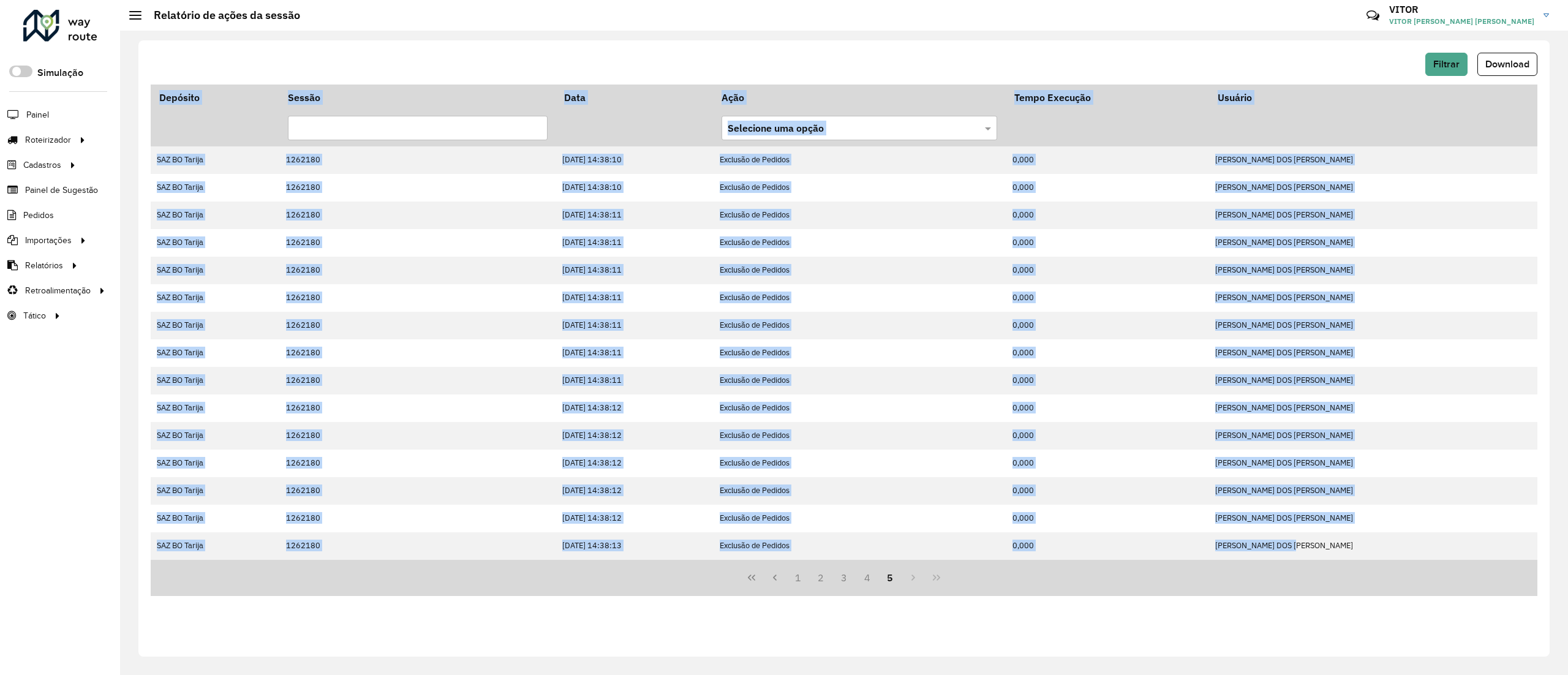
click at [939, 579] on div "1 2 3 4 5" at bounding box center [844, 577] width 1386 height 36
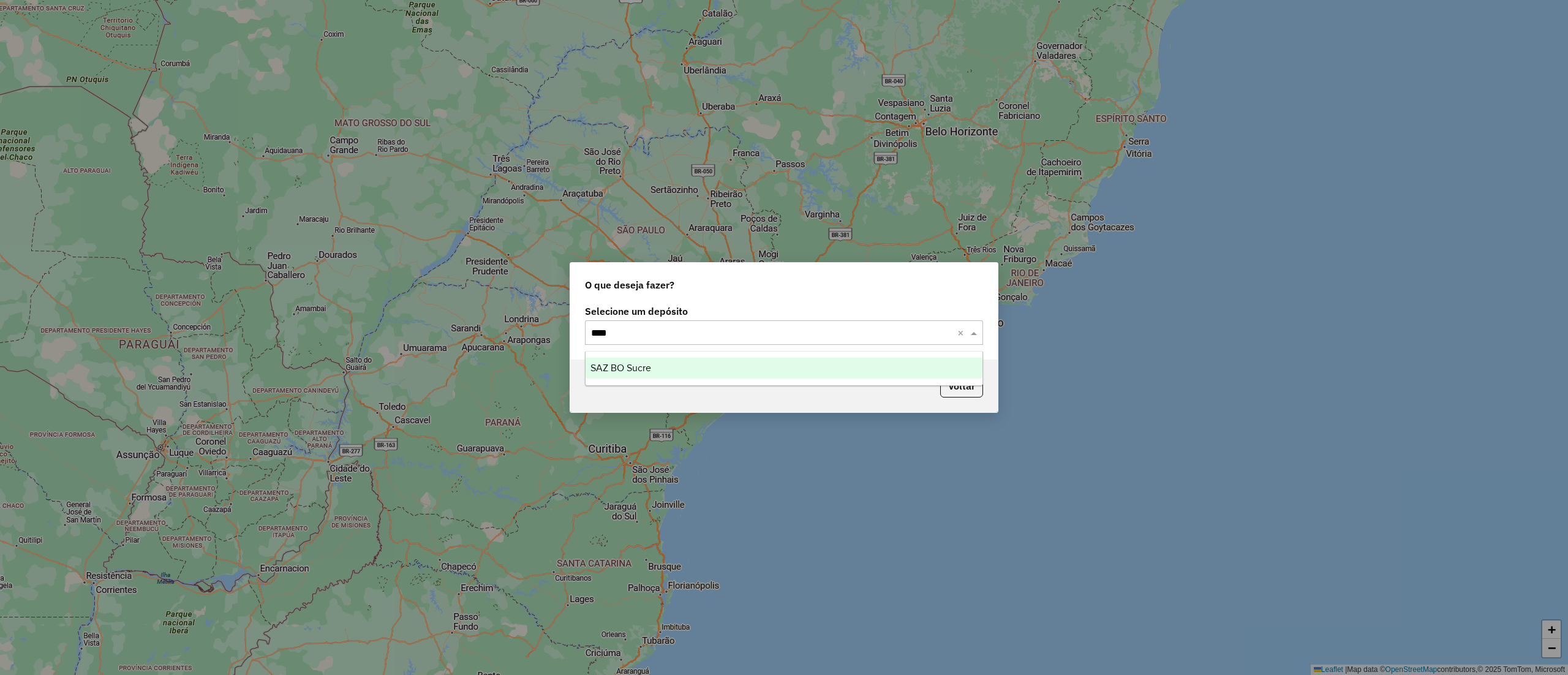
type input "*****"
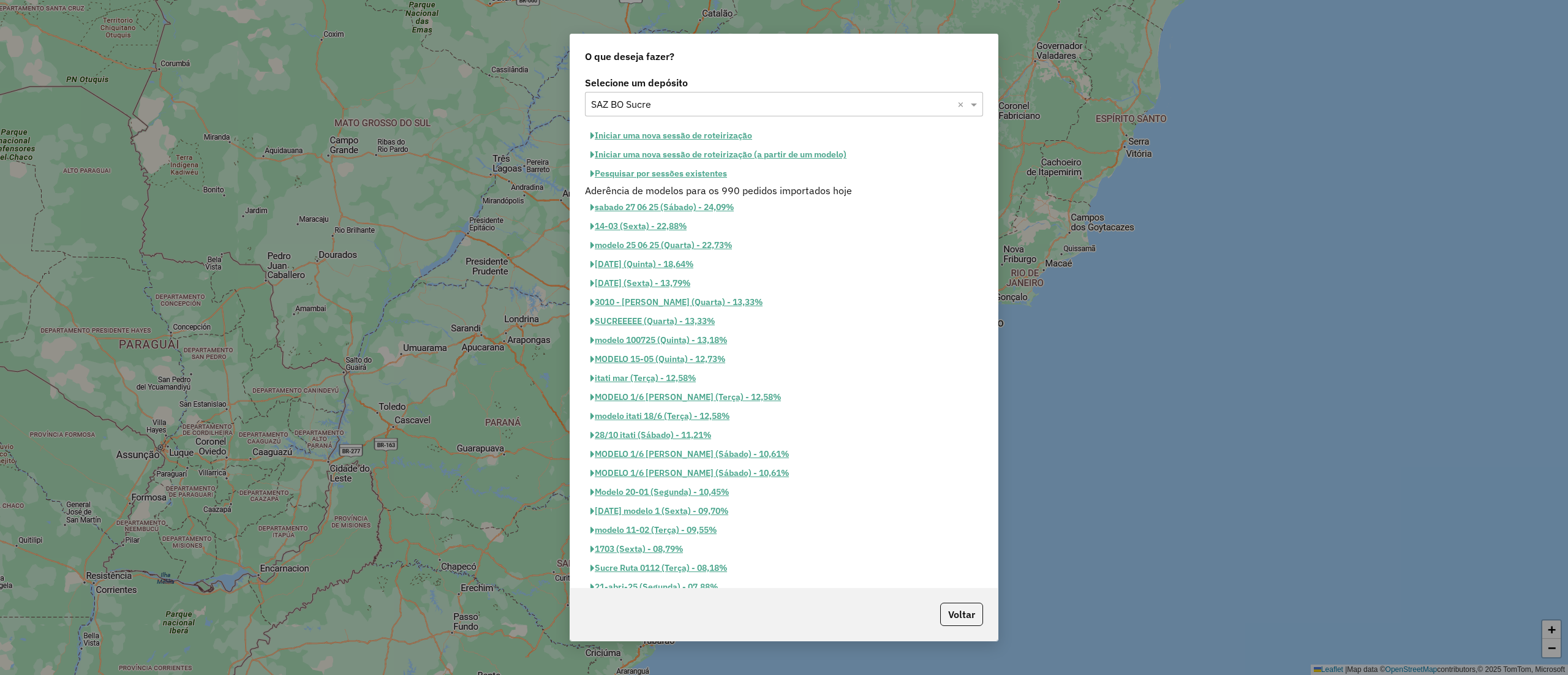
click at [650, 180] on button "Pesquisar por sessões existentes" at bounding box center [658, 173] width 147 height 19
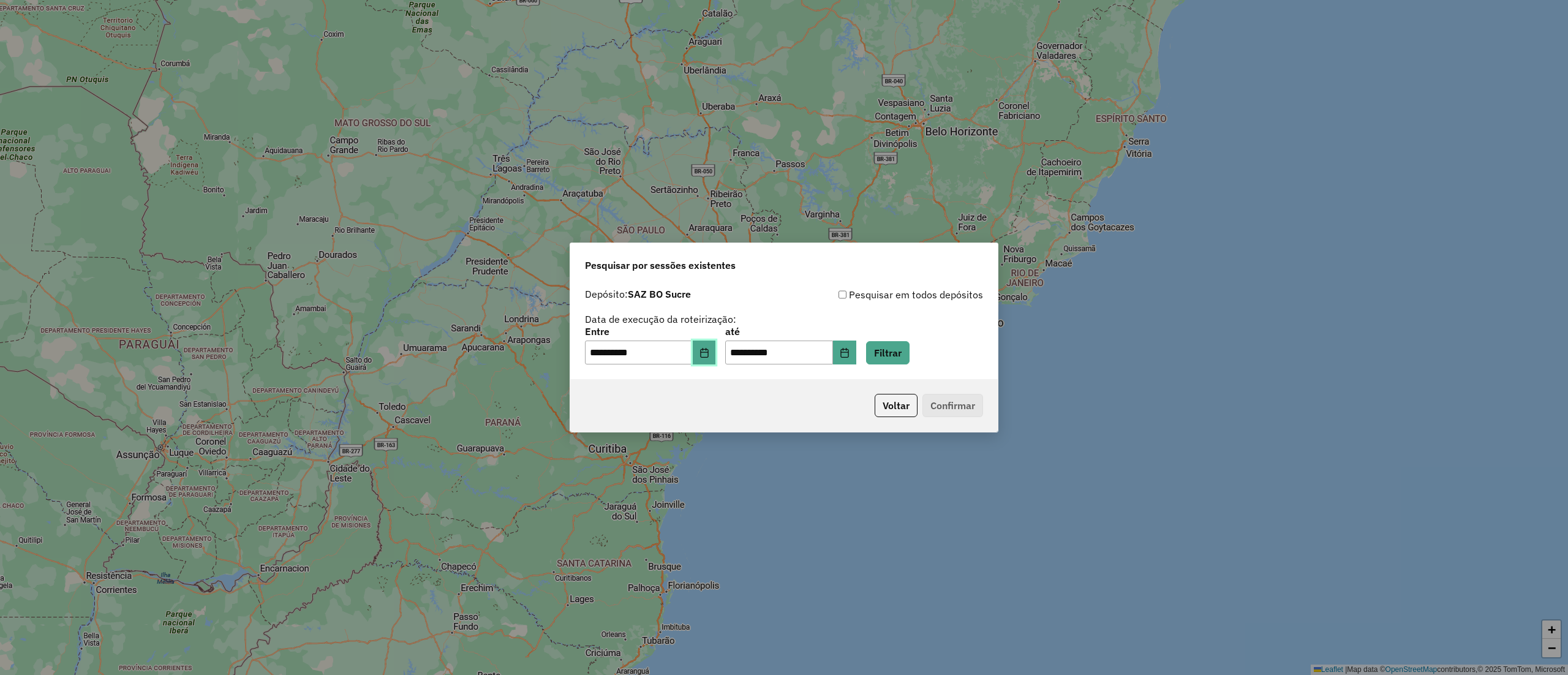
click at [709, 350] on icon "Choose Date" at bounding box center [704, 352] width 10 height 10
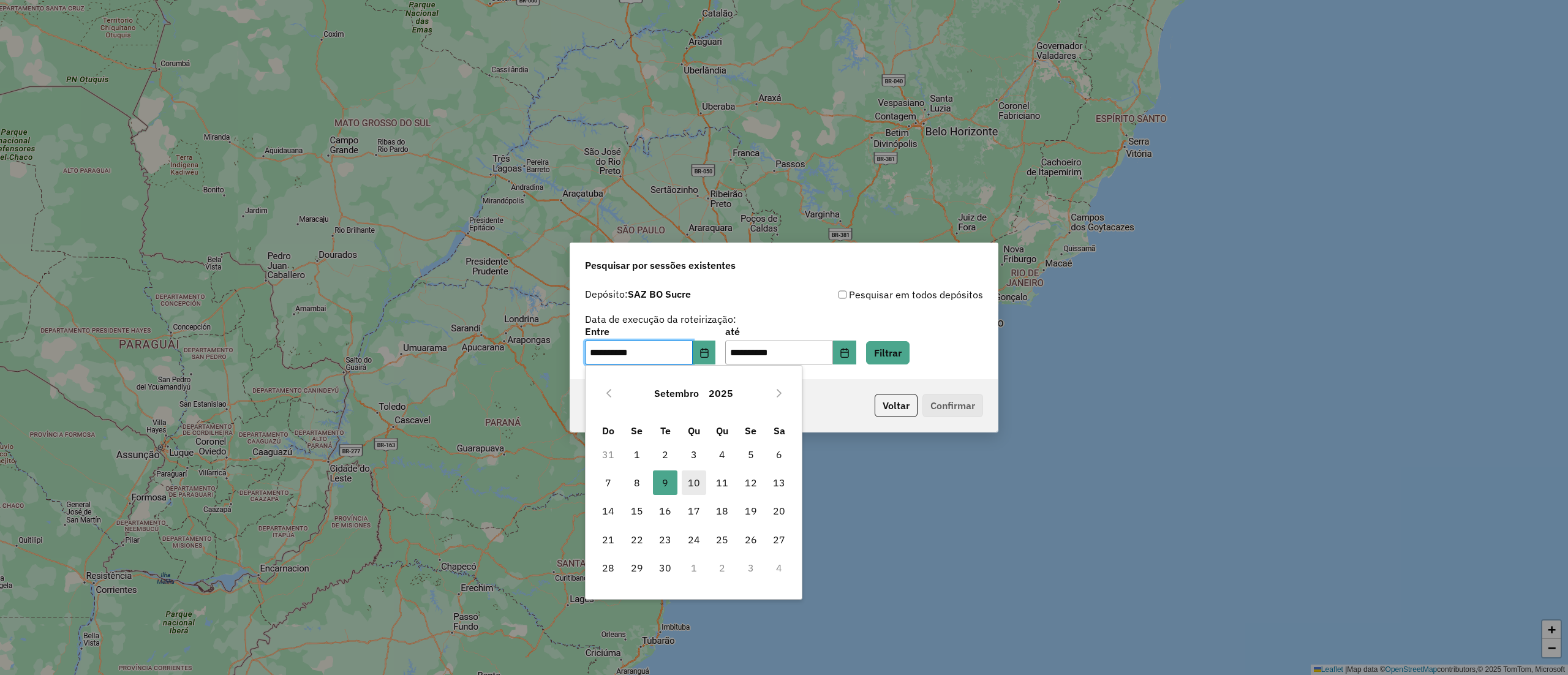
click at [689, 483] on span "10" at bounding box center [693, 482] width 24 height 24
type input "**********"
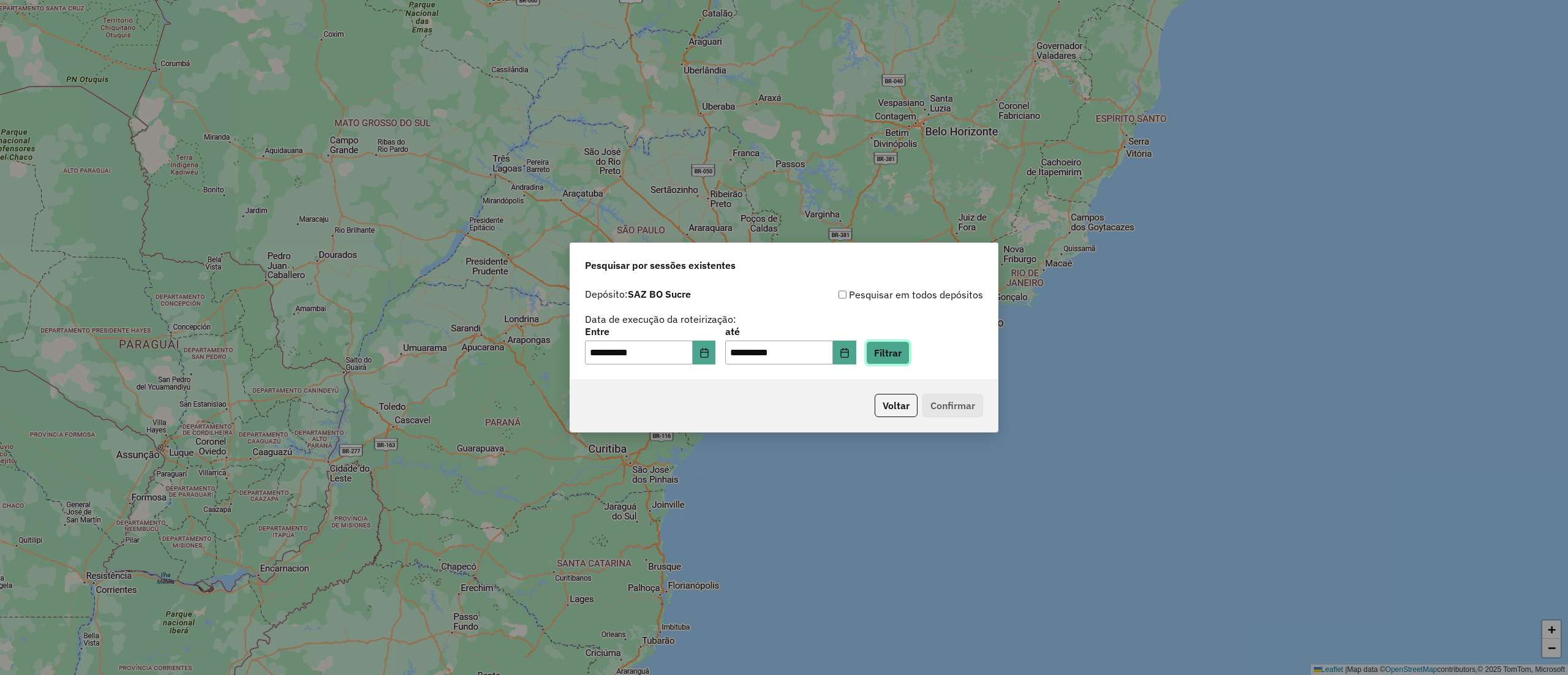
click at [892, 350] on button "Filtrar" at bounding box center [887, 352] width 43 height 23
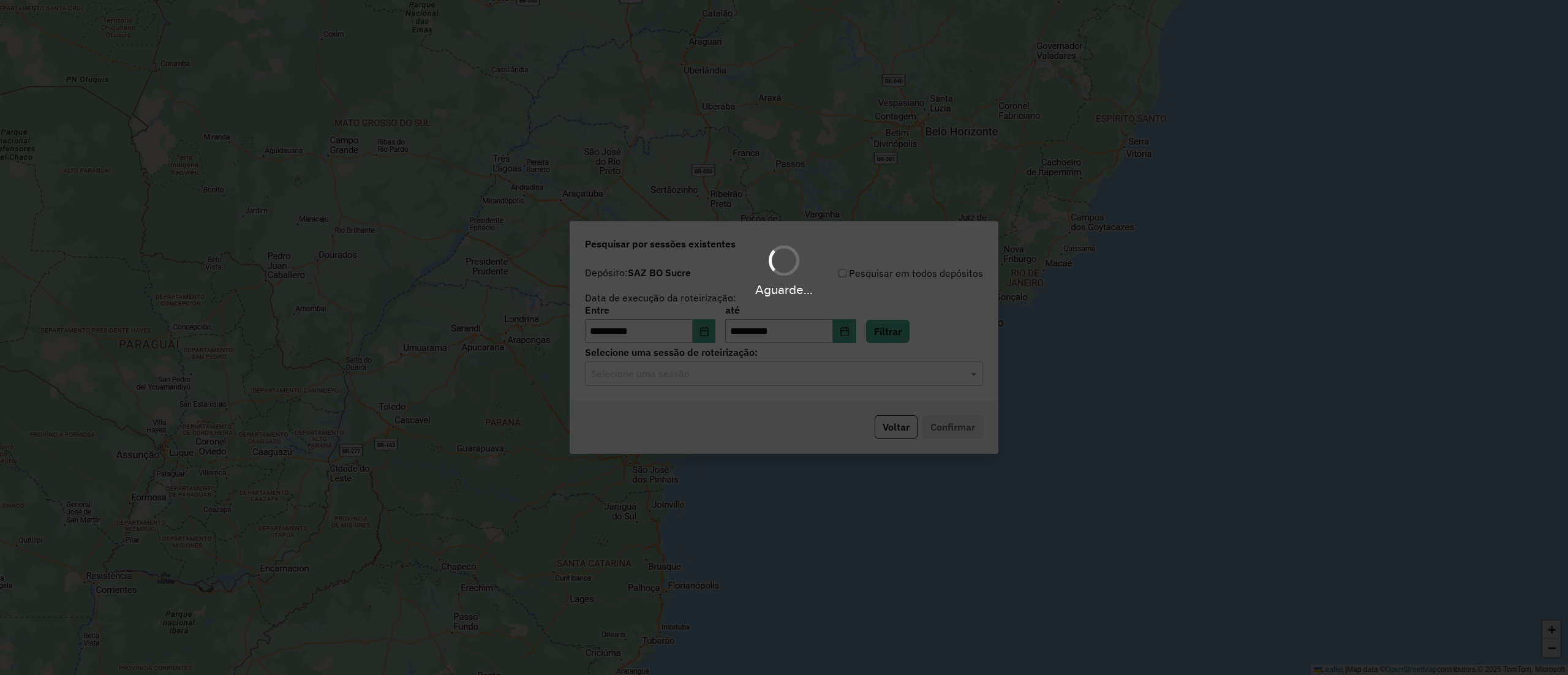
click at [694, 382] on div "Selecione uma sessão" at bounding box center [784, 373] width 398 height 24
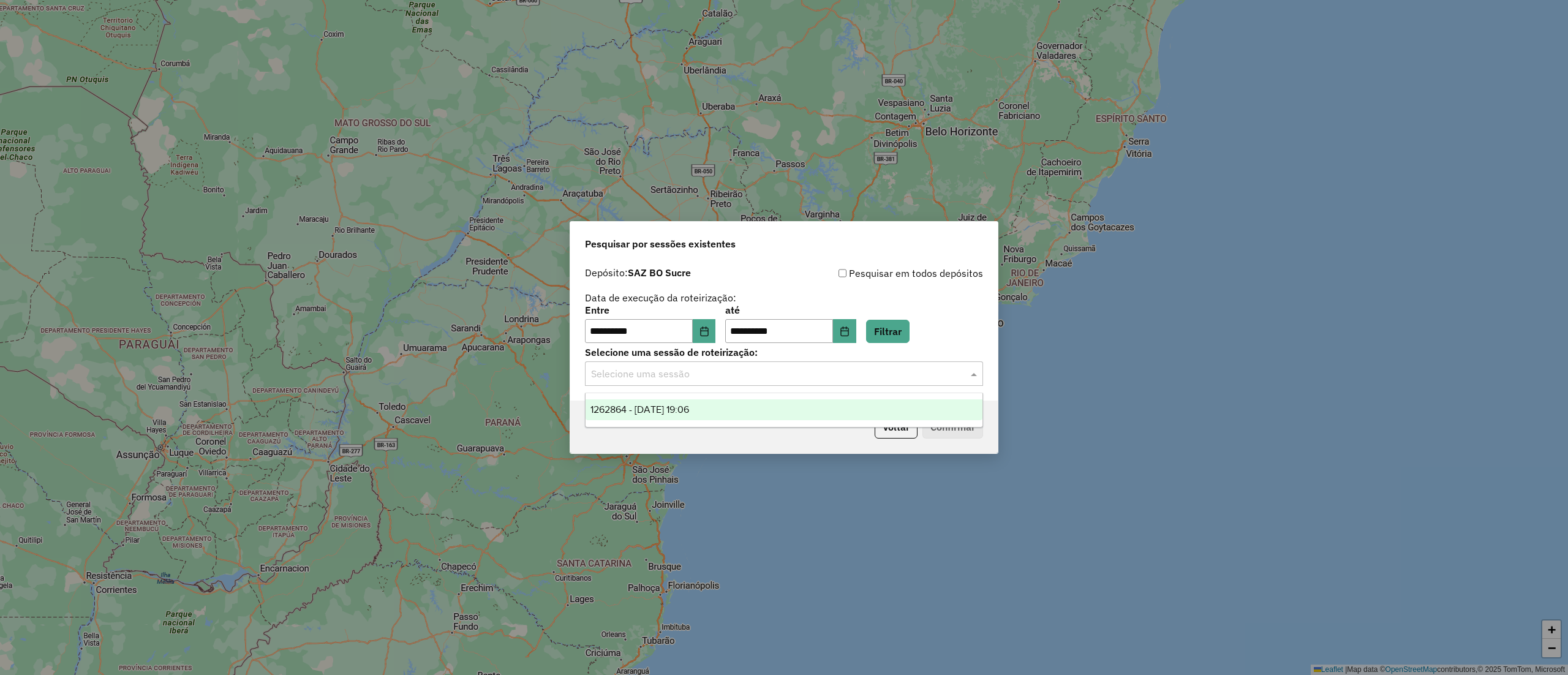
click at [696, 399] on div "1262864 - 10/09/2025 19:06" at bounding box center [784, 409] width 396 height 21
click at [946, 424] on button "Confirmar" at bounding box center [952, 427] width 61 height 23
click at [897, 418] on button "Voltar" at bounding box center [896, 427] width 42 height 23
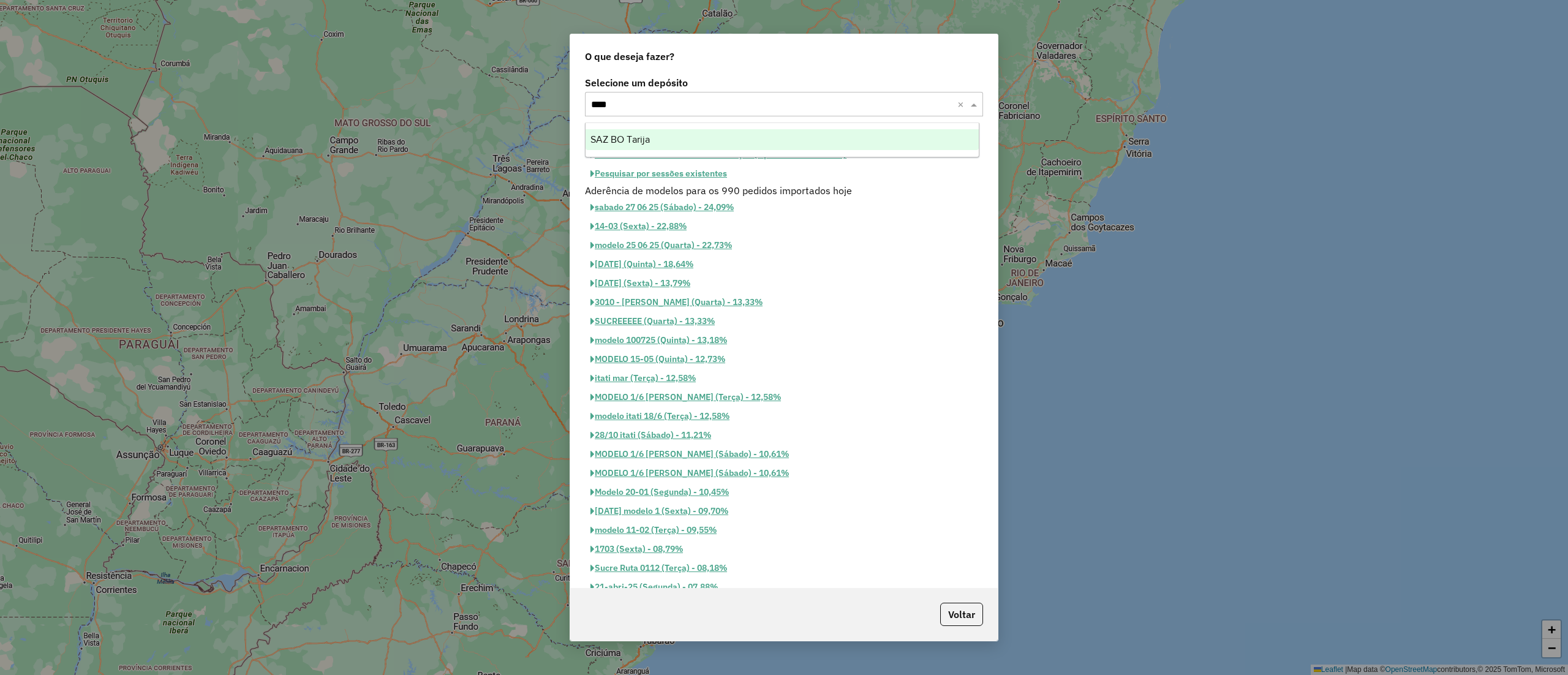
type input "*****"
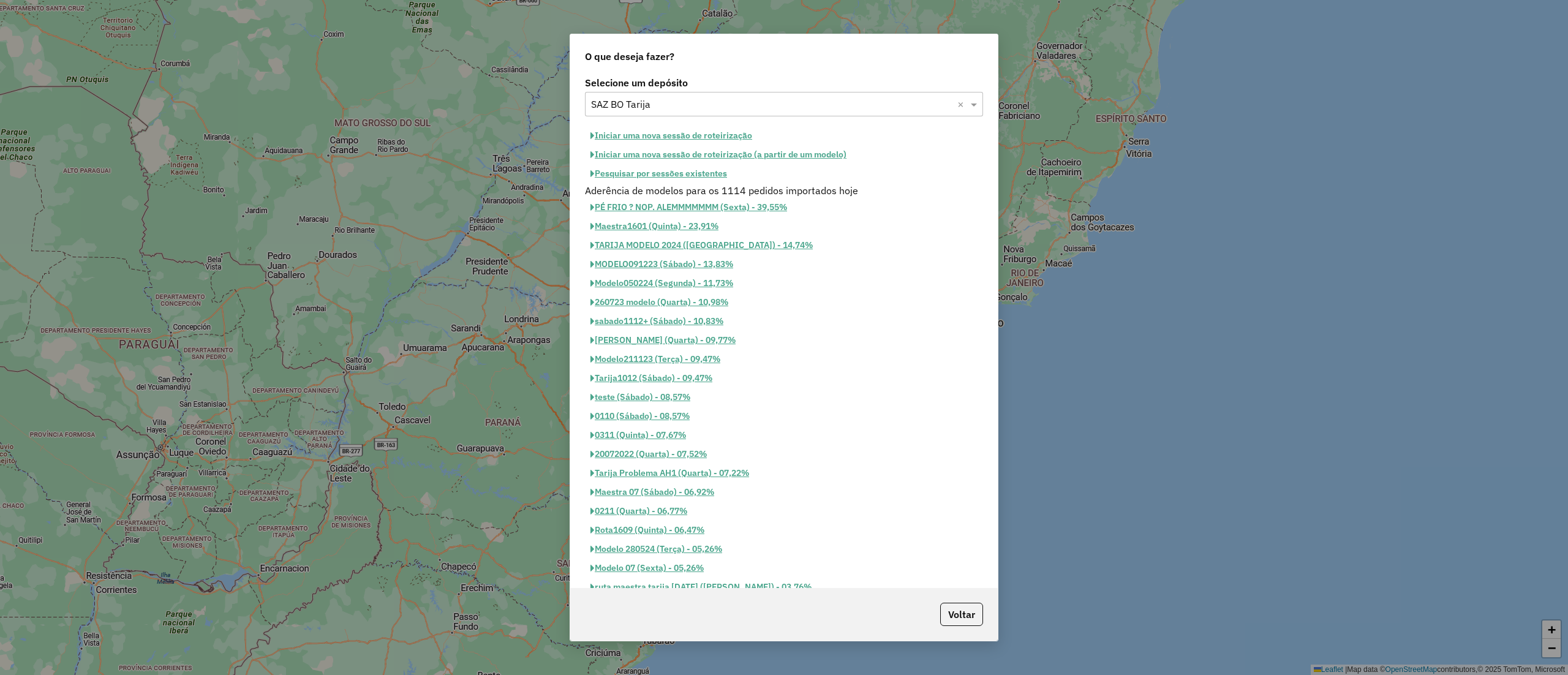
click at [675, 170] on button "Pesquisar por sessões existentes" at bounding box center [658, 173] width 147 height 19
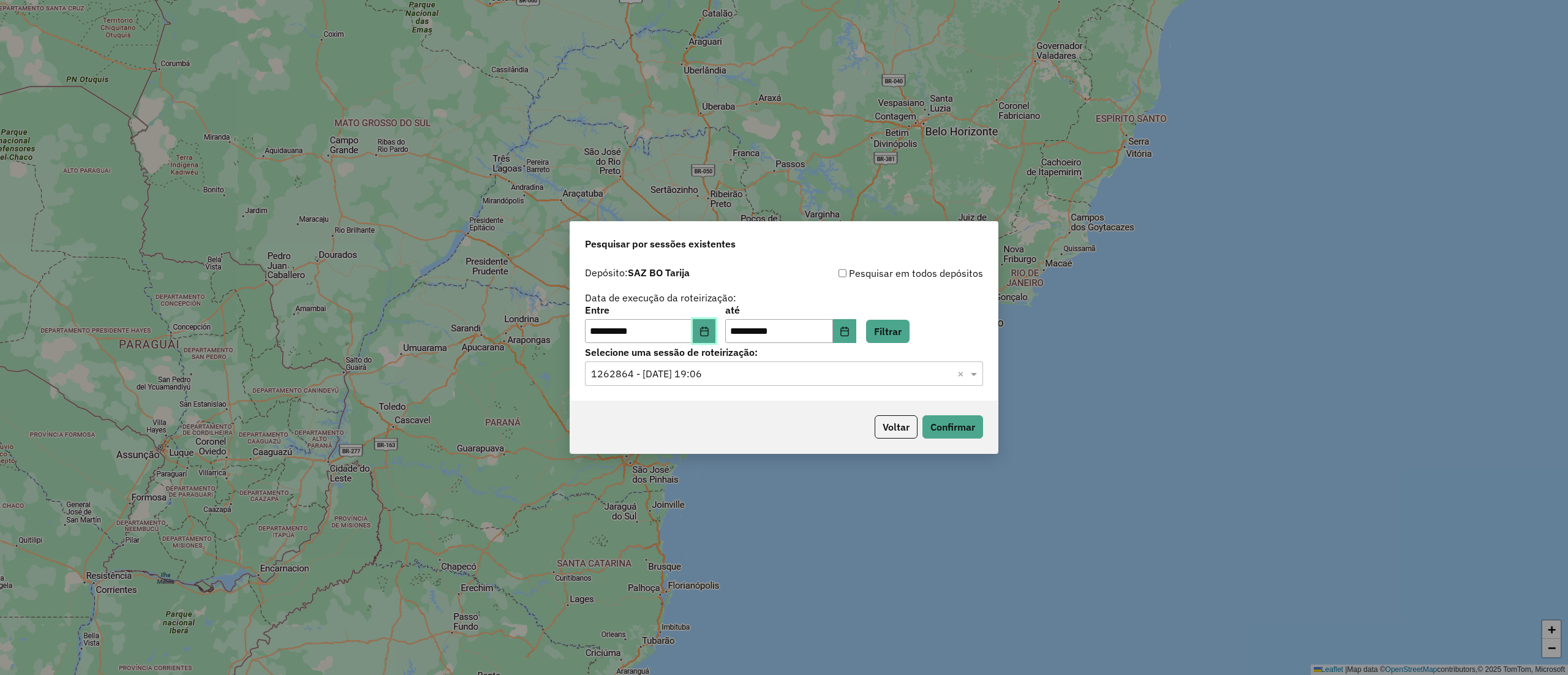
click at [713, 337] on button "Choose Date" at bounding box center [704, 331] width 23 height 24
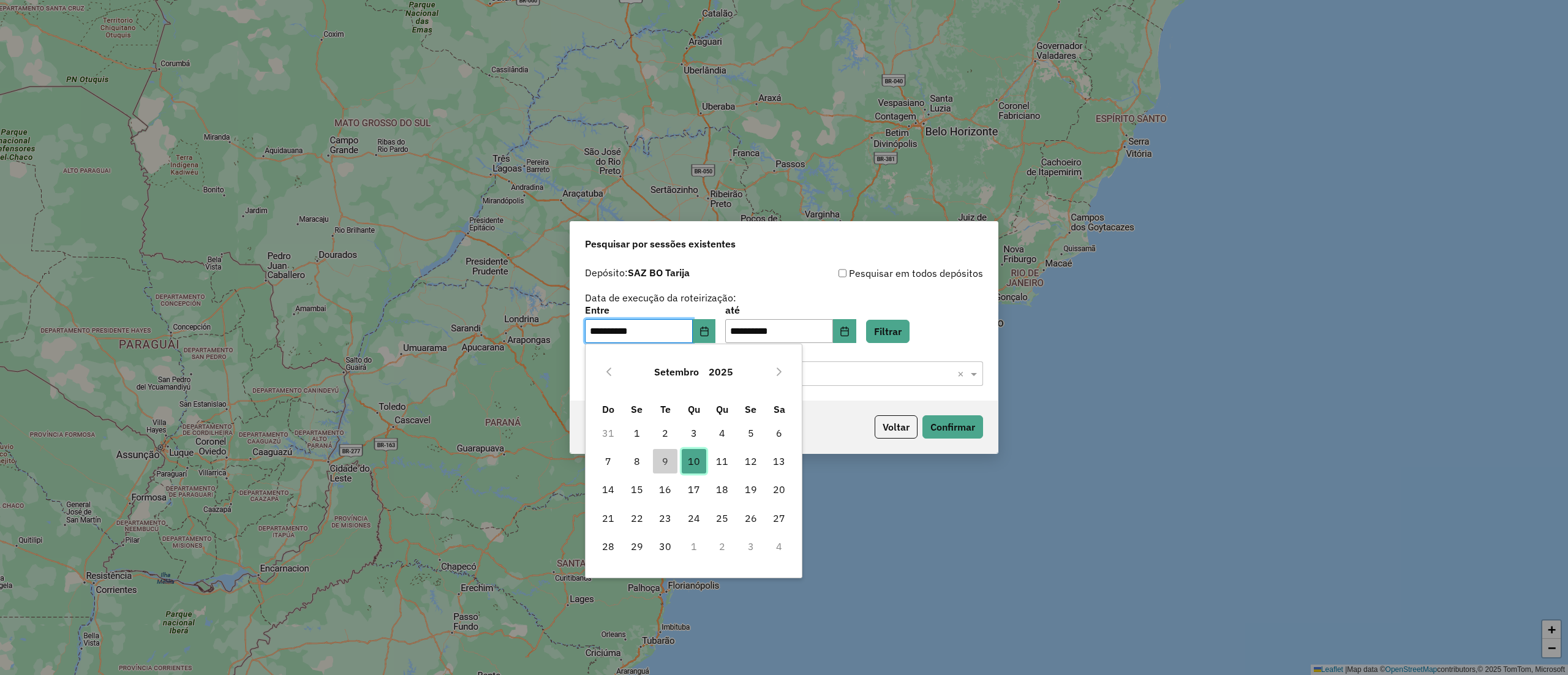
click at [699, 463] on span "10" at bounding box center [693, 461] width 24 height 24
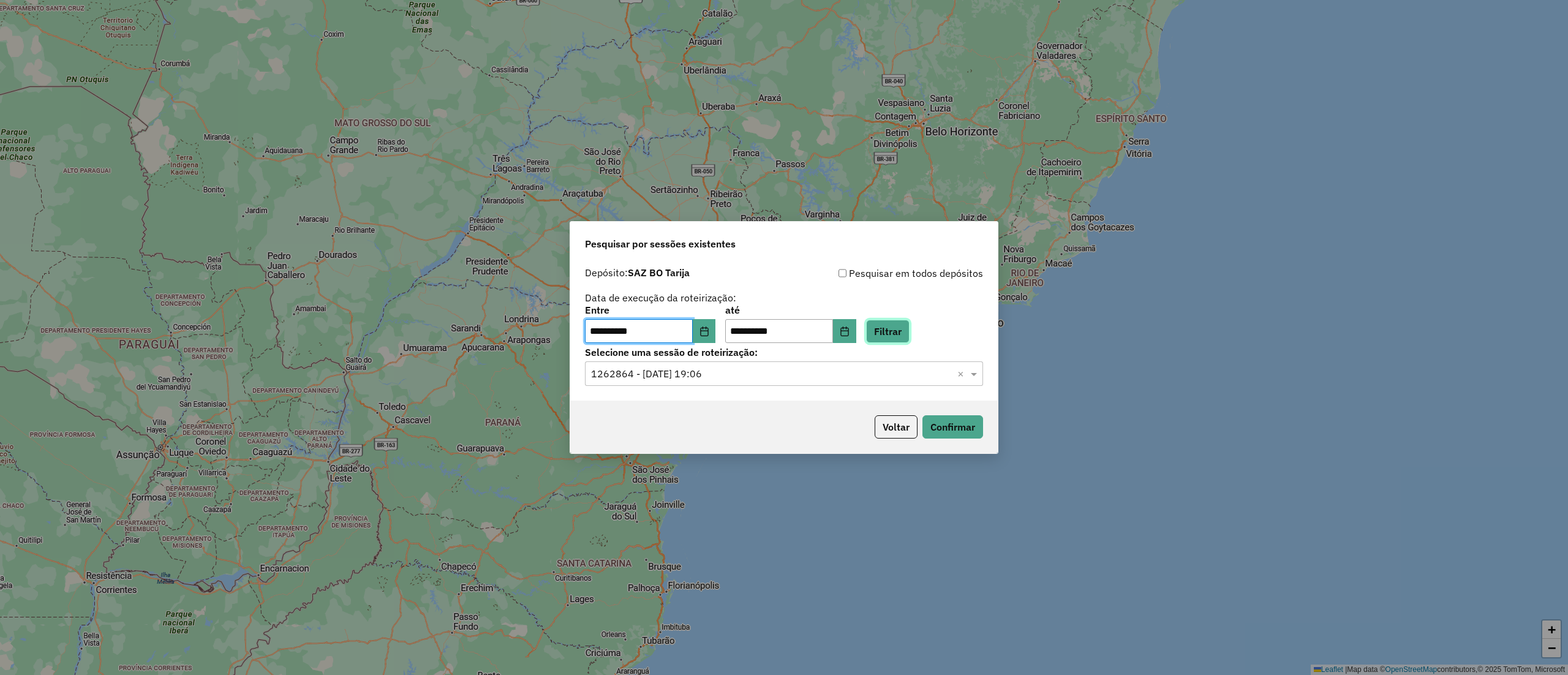
click at [906, 330] on button "Filtrar" at bounding box center [887, 332] width 43 height 23
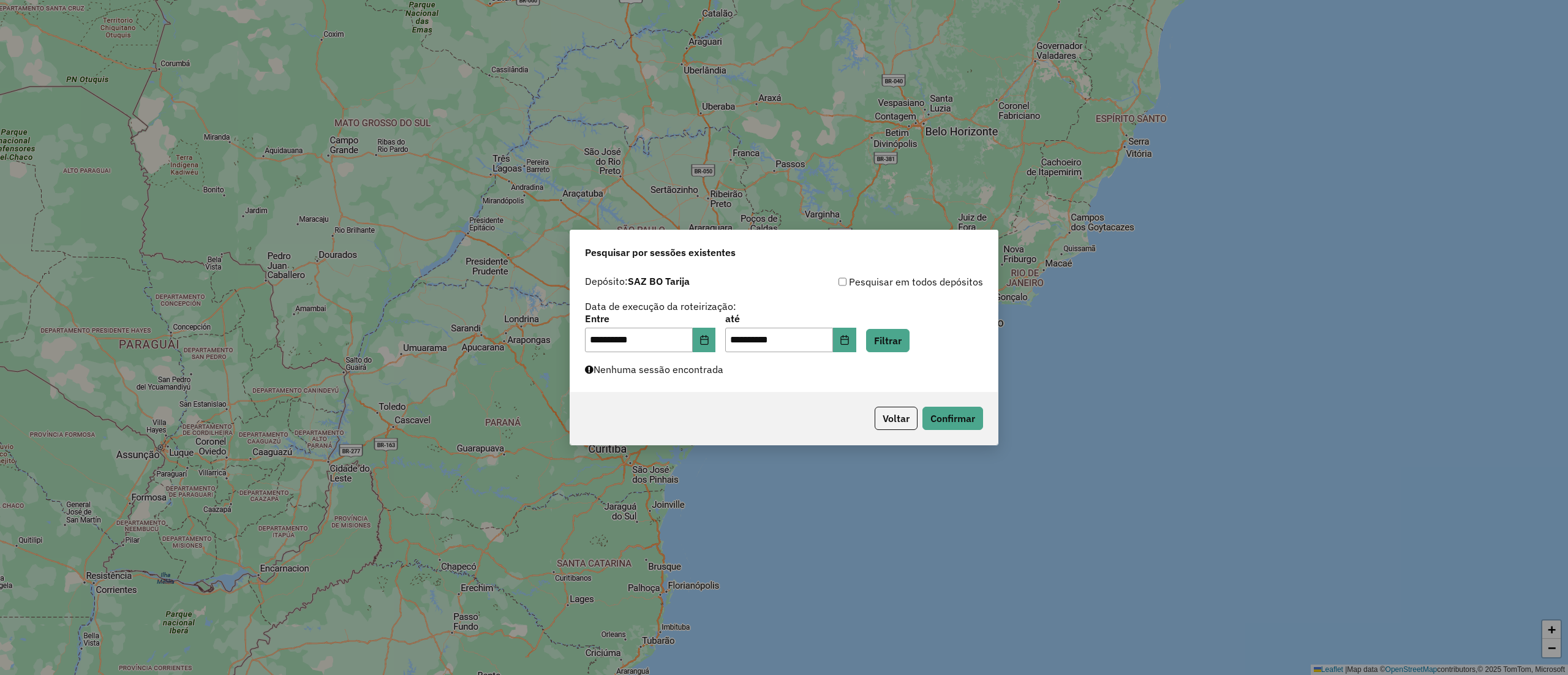
click at [740, 379] on div "**********" at bounding box center [784, 331] width 427 height 123
click at [716, 347] on button "Choose Date" at bounding box center [704, 340] width 23 height 24
click at [892, 416] on button "Voltar" at bounding box center [896, 418] width 42 height 23
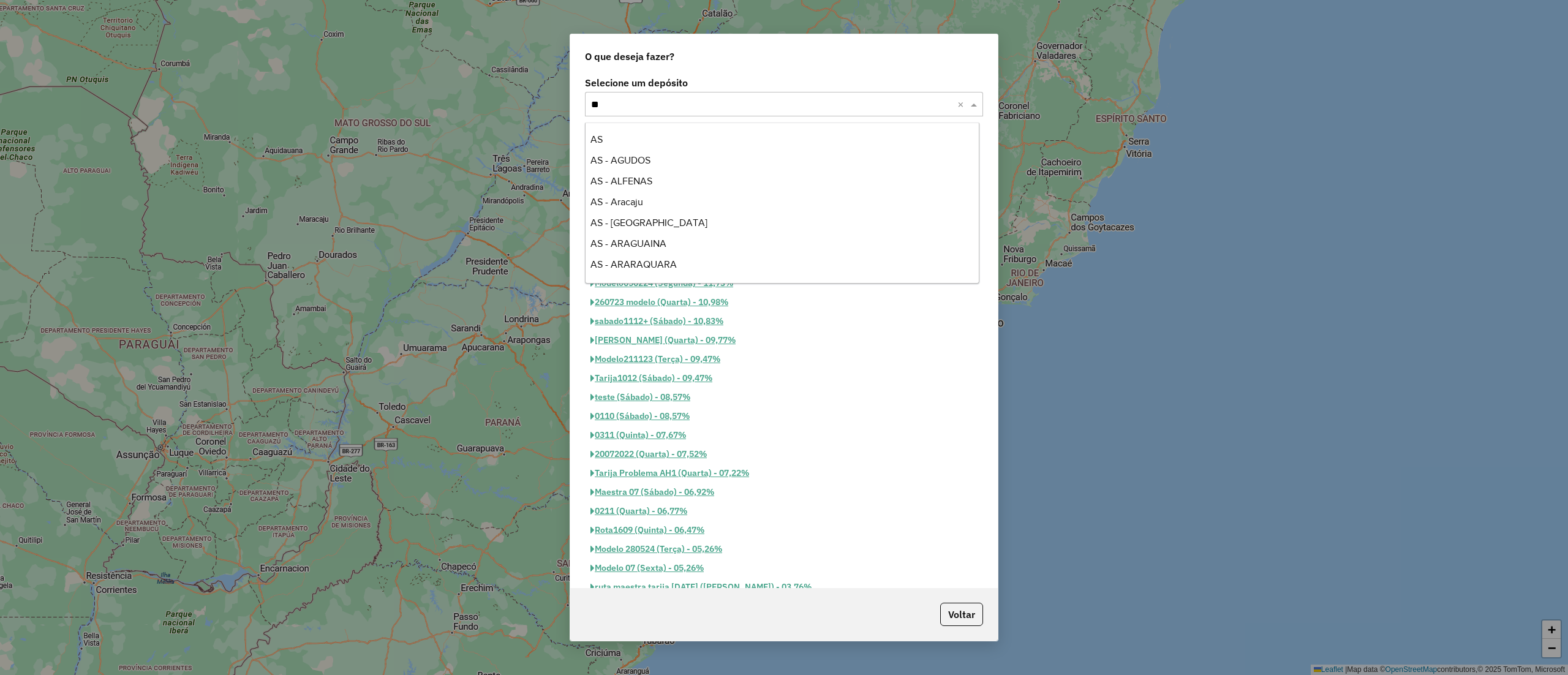
scroll to position [41, 0]
type input "***"
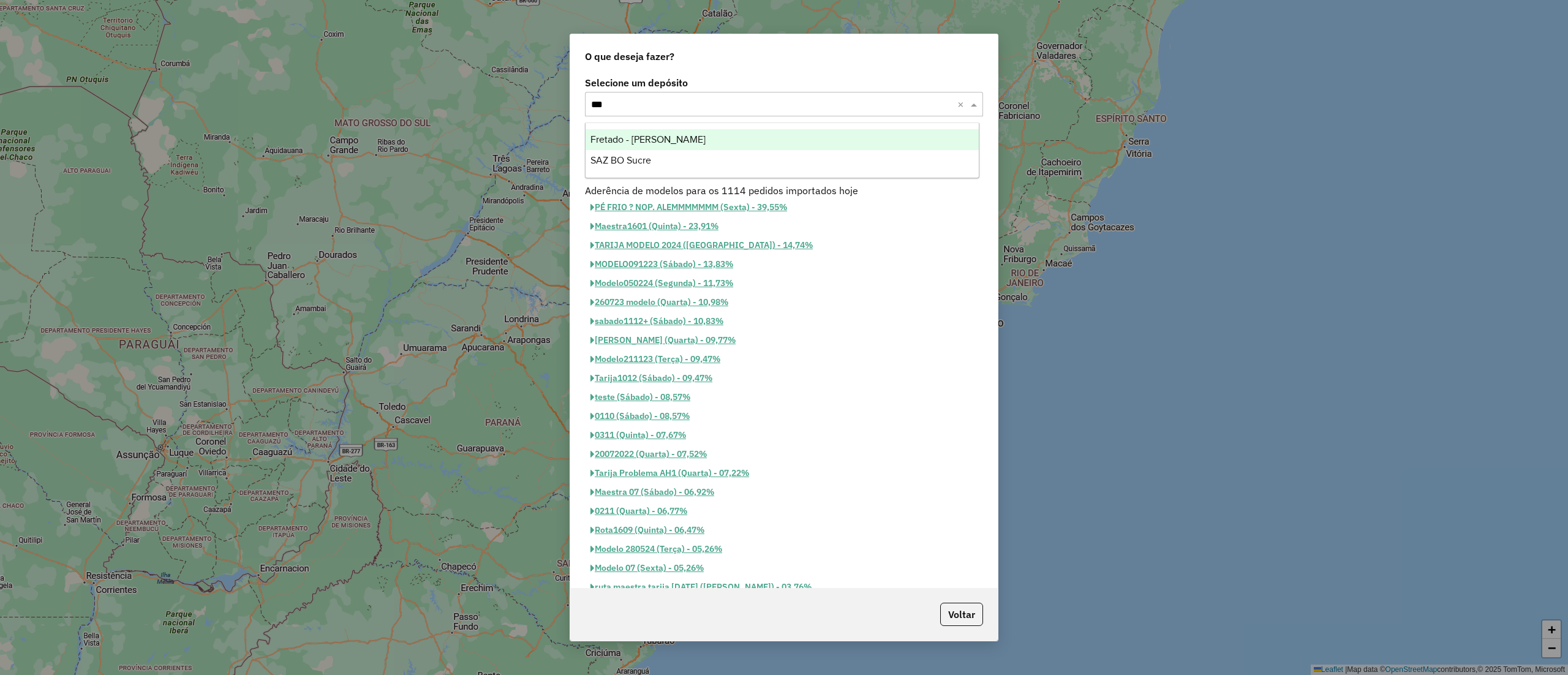
scroll to position [0, 0]
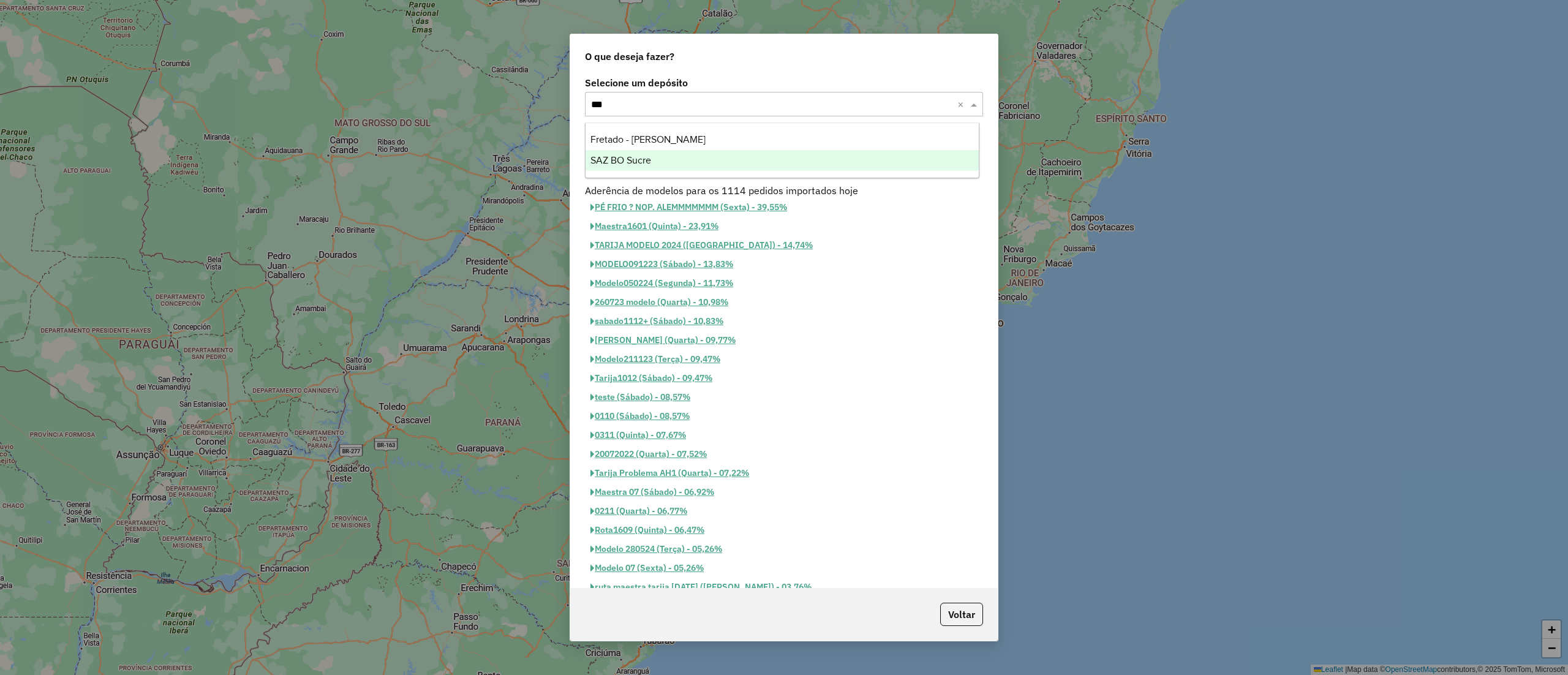
click at [772, 166] on div "SAZ BO Sucre" at bounding box center [782, 160] width 393 height 21
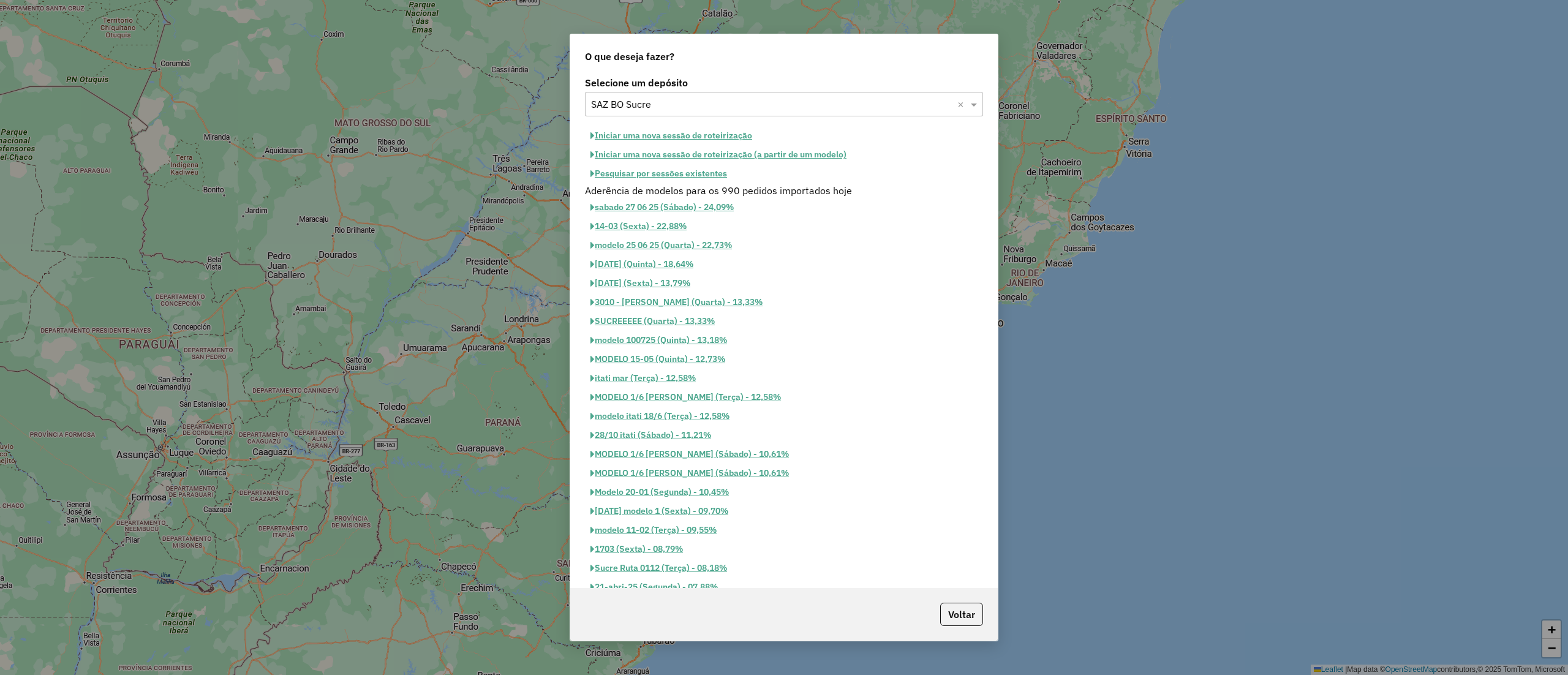
click at [662, 173] on button "Pesquisar por sessões existentes" at bounding box center [658, 173] width 147 height 19
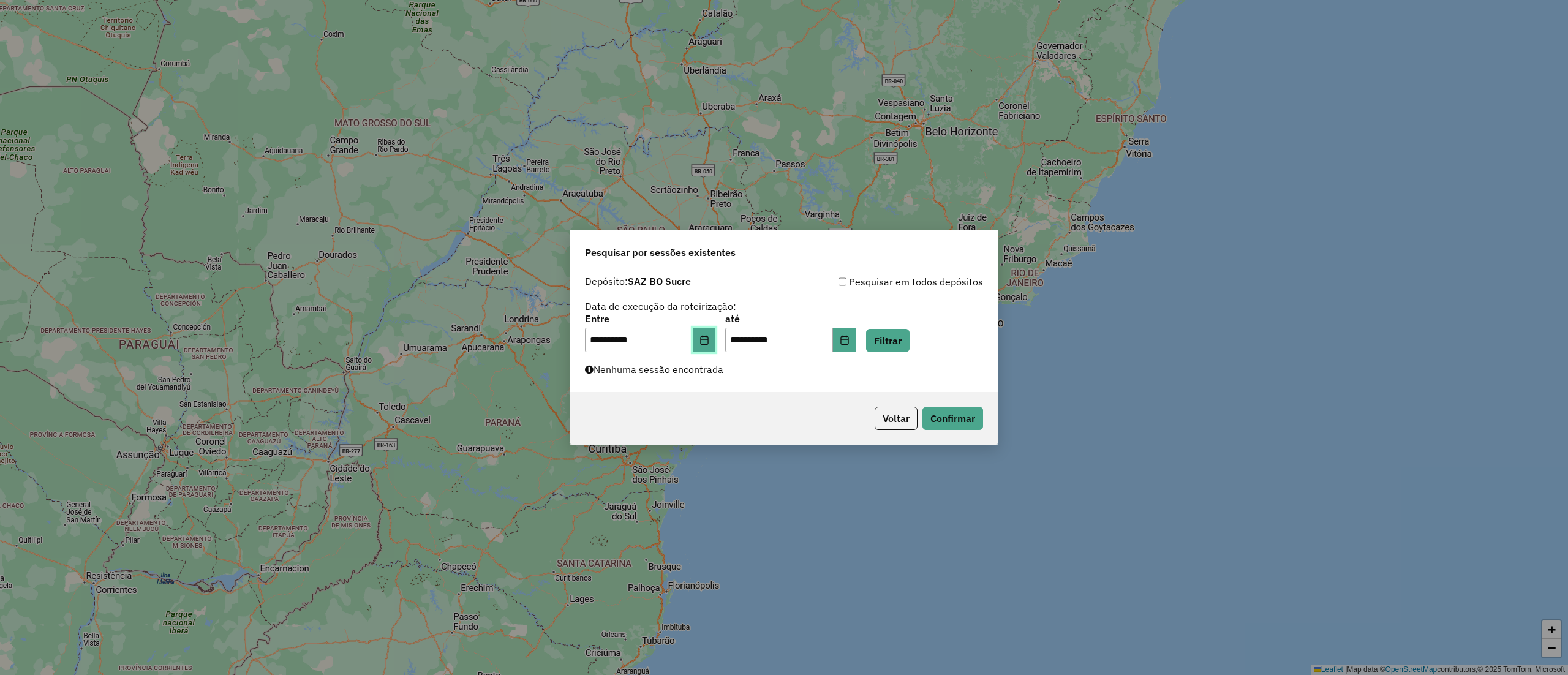
click at [709, 335] on icon "Choose Date" at bounding box center [704, 340] width 10 height 10
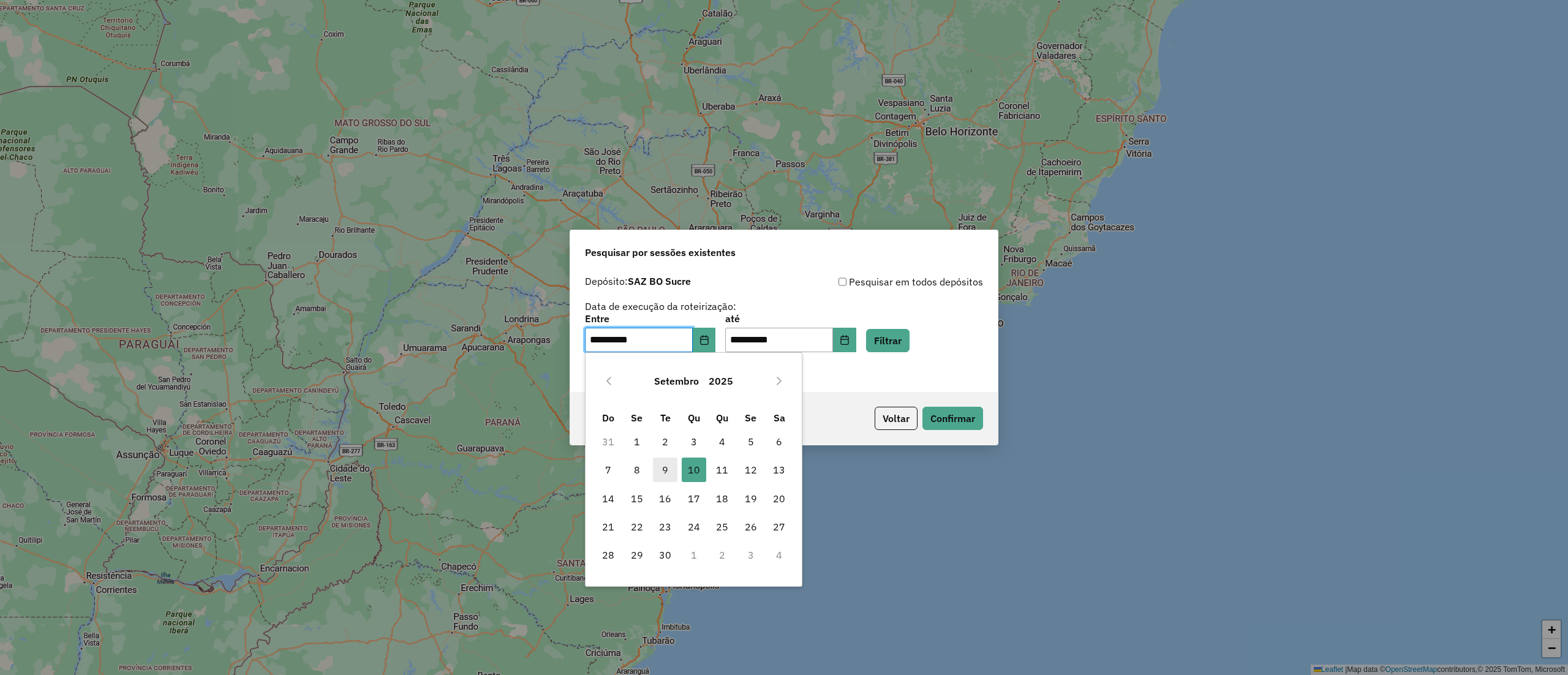
click at [664, 472] on span "9" at bounding box center [664, 469] width 24 height 24
type input "**********"
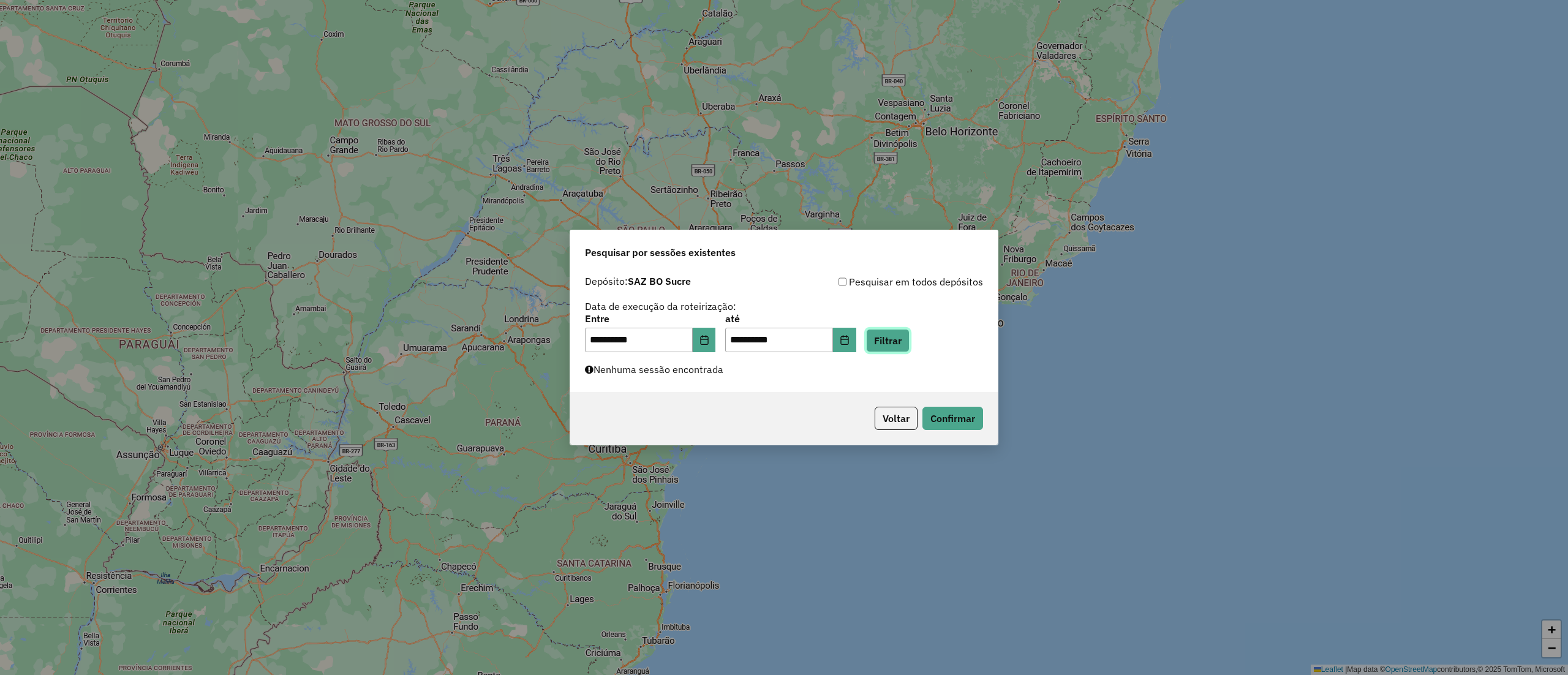
click at [909, 337] on button "Filtrar" at bounding box center [887, 341] width 43 height 23
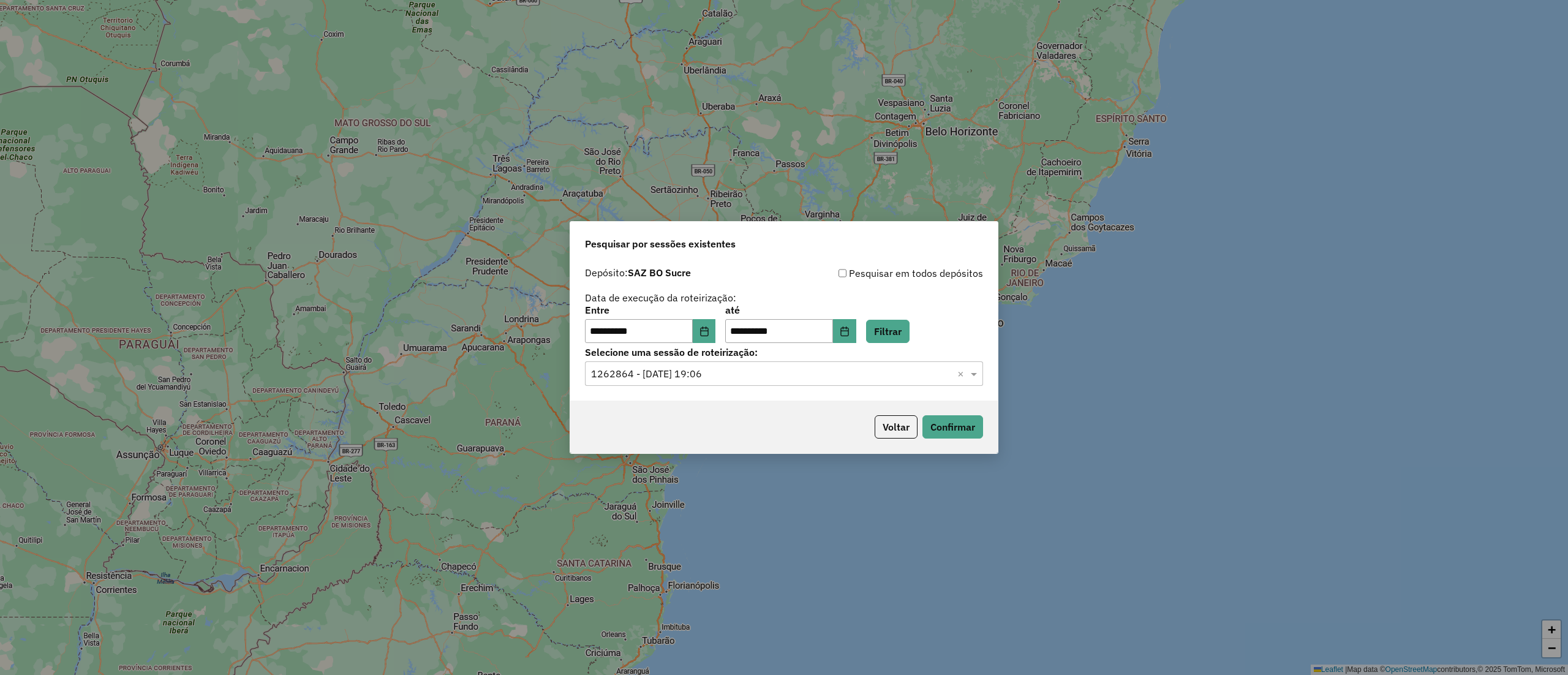
click at [757, 379] on input "text" at bounding box center [772, 374] width 361 height 14
click at [740, 428] on div "1262864 - 10/09/2025 19:06" at bounding box center [784, 430] width 396 height 21
click at [961, 434] on button "Confirmar" at bounding box center [952, 427] width 61 height 23
click at [913, 423] on button "Voltar" at bounding box center [896, 427] width 42 height 23
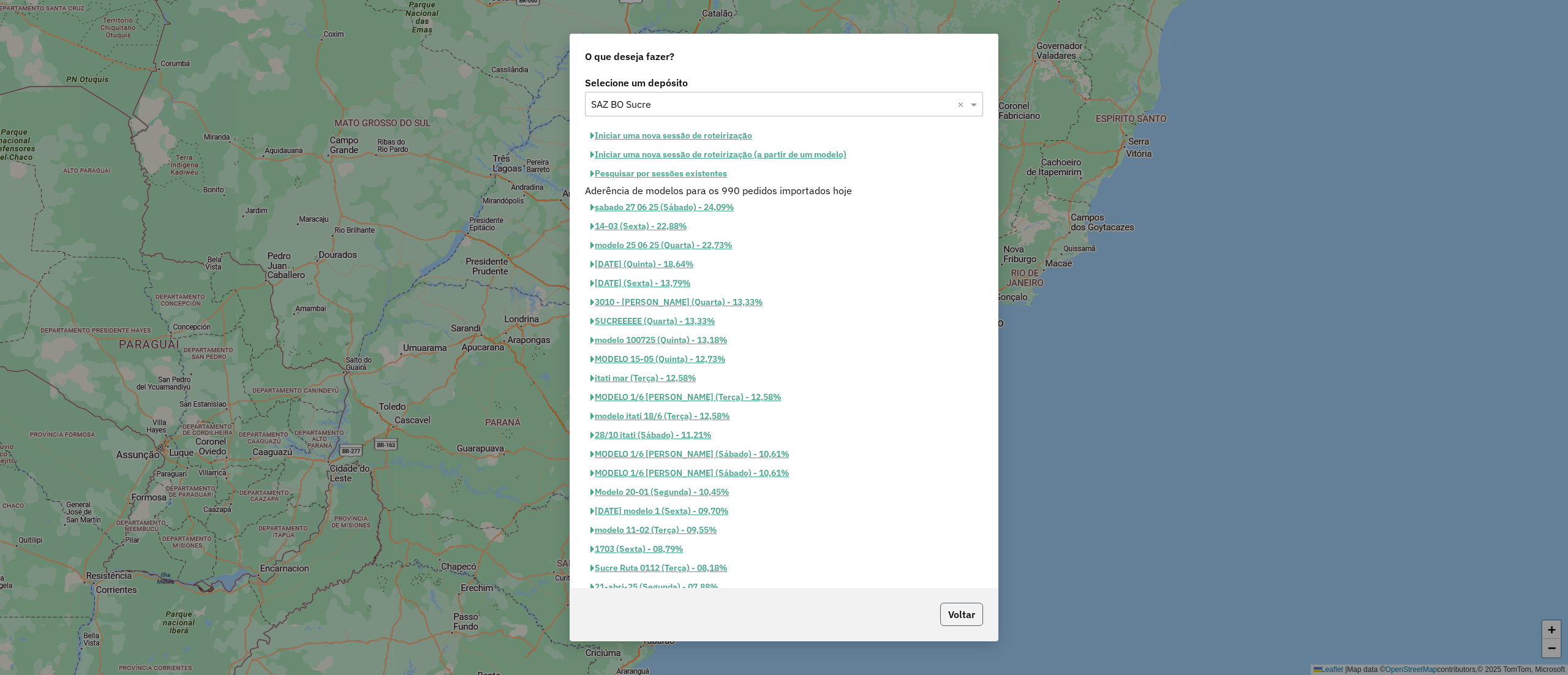
click at [972, 605] on button "Voltar" at bounding box center [961, 614] width 42 height 23
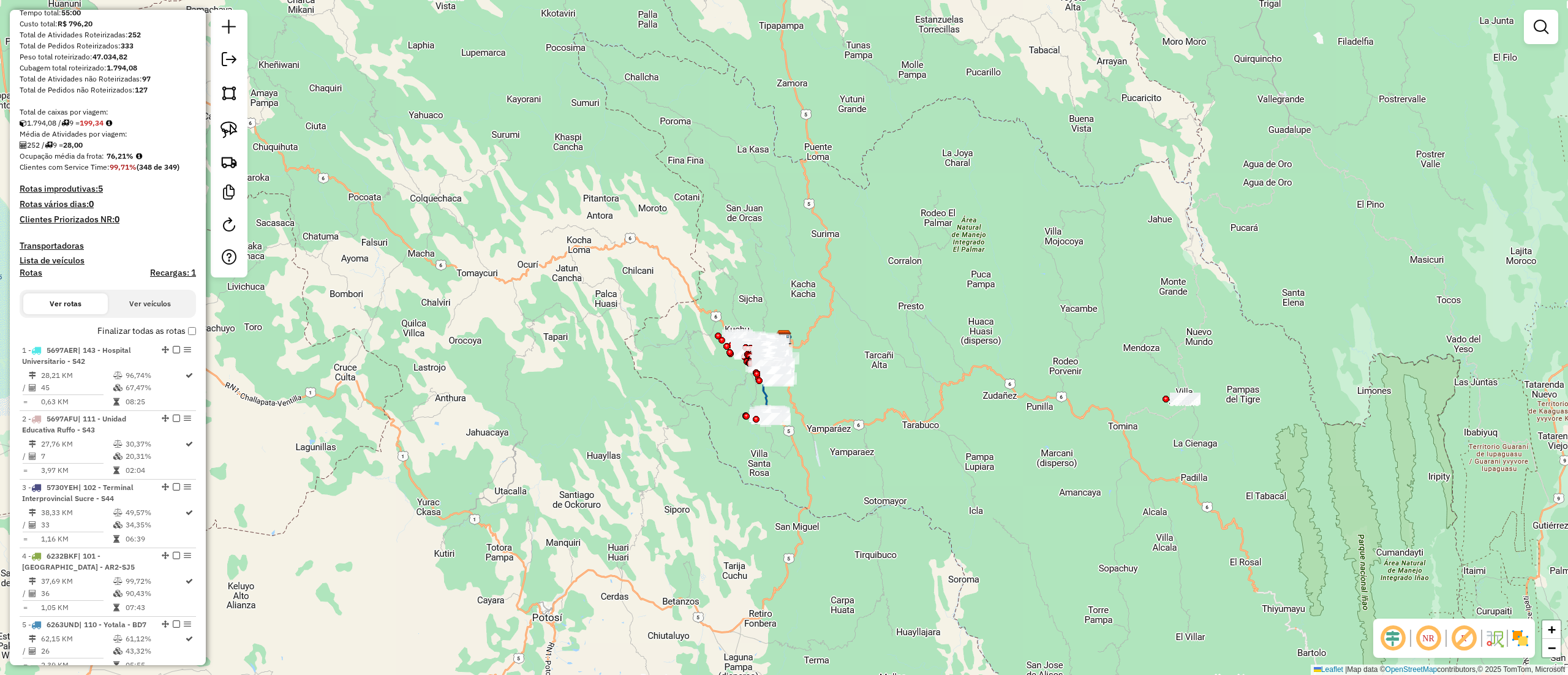
scroll to position [7, 0]
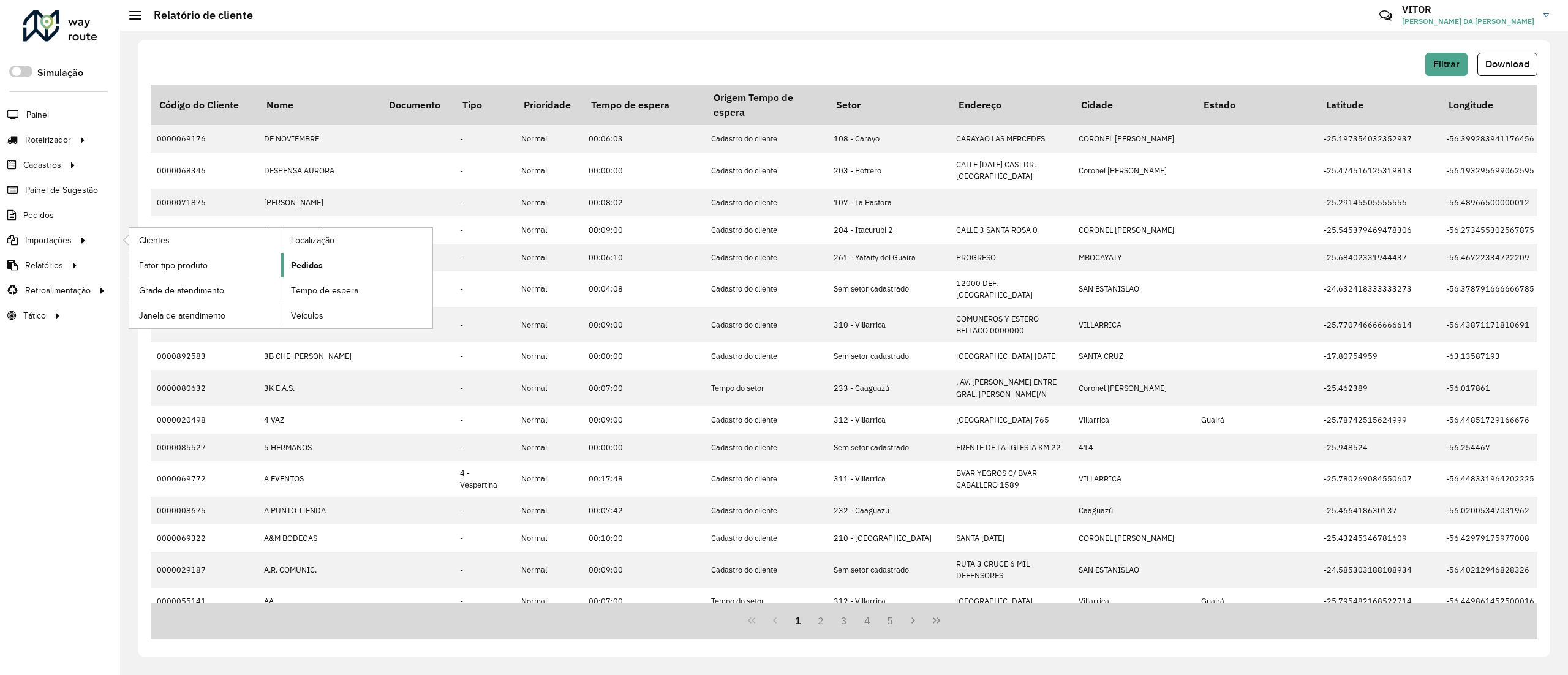
click at [286, 267] on link "Pedidos" at bounding box center [356, 265] width 151 height 24
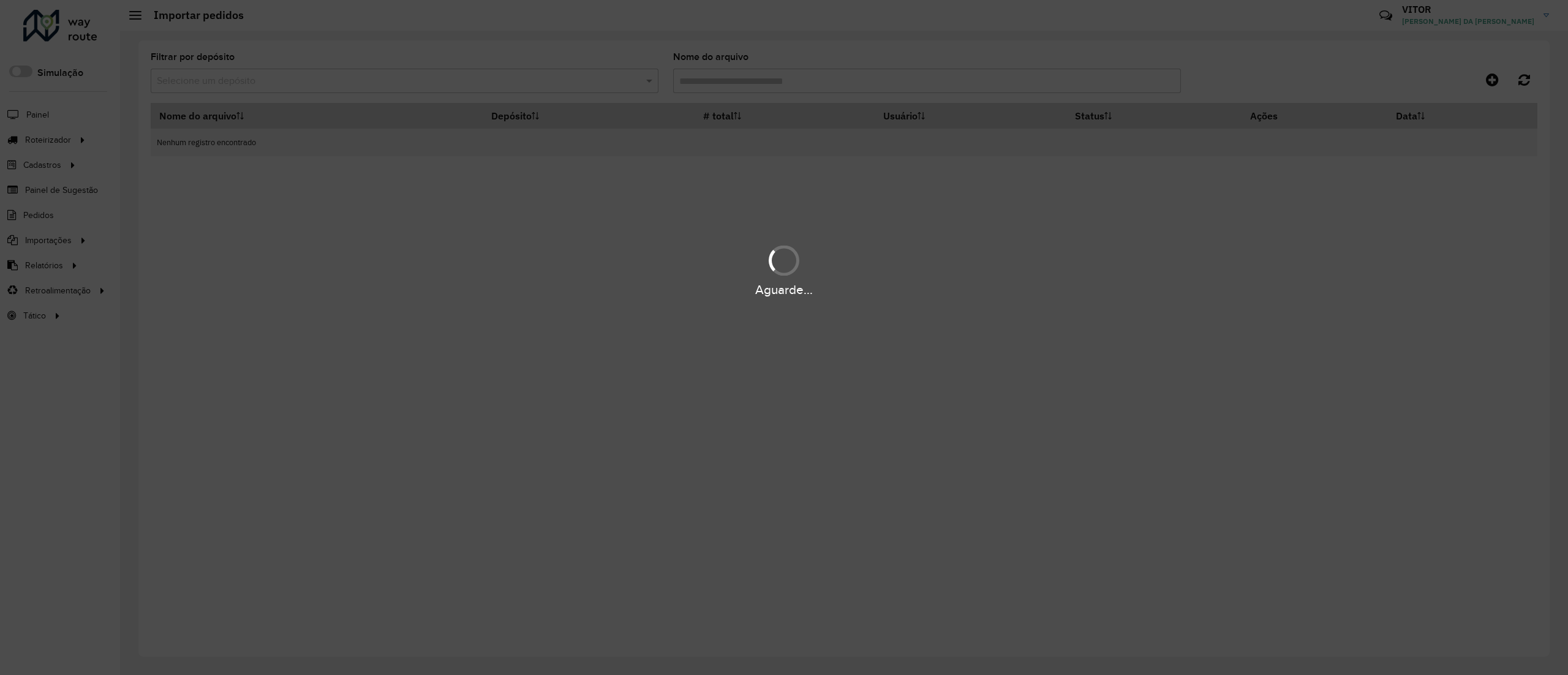
click at [550, 80] on div "Aguarde..." at bounding box center [784, 337] width 1568 height 675
click at [464, 78] on div "Aguarde..." at bounding box center [784, 337] width 1568 height 675
click at [428, 78] on div "Aguarde..." at bounding box center [784, 337] width 1568 height 675
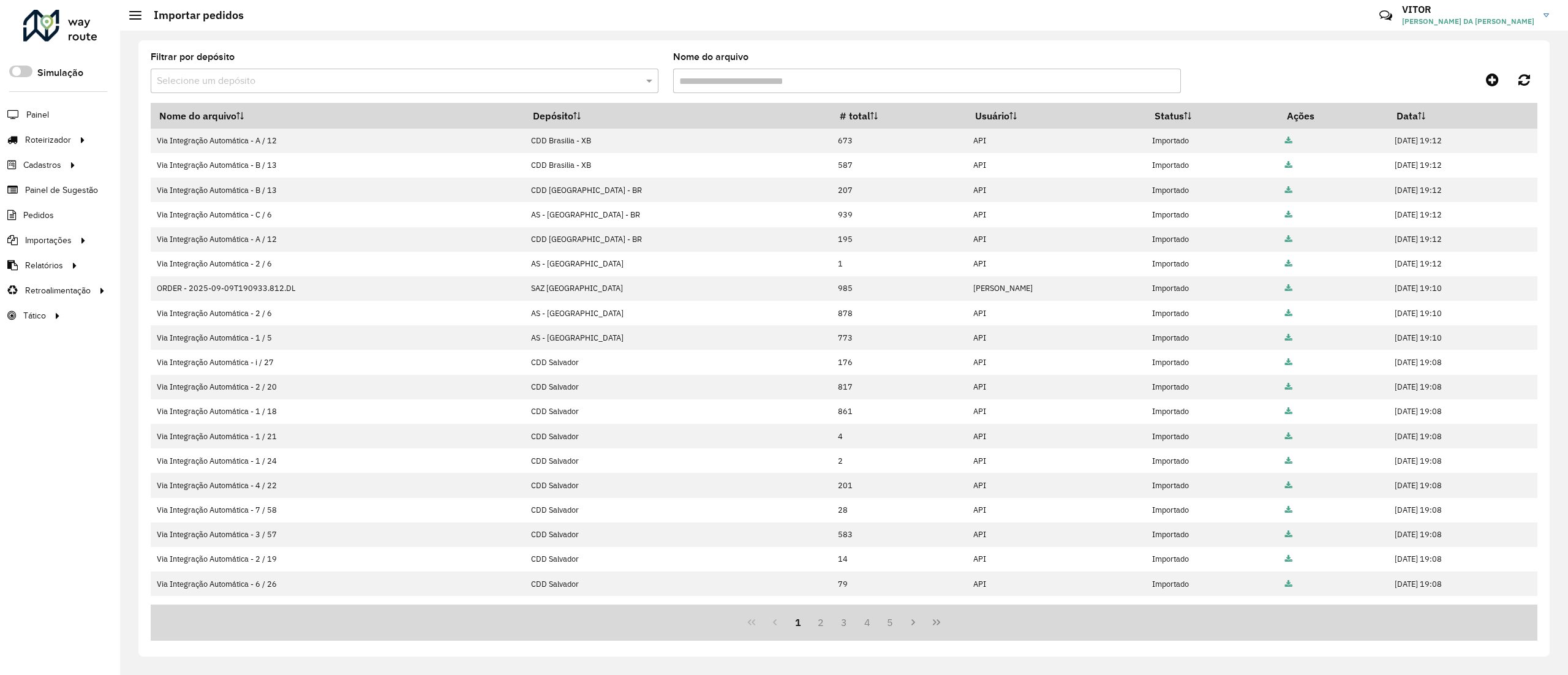
click at [332, 77] on input "text" at bounding box center [391, 81] width 471 height 14
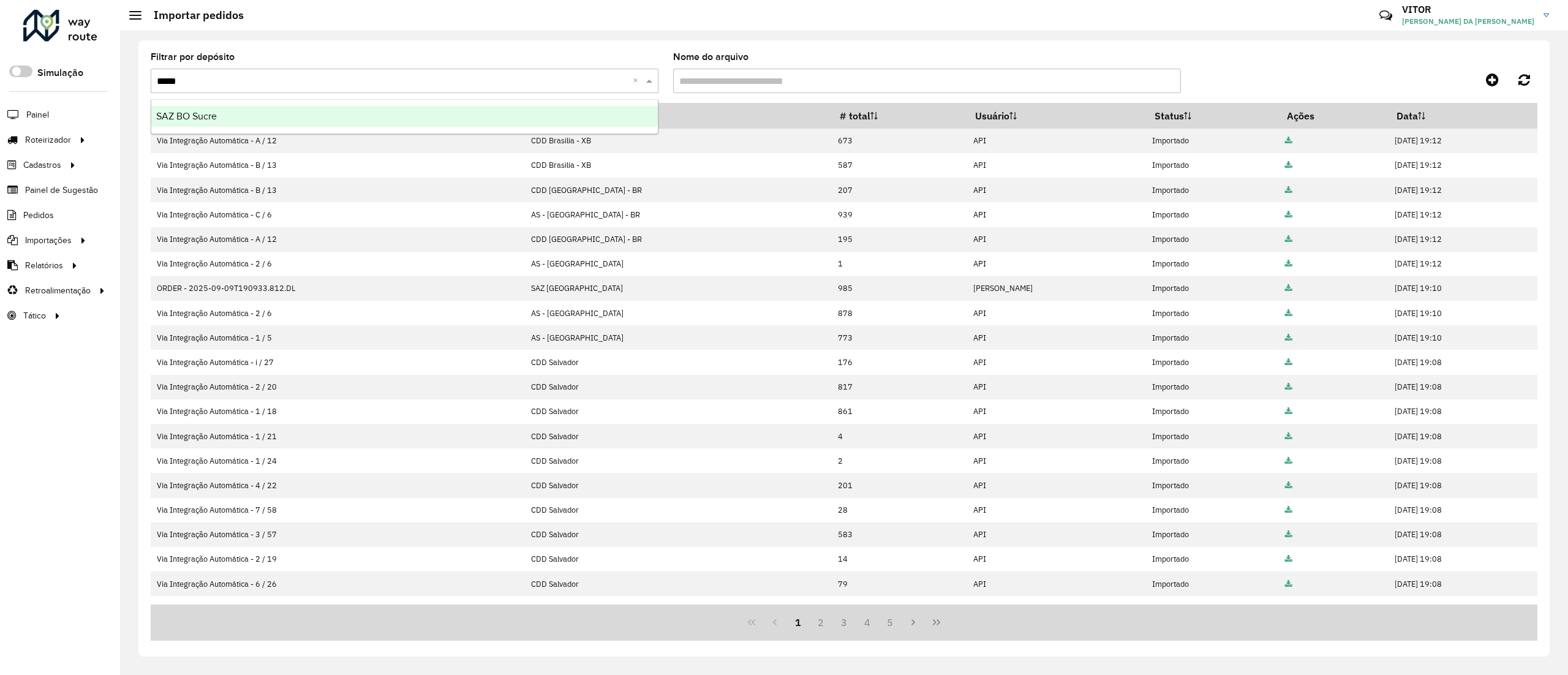
type input "*****"
click at [304, 97] on formly-field "Filtrar por depósito Selecione um depósito ***** ×" at bounding box center [405, 78] width 522 height 51
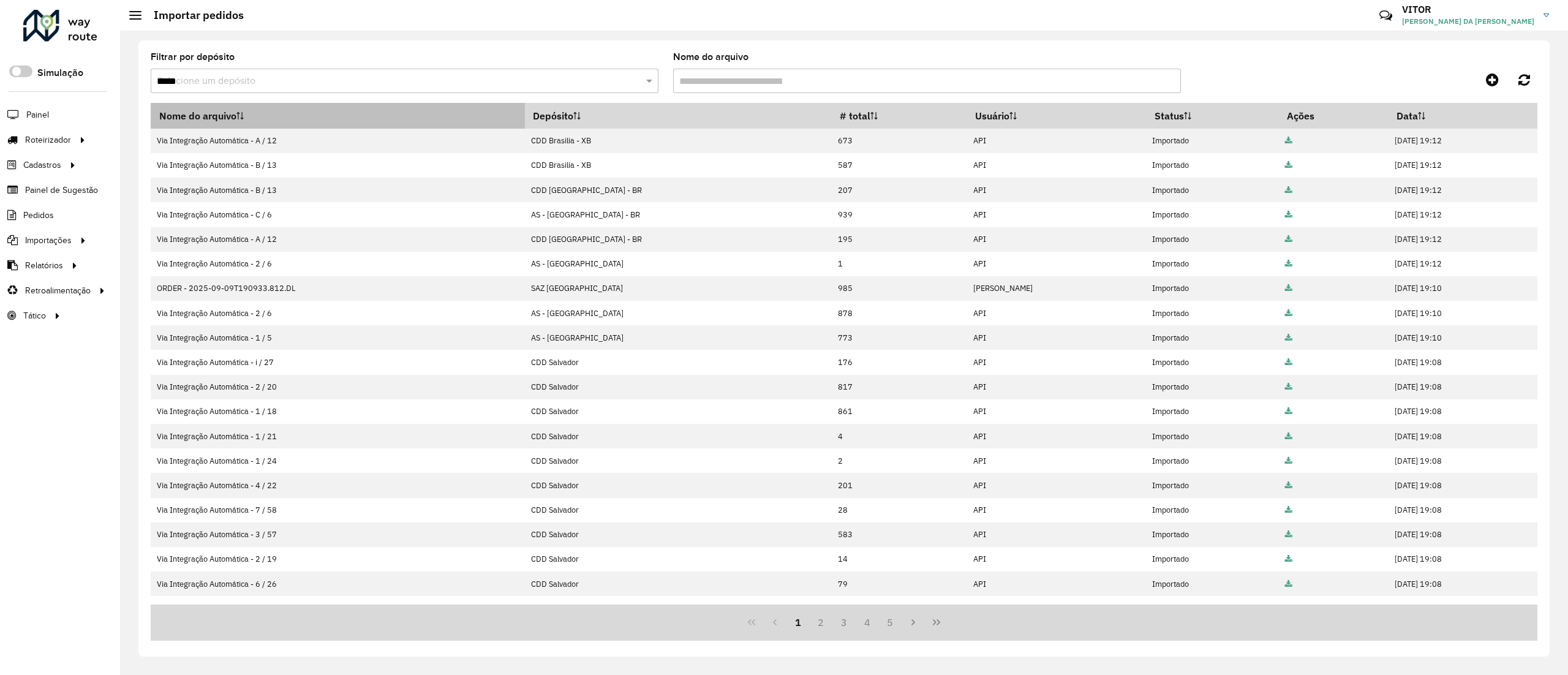
drag, startPoint x: 318, startPoint y: 117, endPoint x: 316, endPoint y: 103, distance: 14.1
click at [318, 117] on th "Nome do arquivo" at bounding box center [338, 116] width 374 height 25
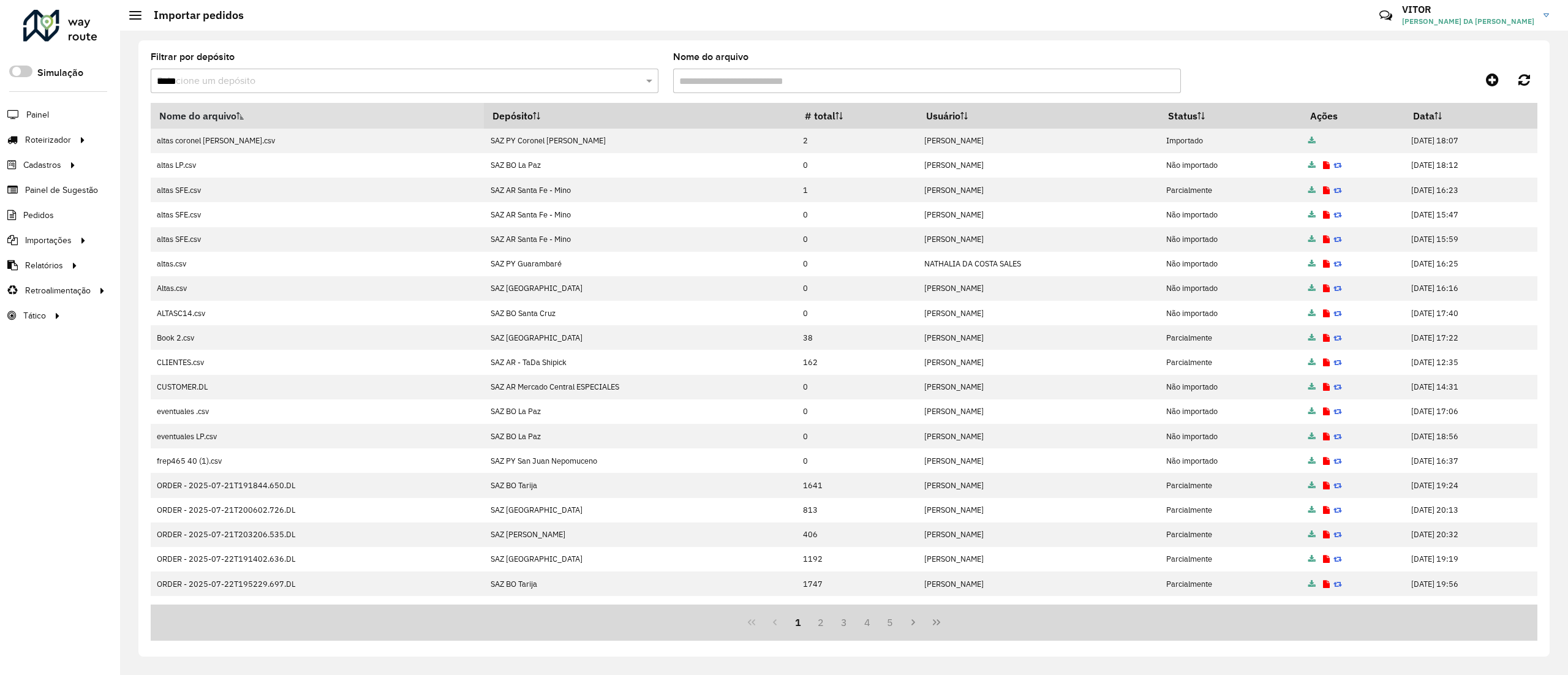
click at [296, 78] on input "*****" at bounding box center [391, 81] width 471 height 14
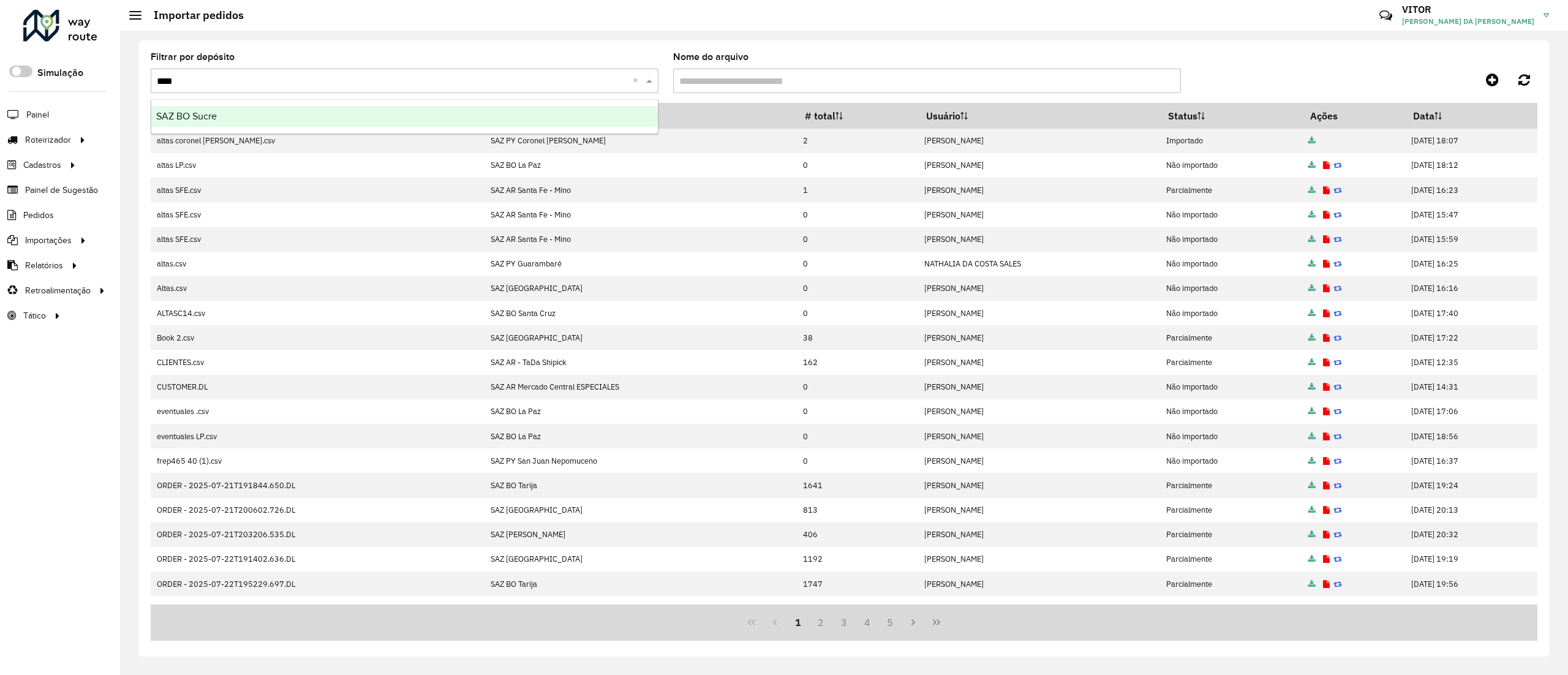
type input "*****"
click at [297, 117] on div "SAZ BO Sucre" at bounding box center [404, 116] width 506 height 21
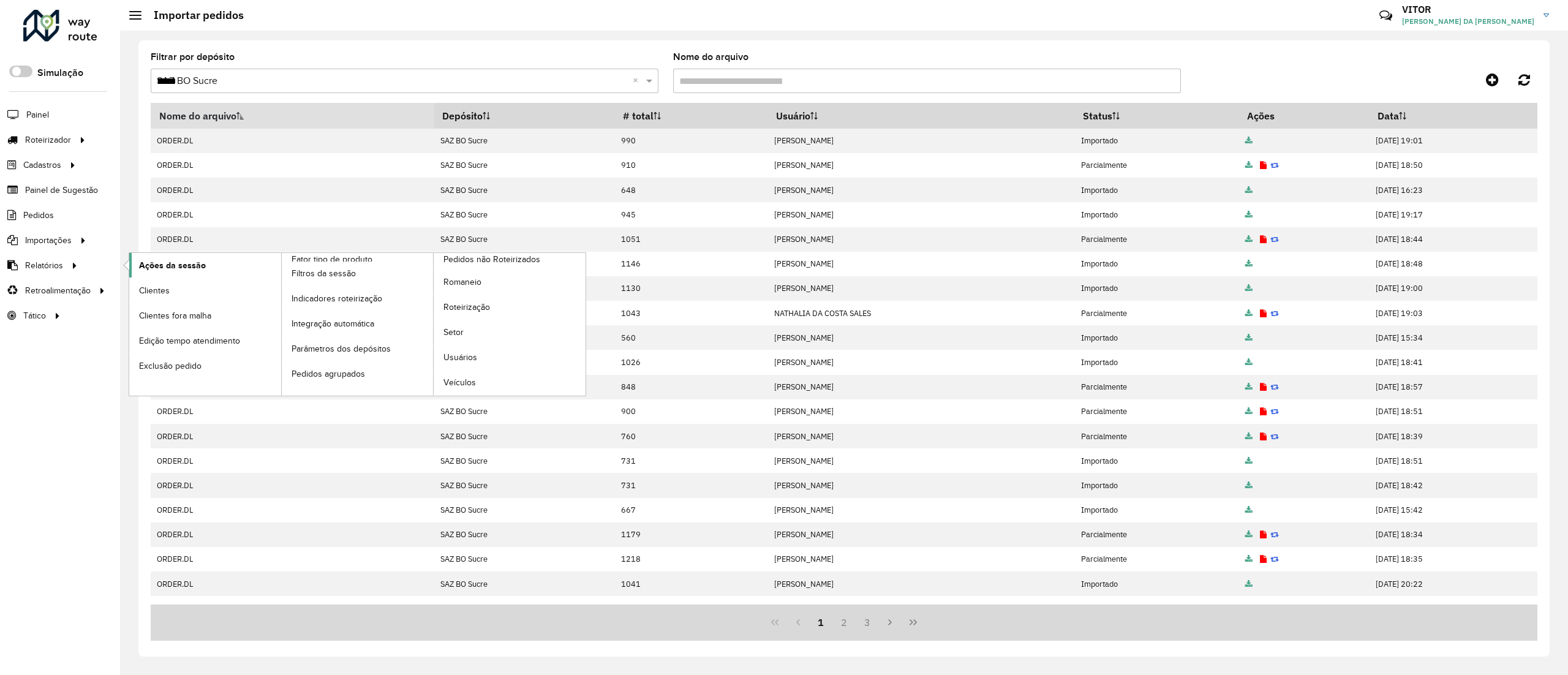
click at [139, 267] on span "Ações da sessão" at bounding box center [173, 266] width 67 height 13
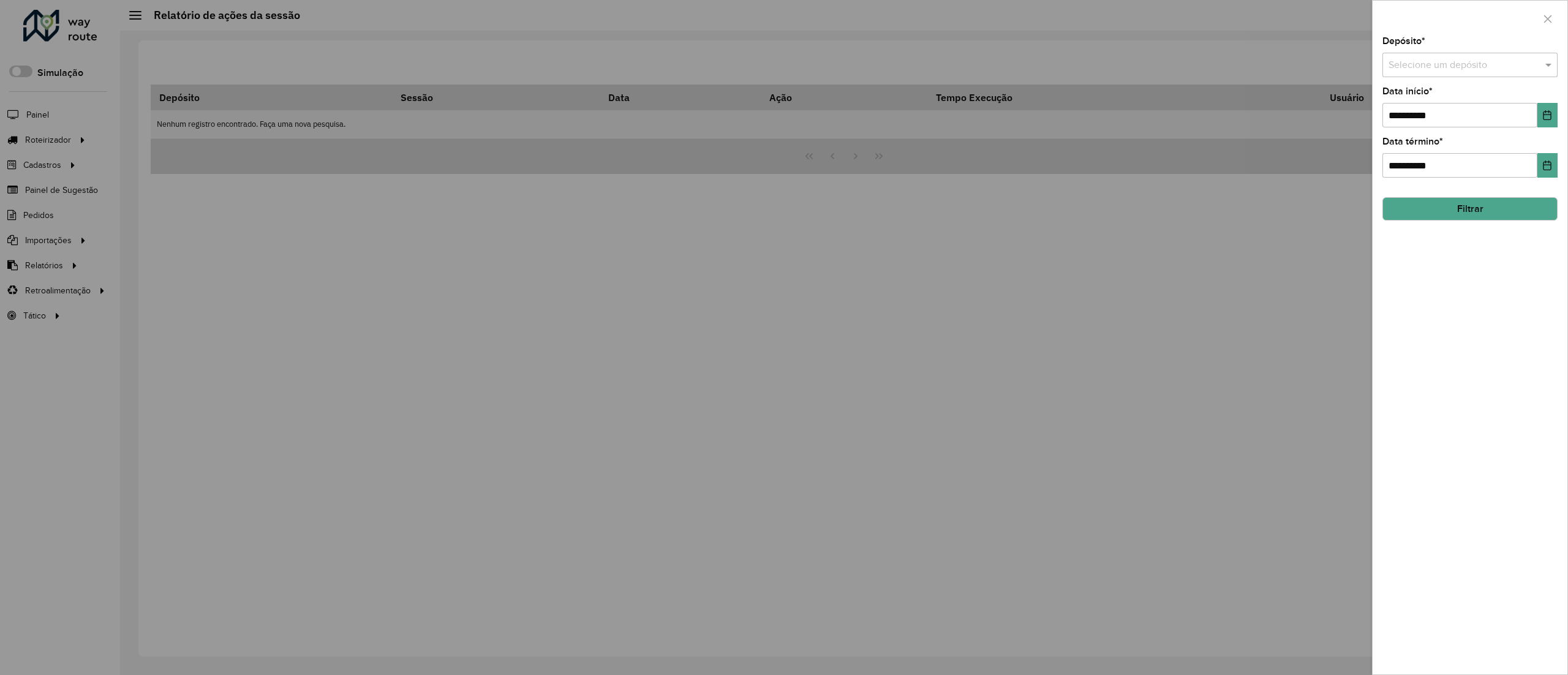
click at [1435, 71] on input "text" at bounding box center [1457, 65] width 138 height 14
type input "*****"
click at [1539, 110] on button "Choose Date" at bounding box center [1547, 115] width 20 height 24
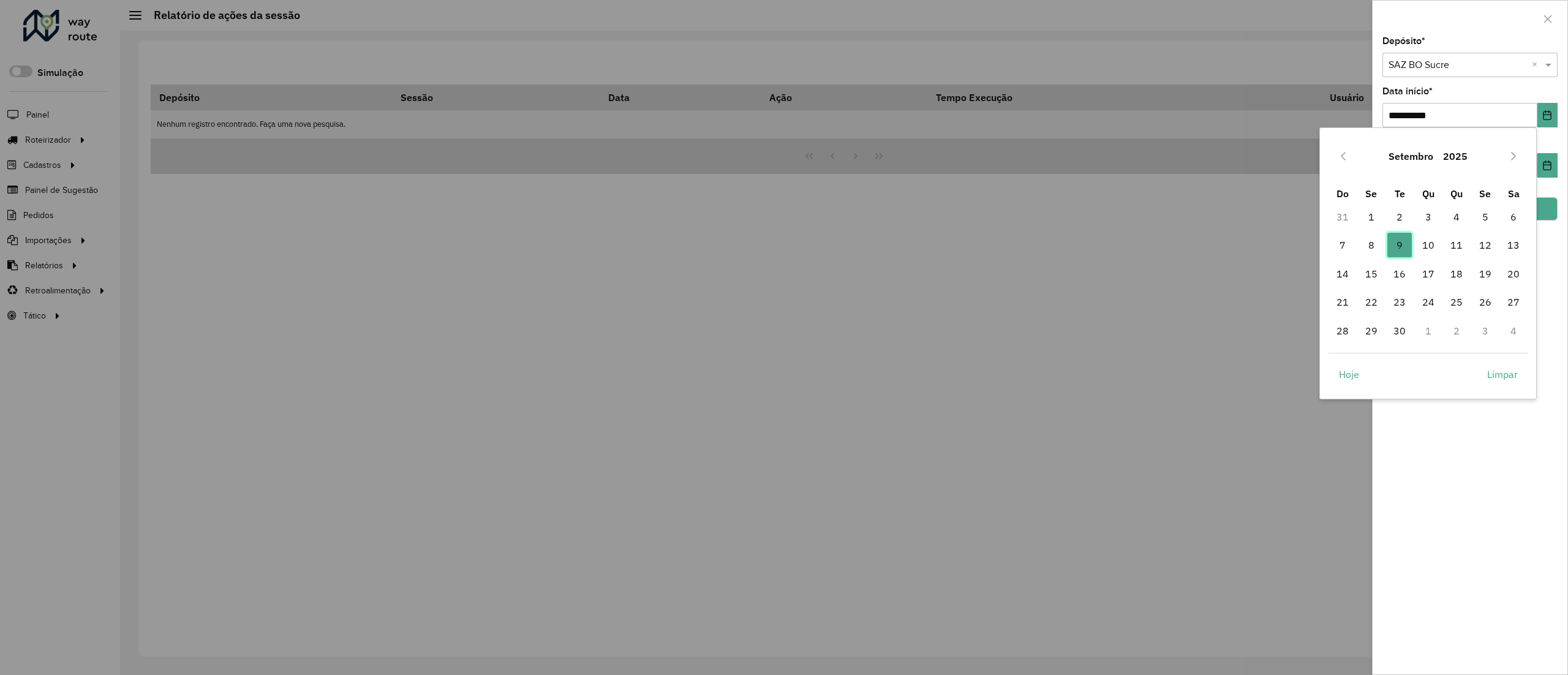
click at [1401, 244] on span "9" at bounding box center [1399, 244] width 24 height 24
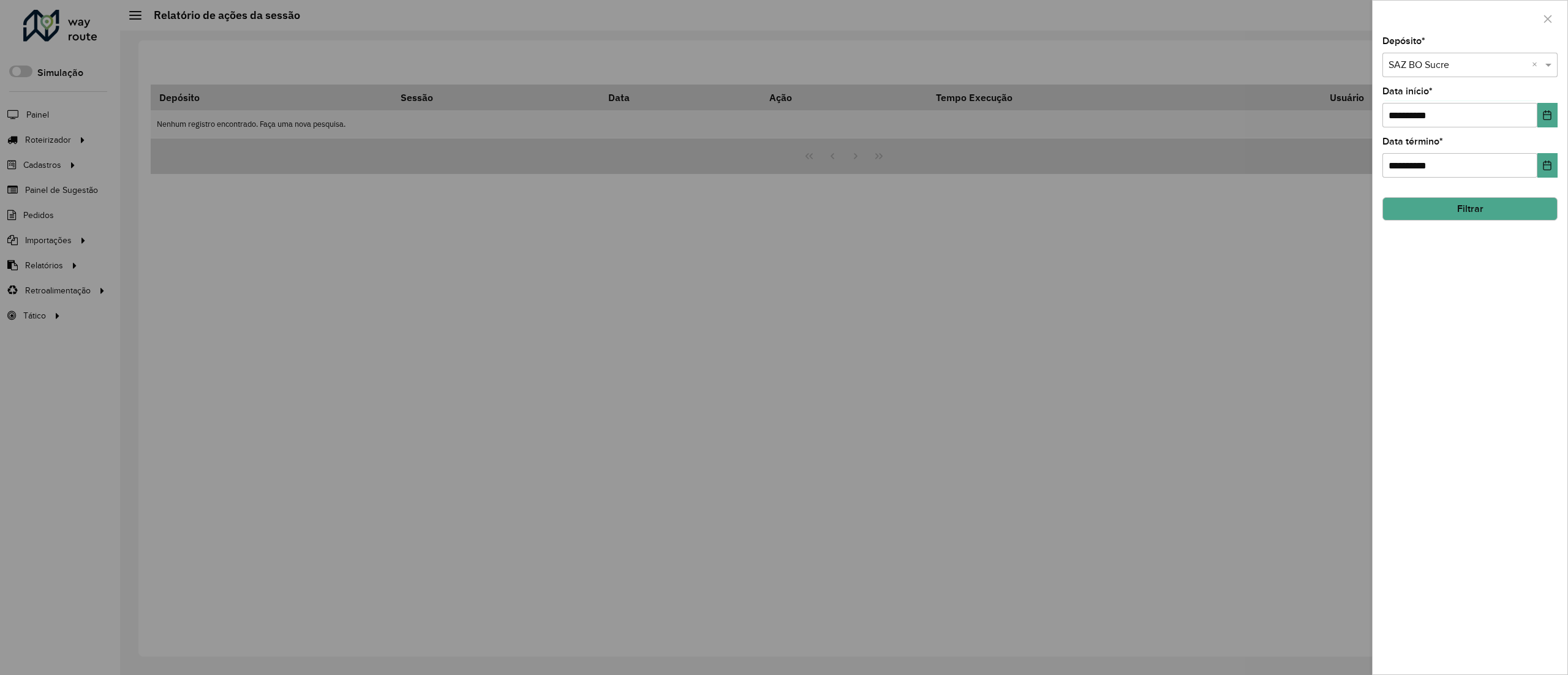
click at [1502, 220] on button "Filtrar" at bounding box center [1469, 209] width 175 height 23
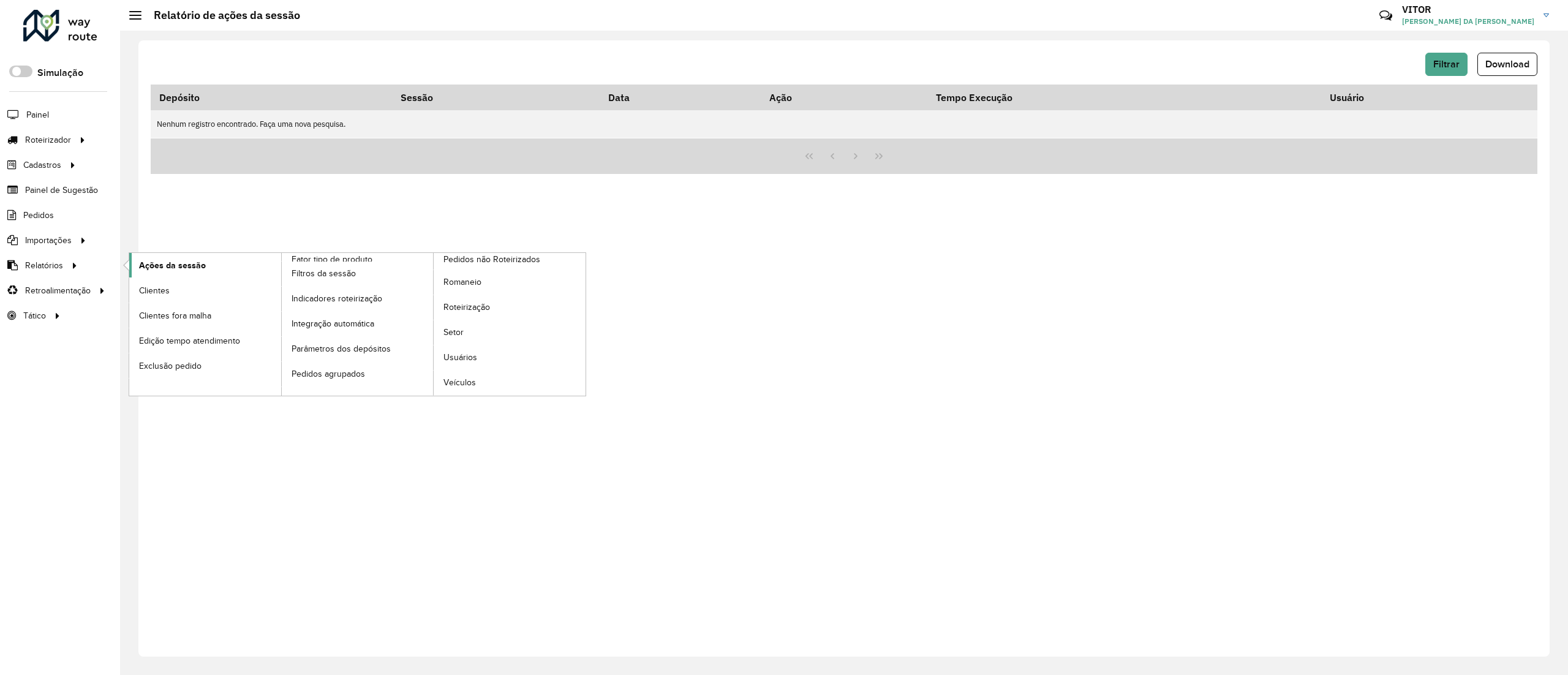
click at [148, 268] on span "Ações da sessão" at bounding box center [173, 266] width 67 height 13
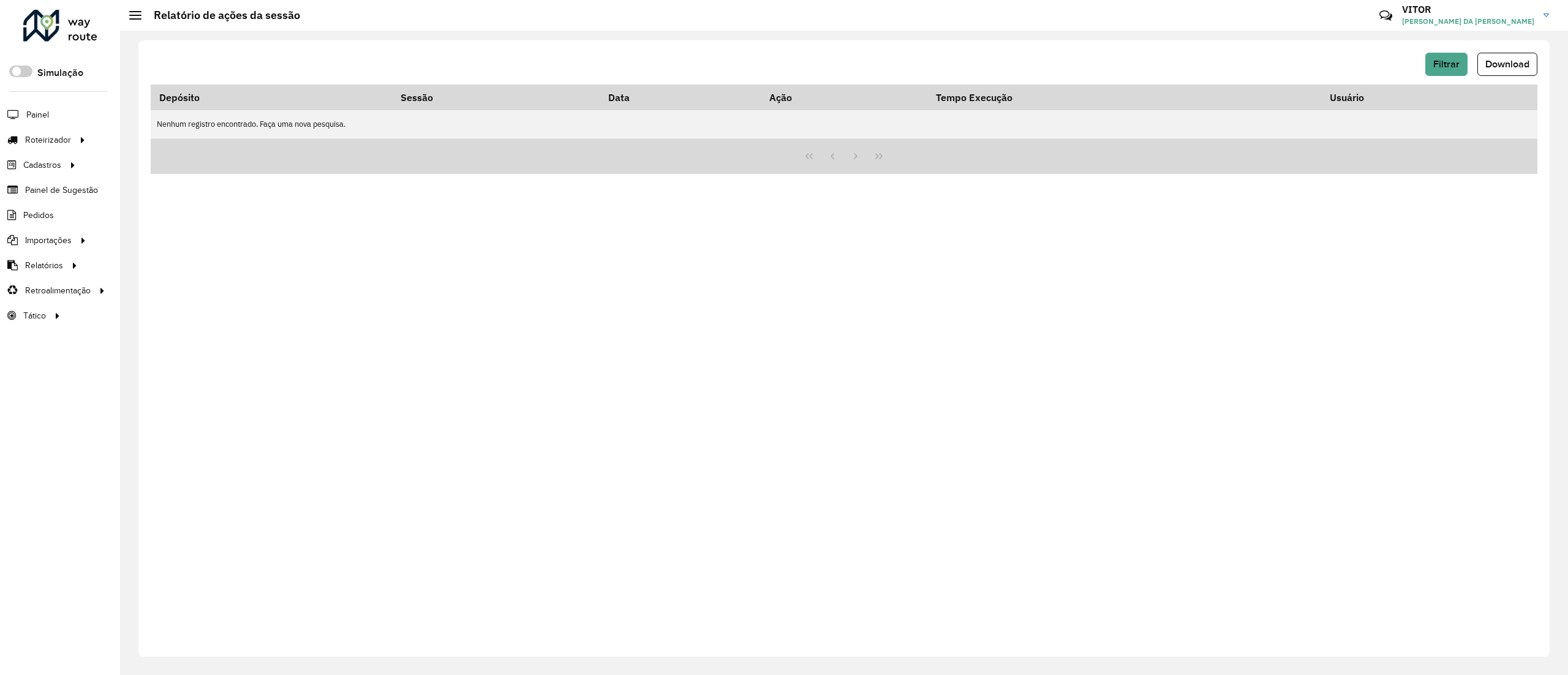
drag, startPoint x: 1404, startPoint y: 68, endPoint x: 1416, endPoint y: 66, distance: 12.2
click at [1406, 66] on div "Filtrar Download" at bounding box center [844, 64] width 1386 height 23
click at [1422, 63] on div "Filtrar Download" at bounding box center [844, 64] width 1386 height 23
click at [1431, 63] on button "Filtrar" at bounding box center [1446, 64] width 42 height 23
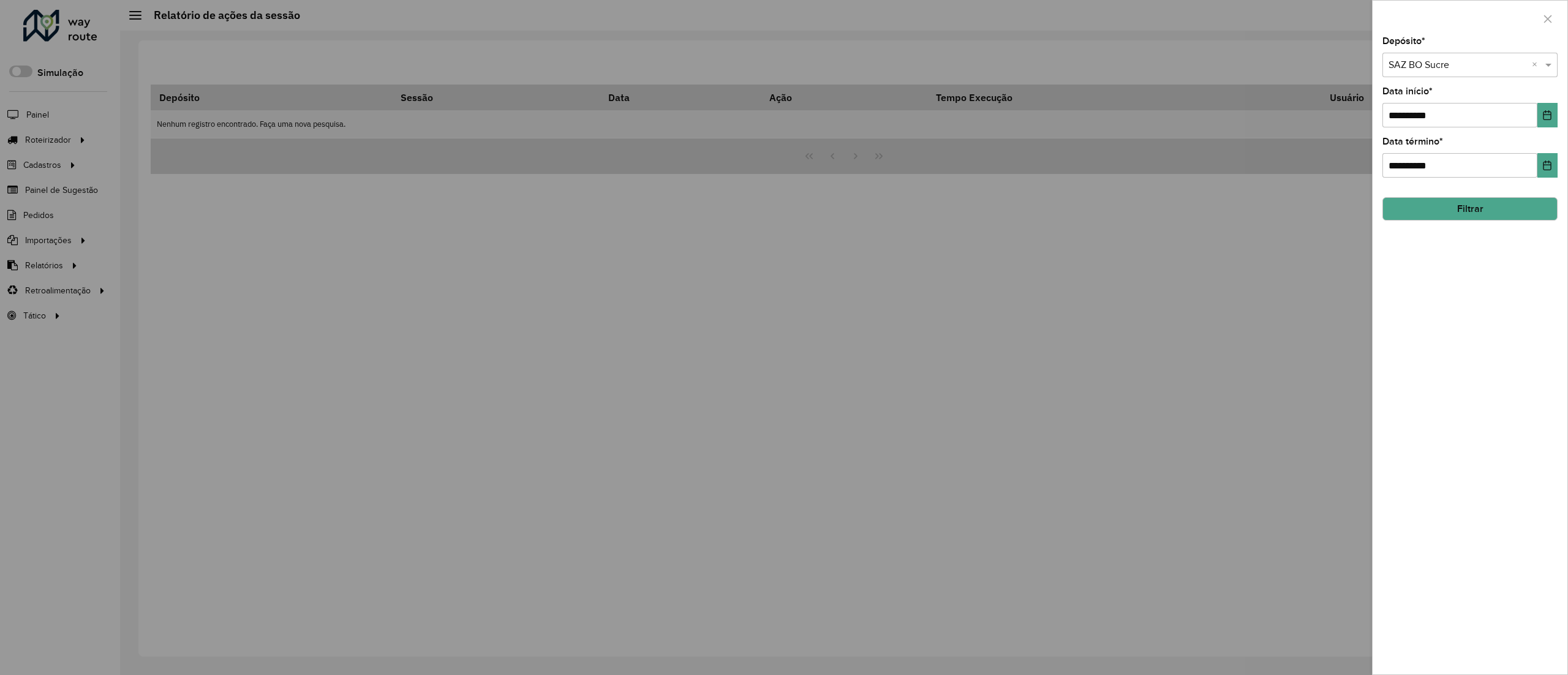
click at [1458, 213] on button "Filtrar" at bounding box center [1469, 209] width 175 height 23
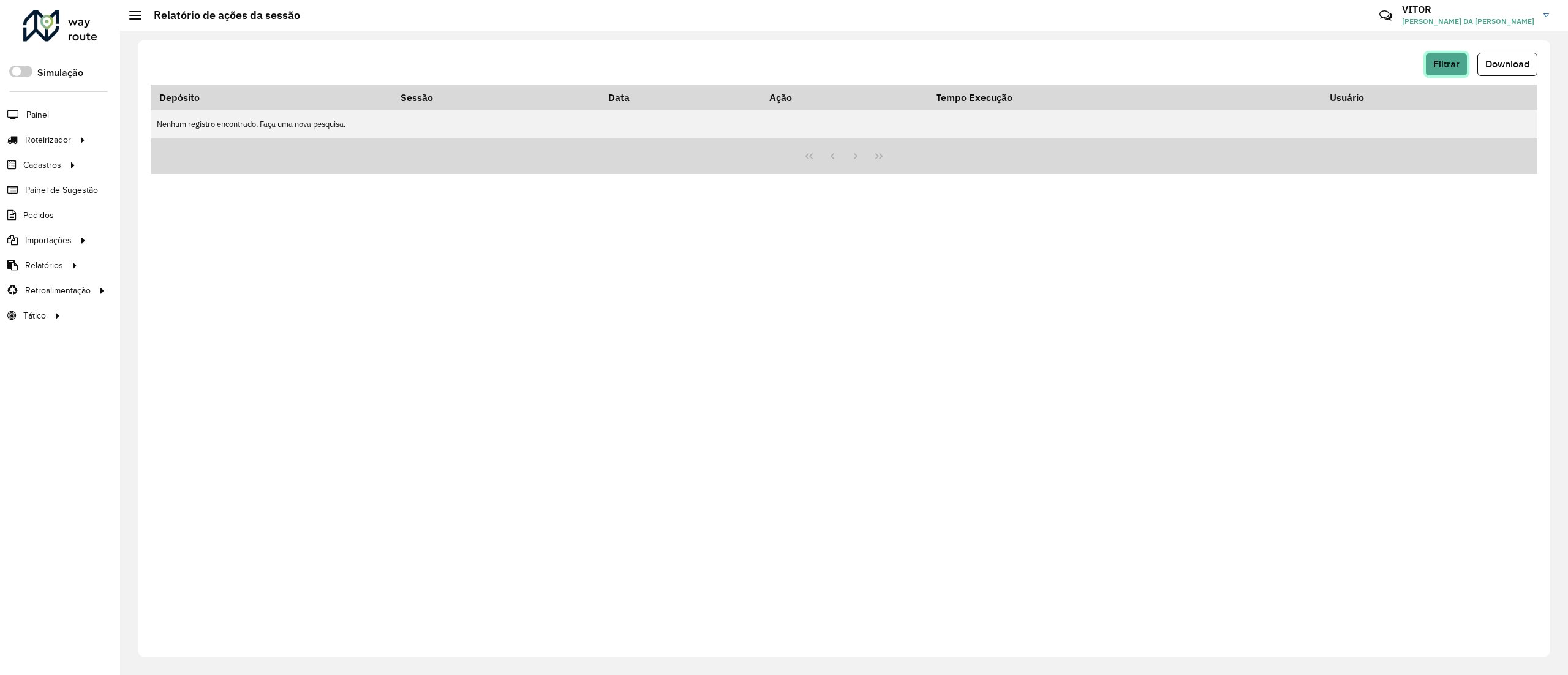
click at [1429, 60] on button "Filtrar" at bounding box center [1446, 64] width 42 height 23
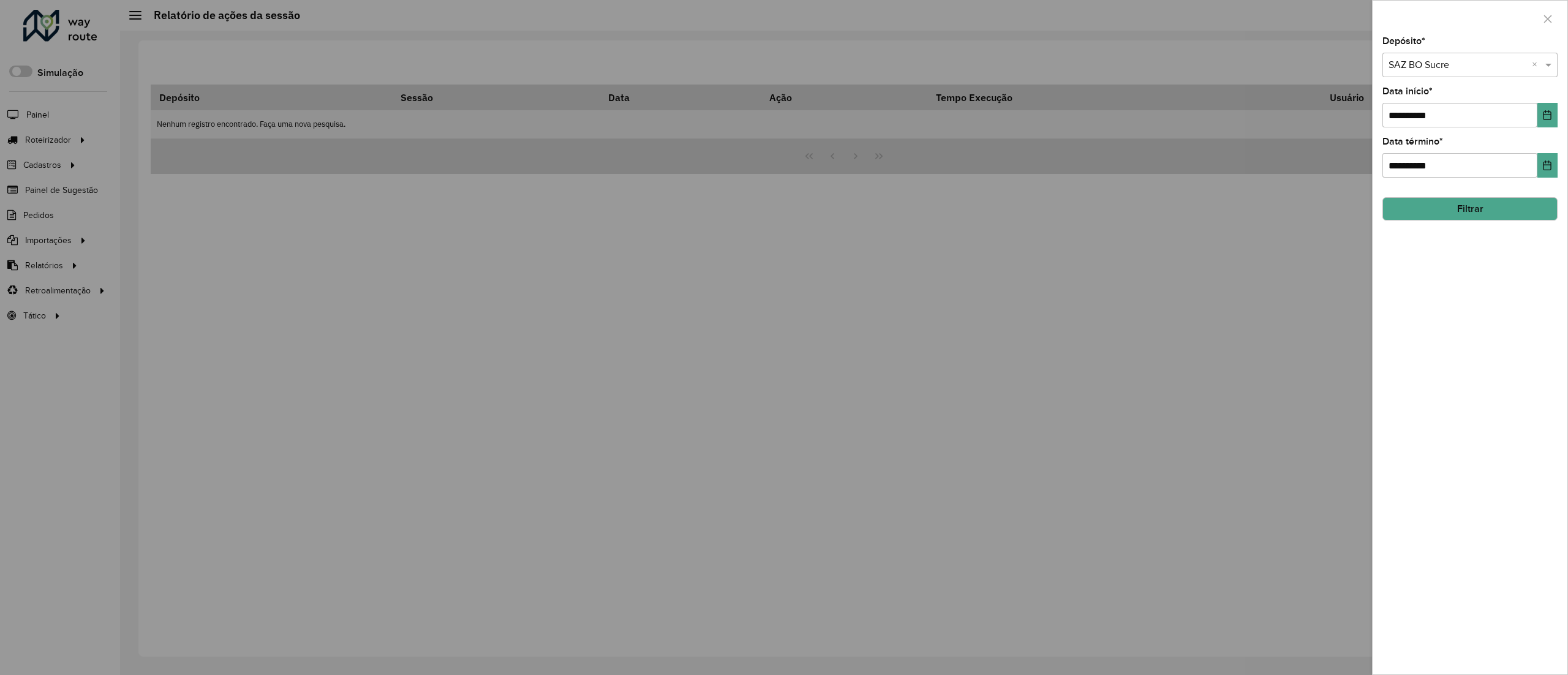
click at [1420, 68] on input "text" at bounding box center [1457, 65] width 138 height 14
type input "******"
click at [1524, 210] on button "Filtrar" at bounding box center [1469, 209] width 175 height 23
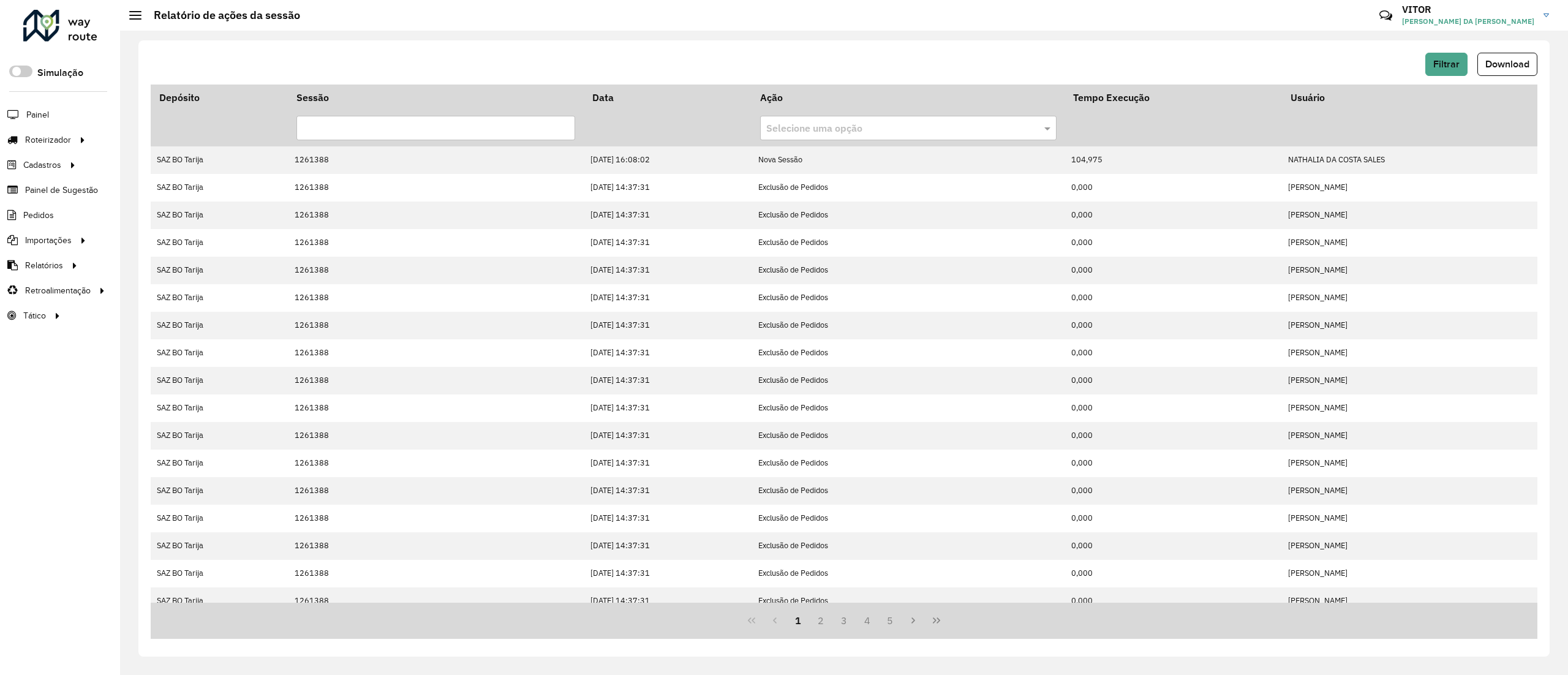
click at [944, 617] on button "Last Page" at bounding box center [936, 621] width 23 height 23
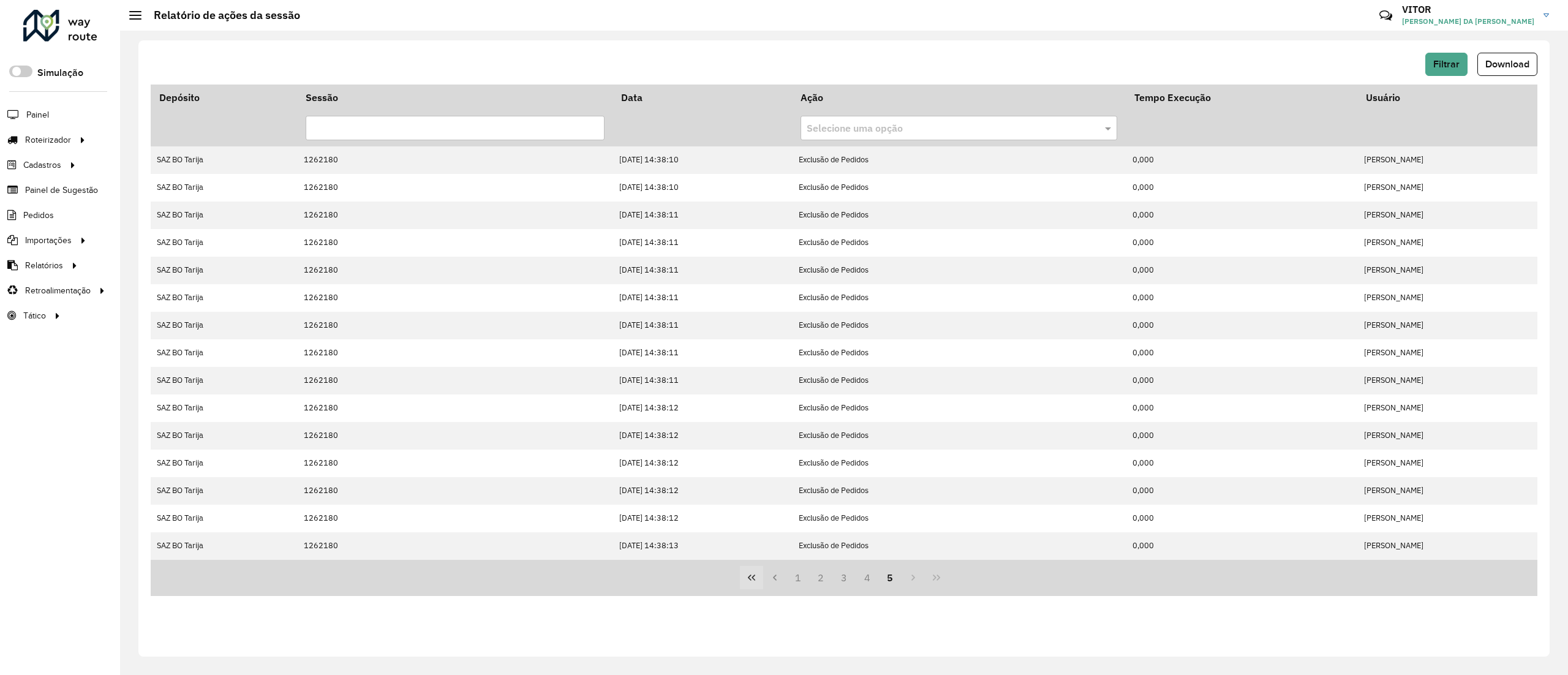
click at [759, 572] on button "First Page" at bounding box center [752, 577] width 23 height 23
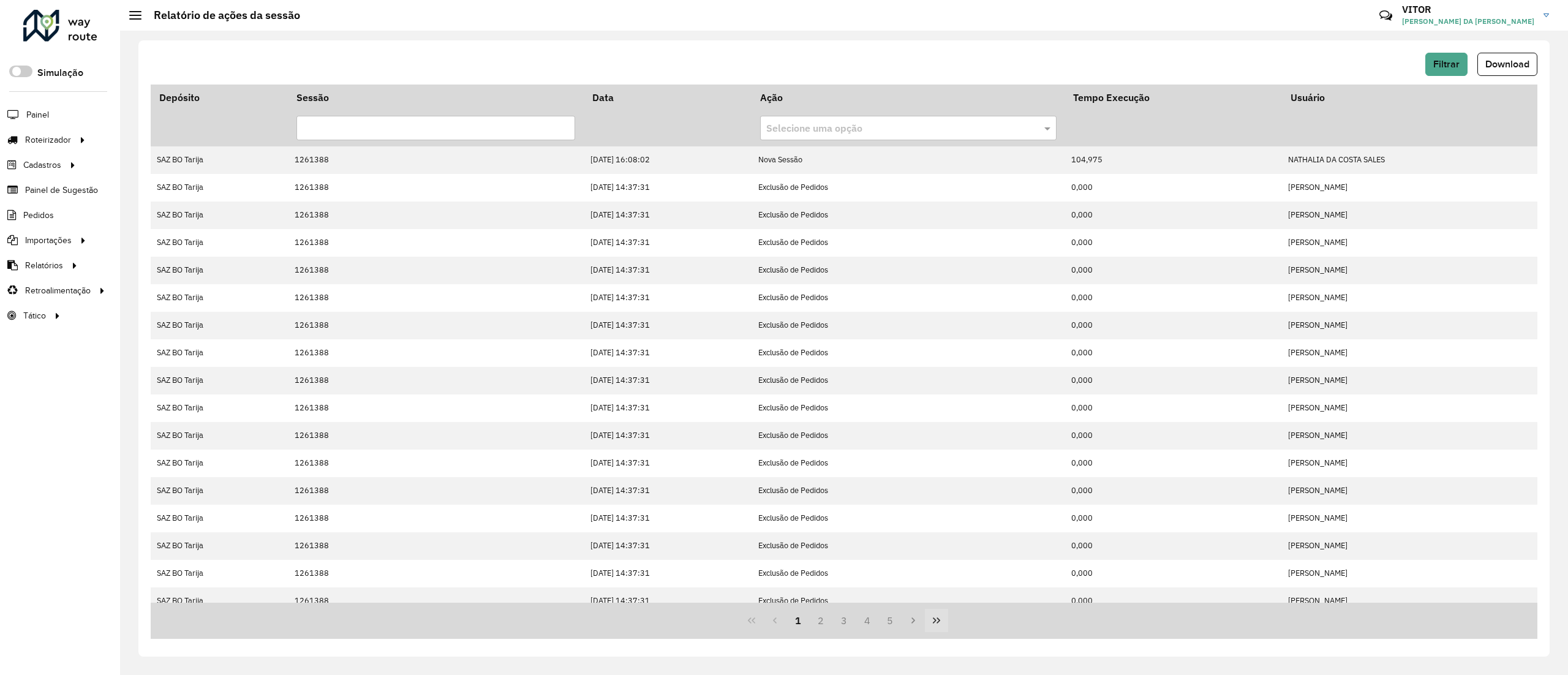
click at [926, 626] on button "Last Page" at bounding box center [936, 621] width 23 height 23
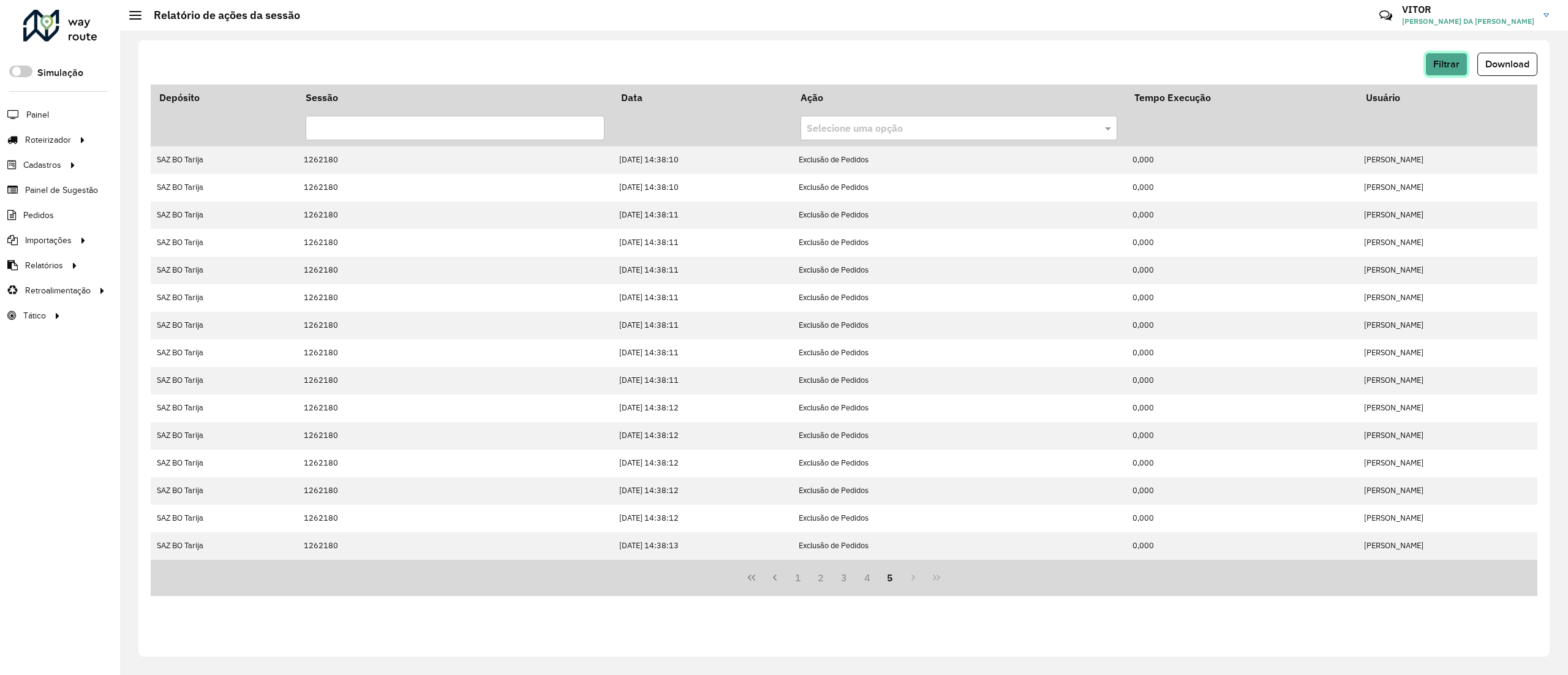
click at [1436, 68] on span "Filtrar" at bounding box center [1446, 64] width 26 height 11
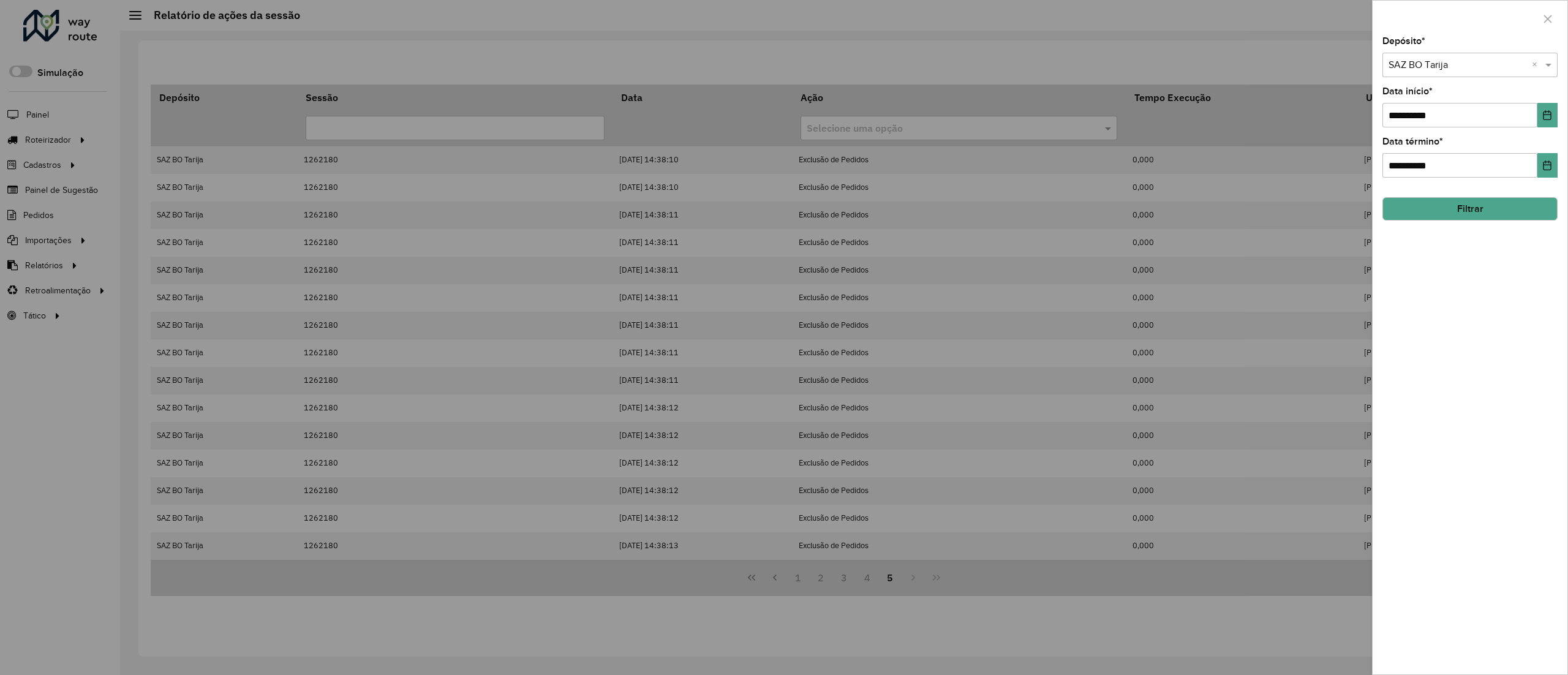
click at [1485, 66] on input "text" at bounding box center [1457, 65] width 138 height 14
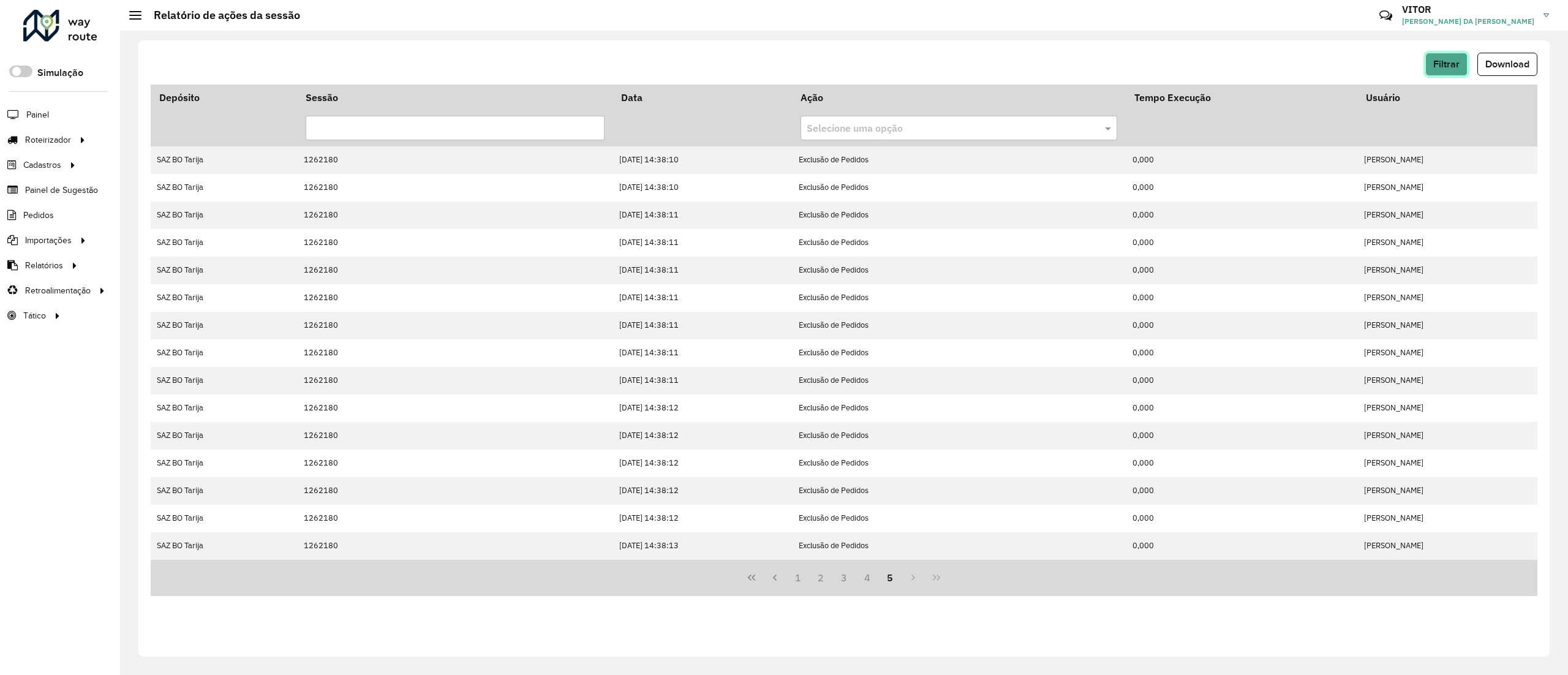
click at [1453, 63] on span "Filtrar" at bounding box center [1446, 64] width 26 height 11
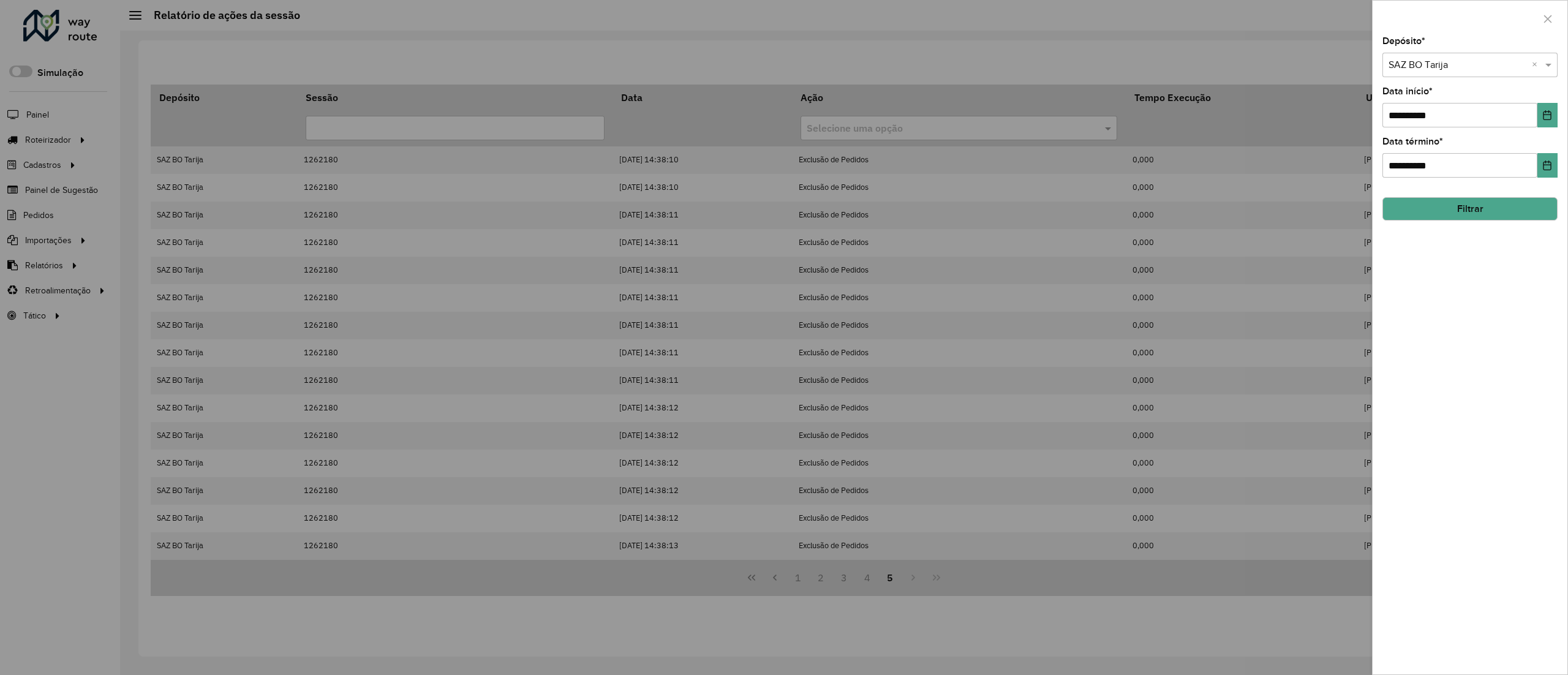
click at [1444, 66] on input "text" at bounding box center [1457, 65] width 138 height 14
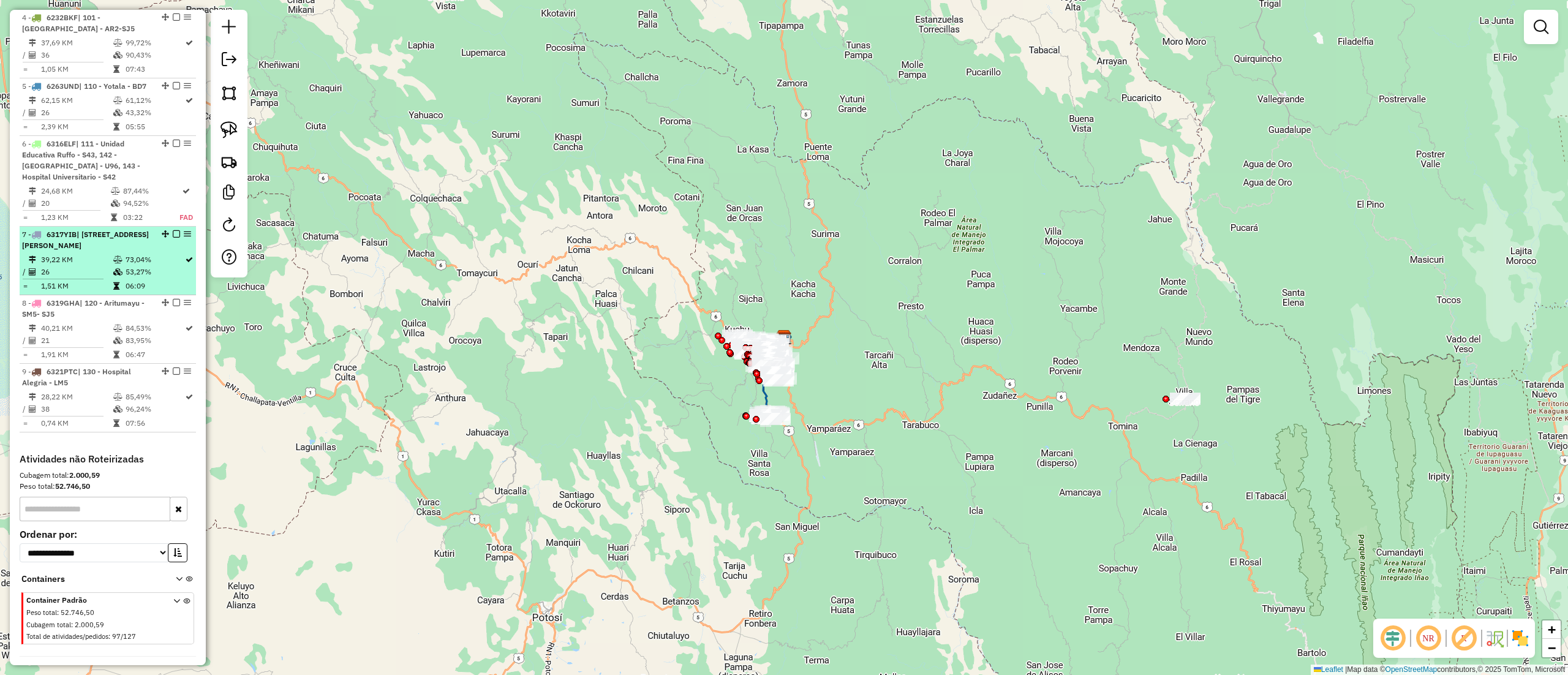
scroll to position [742, 0]
